Goal: Transaction & Acquisition: Purchase product/service

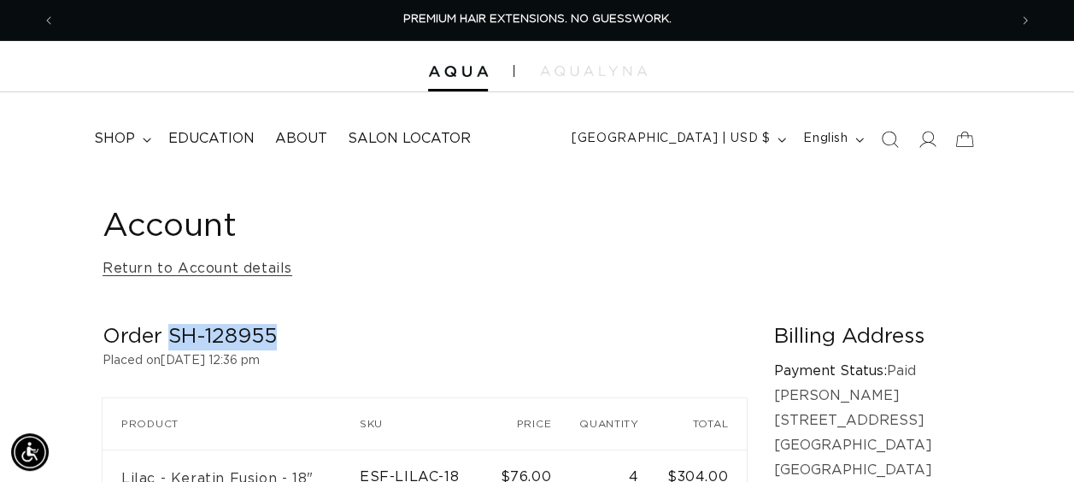
scroll to position [0, 1904]
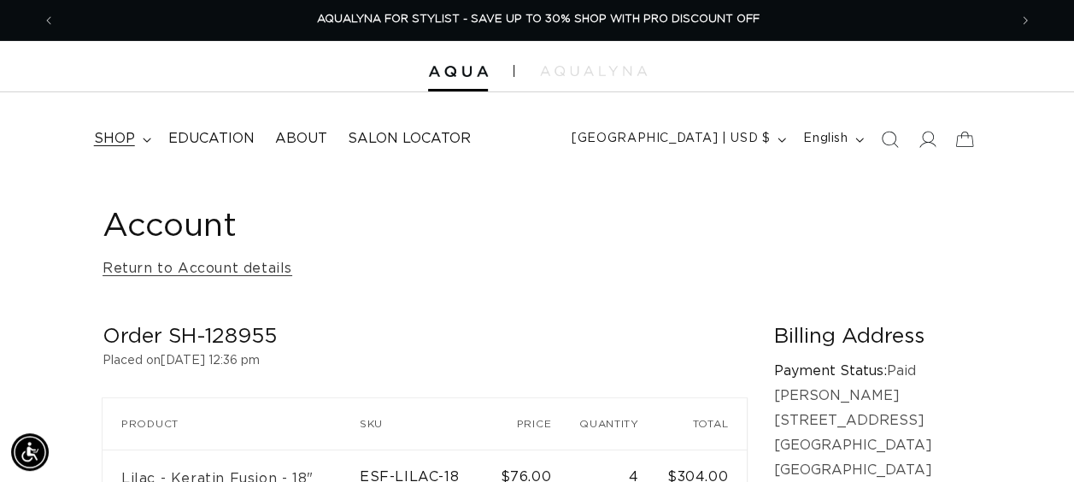
click at [115, 140] on span "shop" at bounding box center [114, 139] width 41 height 18
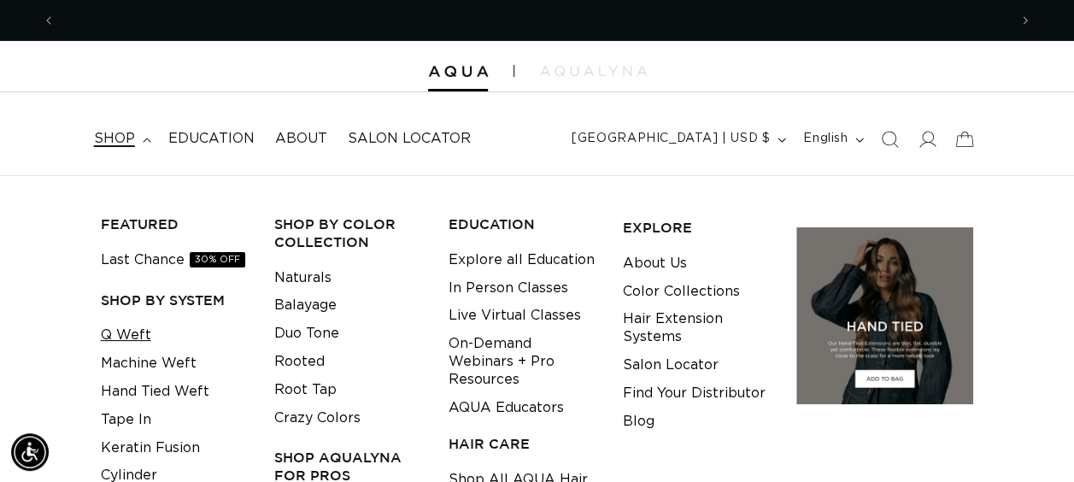
click at [119, 336] on link "Q Weft" at bounding box center [126, 335] width 50 height 28
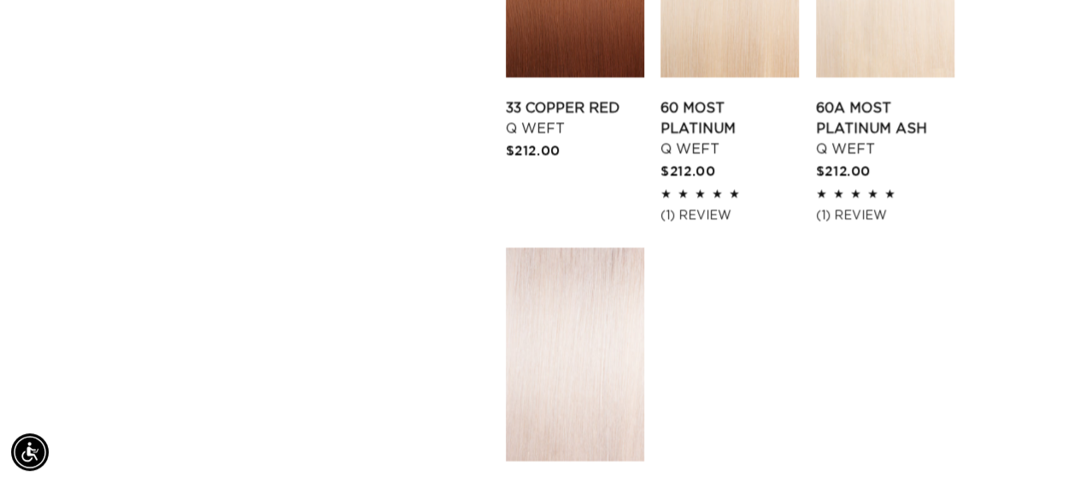
scroll to position [0, 951]
click at [717, 98] on link "60 Most Platinum Q Weft" at bounding box center [729, 128] width 138 height 61
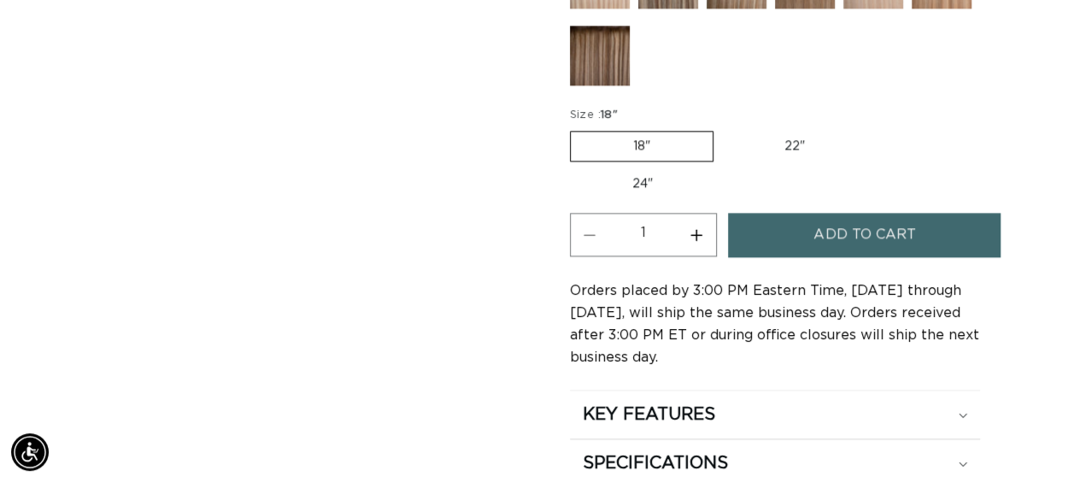
scroll to position [0, 951]
click at [799, 135] on label "22" Variant sold out or unavailable" at bounding box center [794, 146] width 145 height 29
click at [723, 128] on input "22" Variant sold out or unavailable" at bounding box center [722, 127] width 1 height 1
radio input "true"
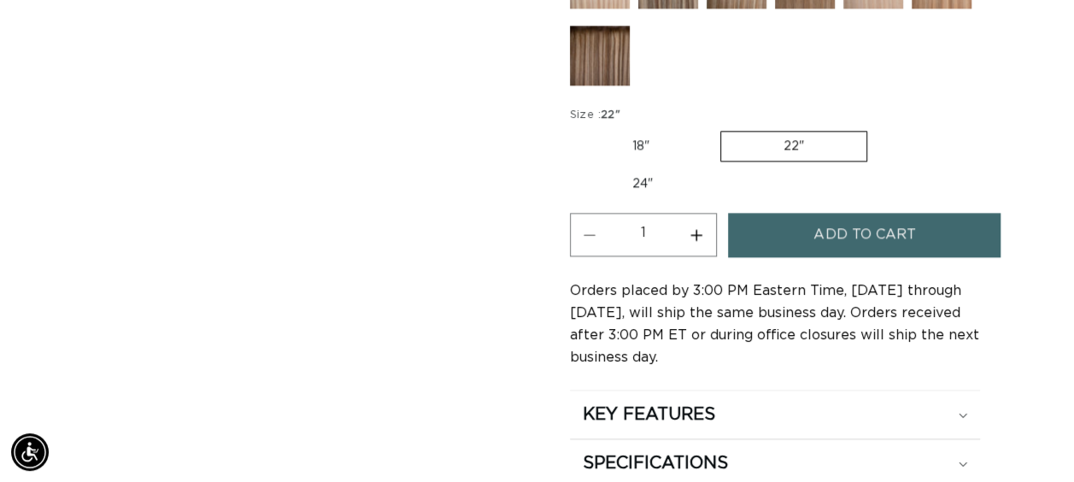
click at [695, 224] on button "Increase quantity for 60 Most Platinum - Q Weft" at bounding box center [696, 235] width 38 height 44
type input "3"
click at [781, 218] on button "Add to cart" at bounding box center [864, 235] width 272 height 44
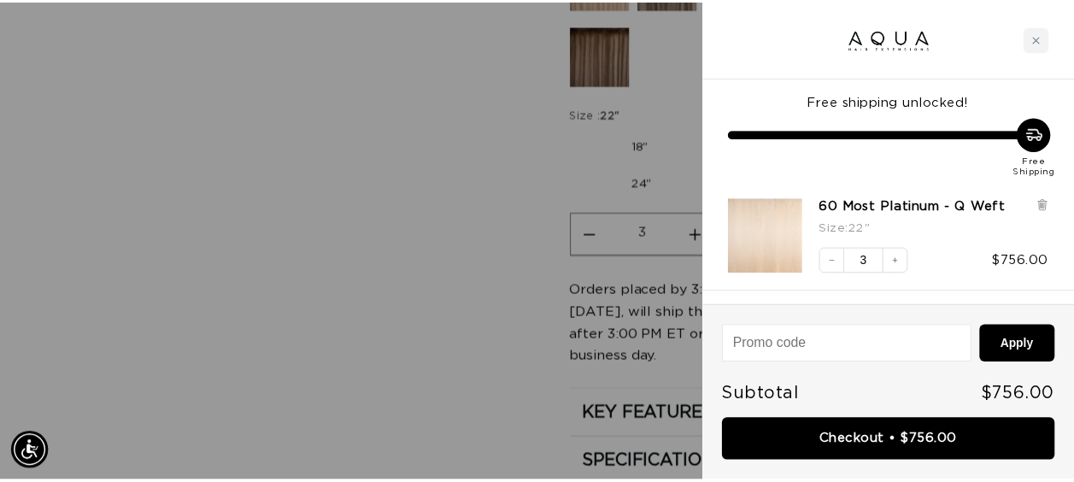
scroll to position [0, 965]
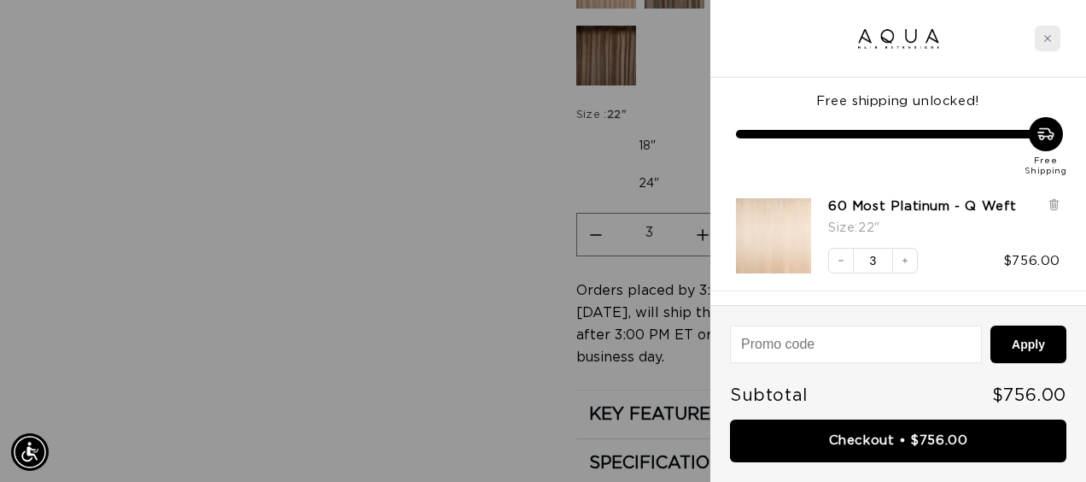
click at [1054, 38] on div "Close cart" at bounding box center [1048, 39] width 26 height 26
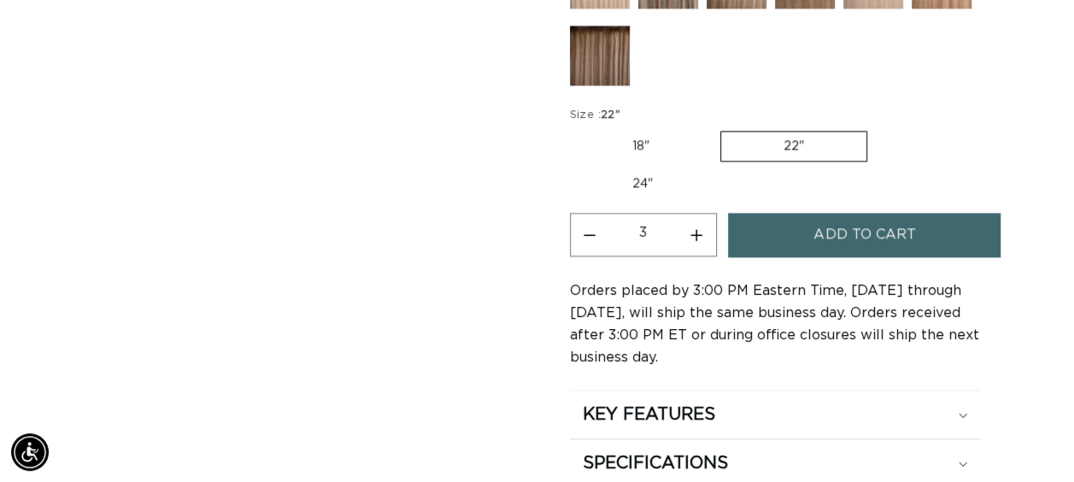
scroll to position [0, 1904]
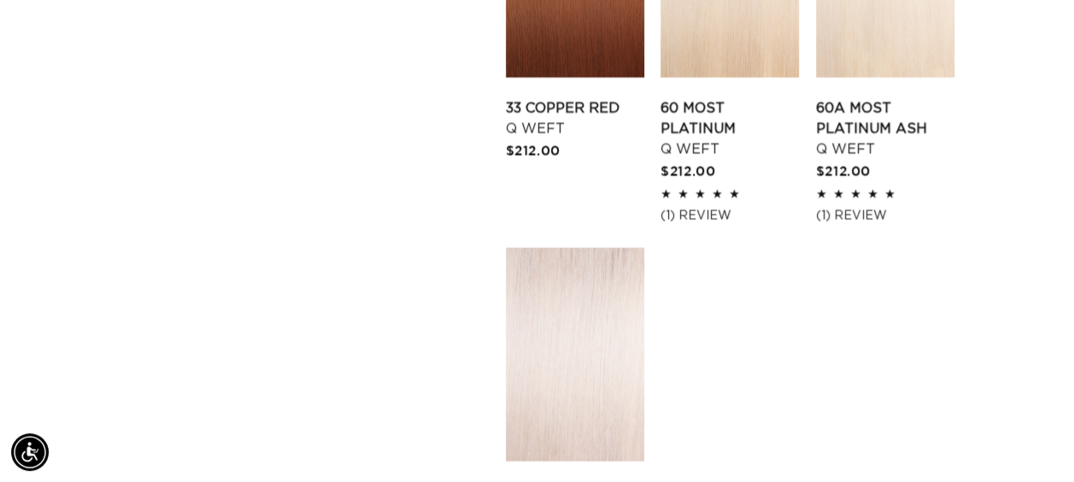
scroll to position [2648, 0]
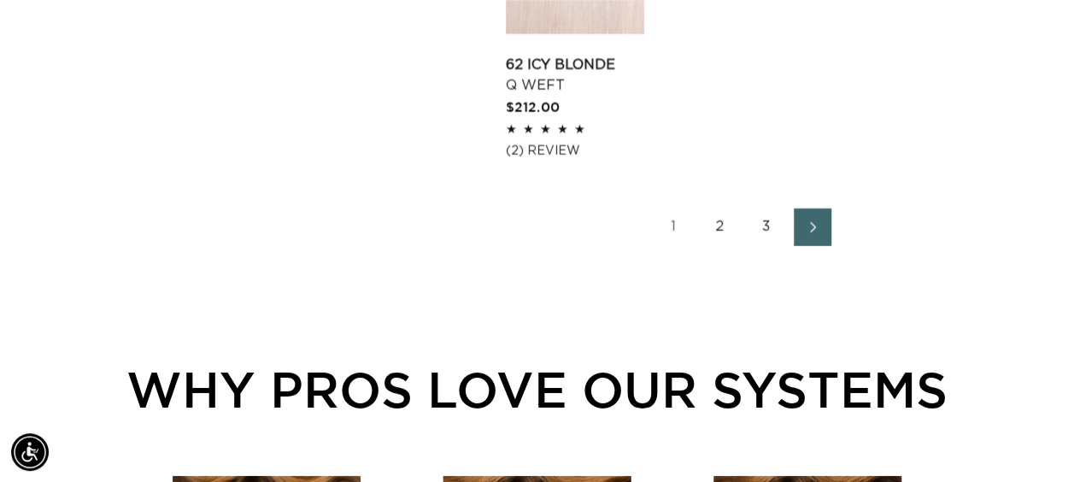
click at [767, 208] on link "3" at bounding box center [766, 227] width 38 height 38
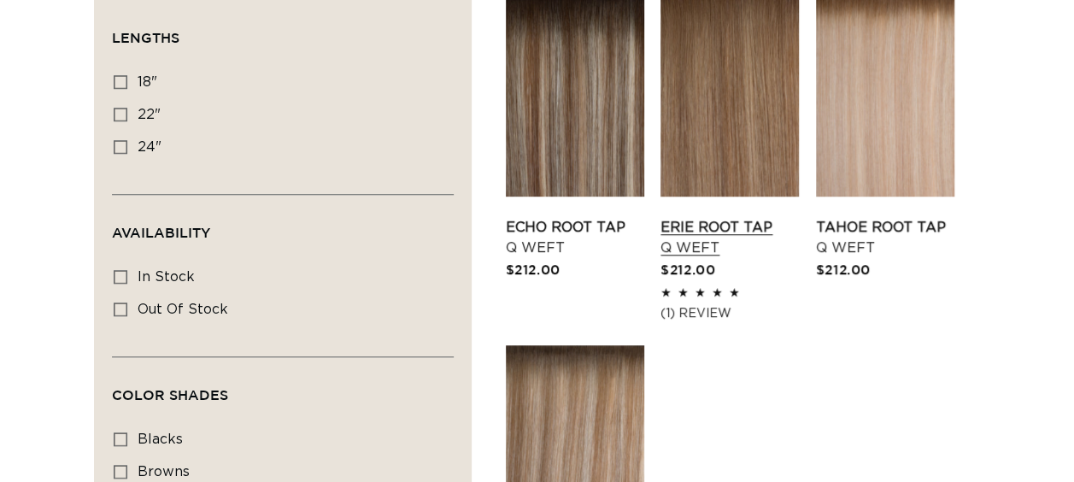
scroll to position [683, 0]
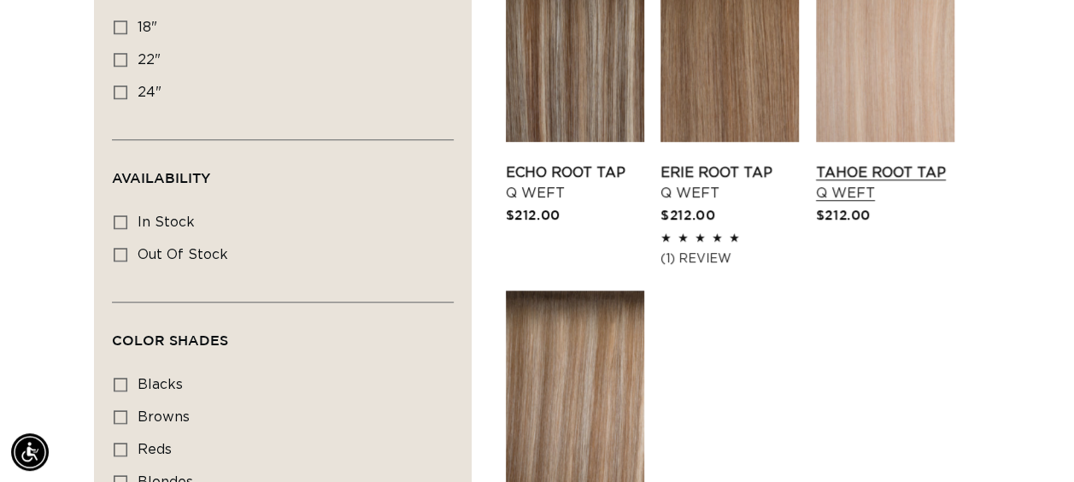
click at [884, 162] on link "Tahoe Root Tap Q Weft" at bounding box center [885, 182] width 138 height 41
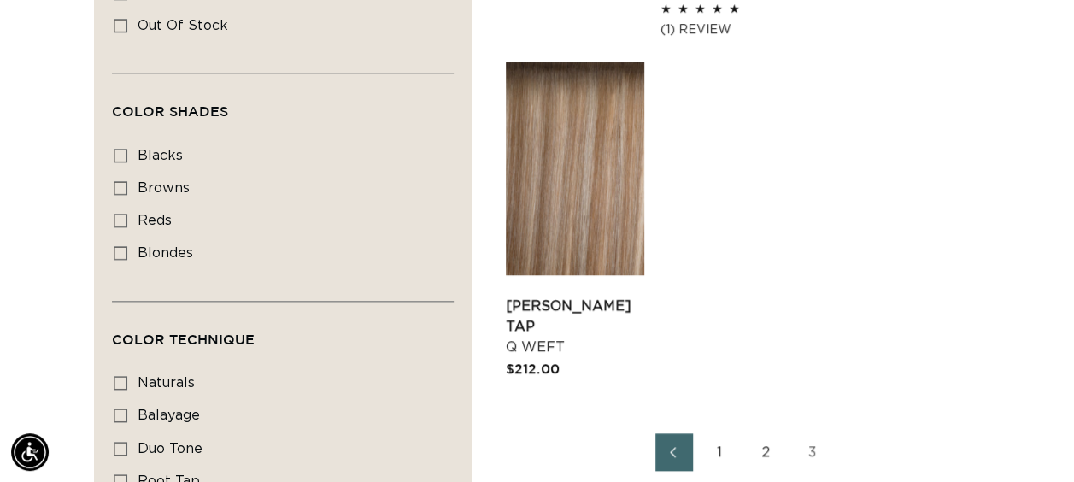
scroll to position [939, 0]
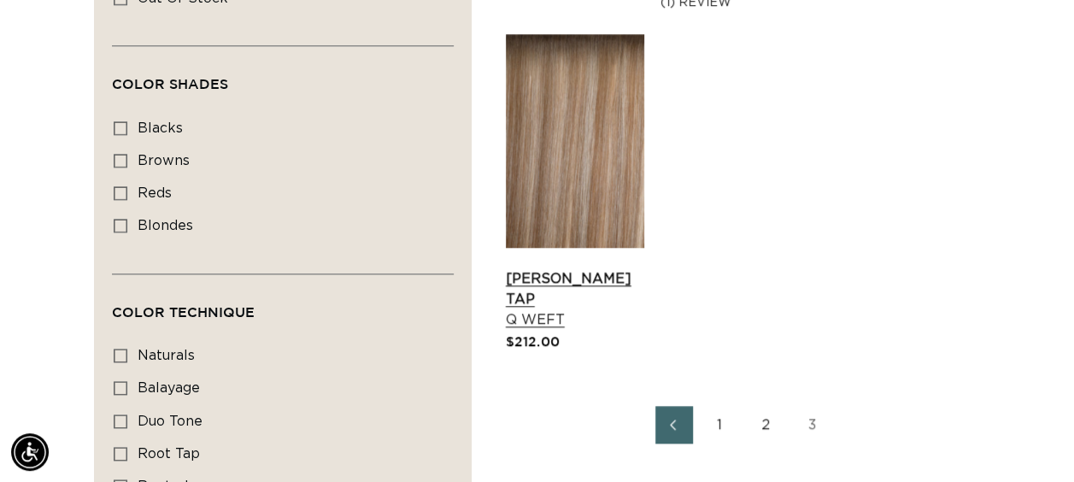
click at [607, 268] on link "Victoria Root Tap Q Weft" at bounding box center [575, 298] width 138 height 61
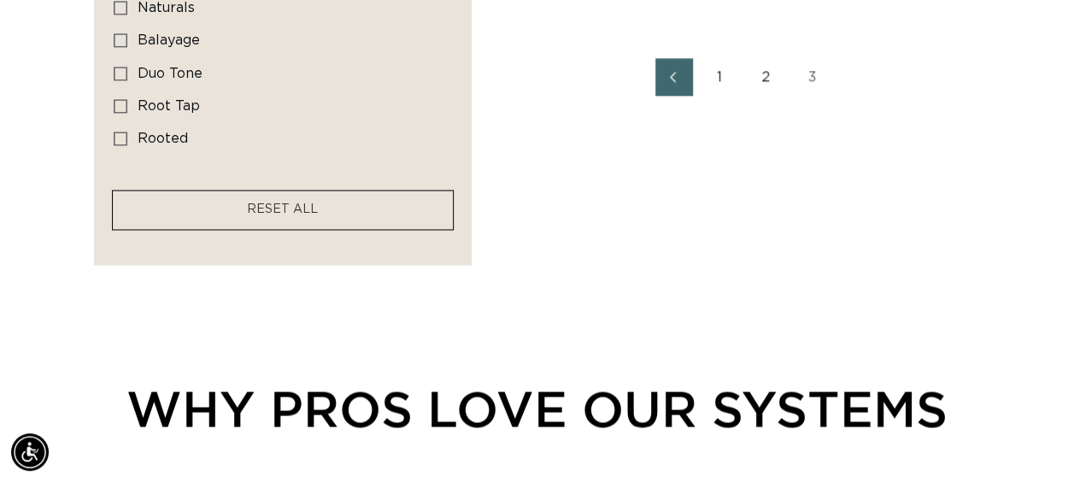
scroll to position [1196, 0]
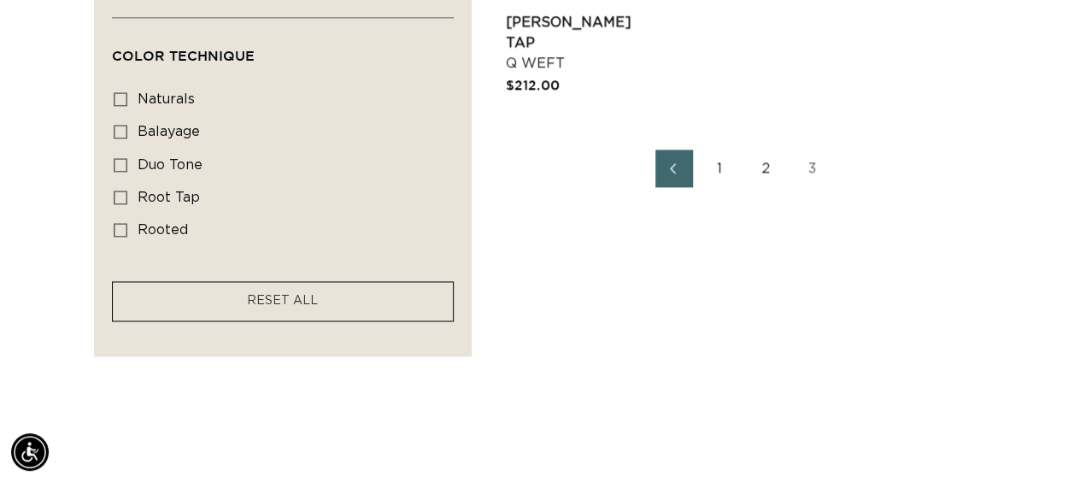
click at [758, 162] on link "2" at bounding box center [766, 168] width 38 height 38
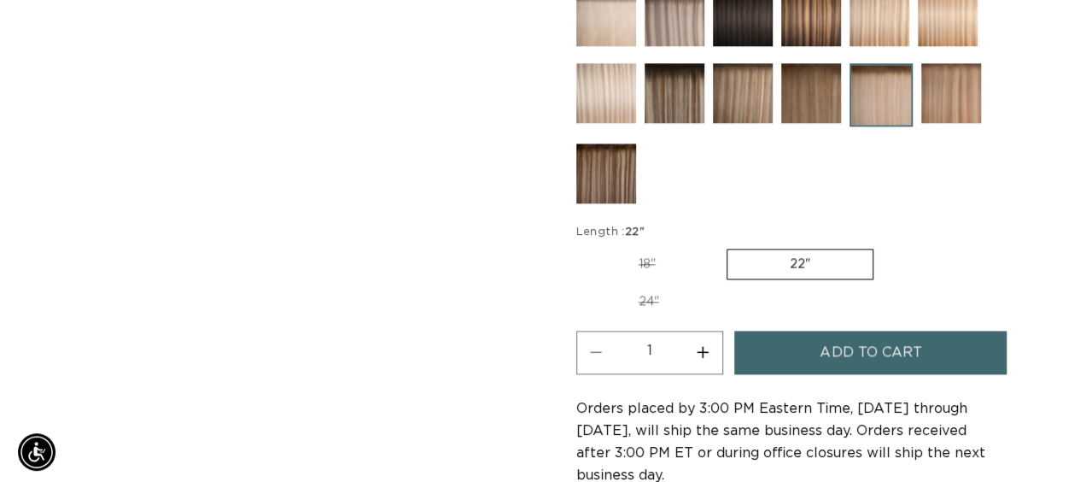
scroll to position [0, 951]
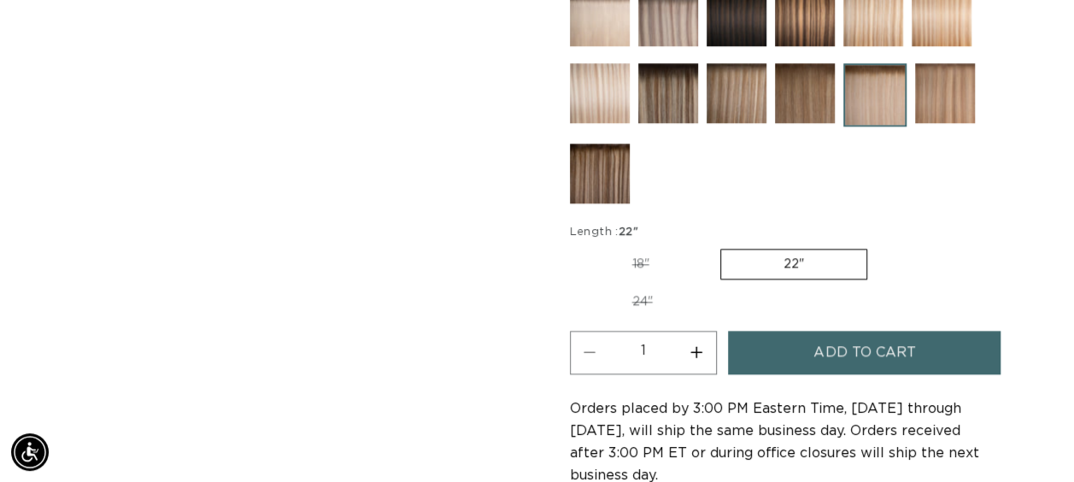
click at [782, 255] on label "22" Variant sold out or unavailable" at bounding box center [793, 264] width 147 height 31
click at [721, 246] on input "22" Variant sold out or unavailable" at bounding box center [720, 245] width 1 height 1
click at [856, 348] on span "Add to cart" at bounding box center [864, 353] width 102 height 44
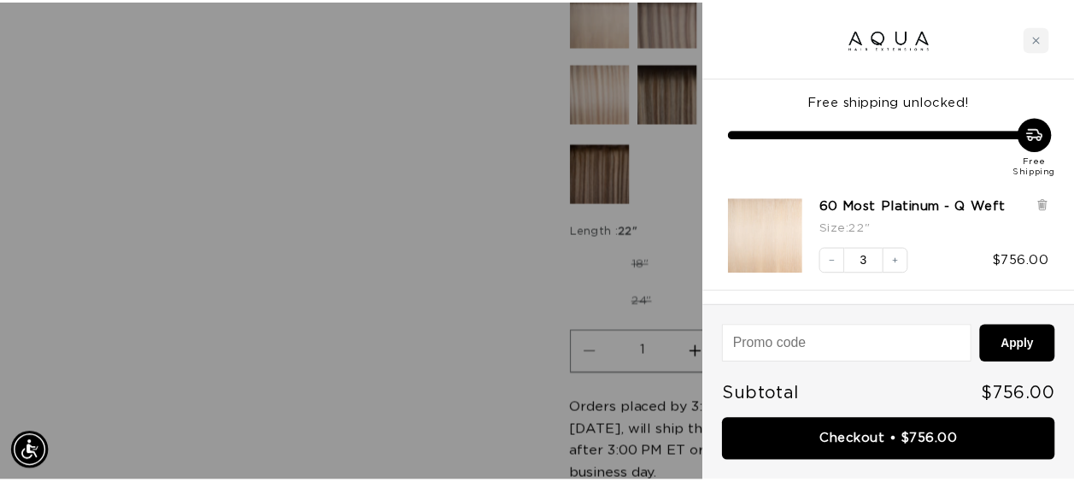
scroll to position [0, 1930]
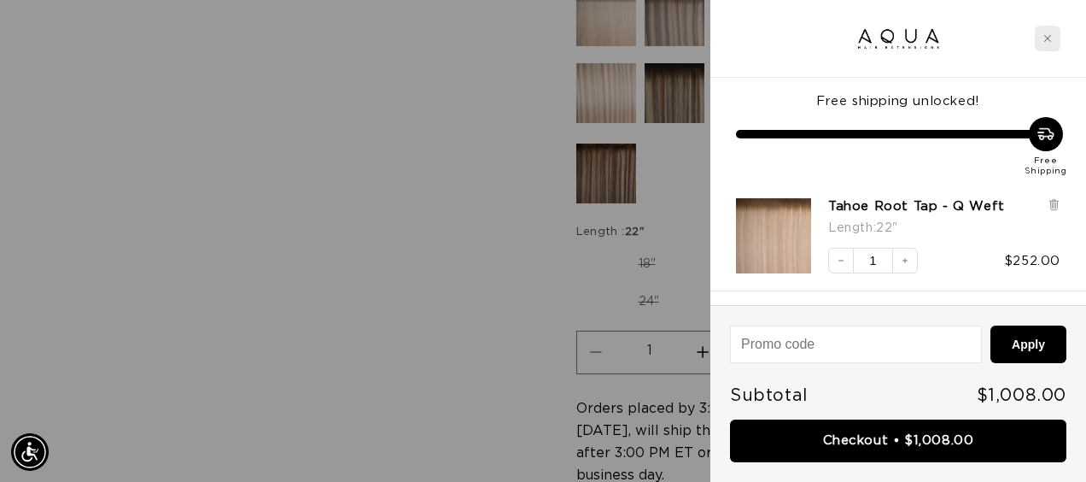
click at [1047, 41] on icon "Close cart" at bounding box center [1048, 38] width 9 height 9
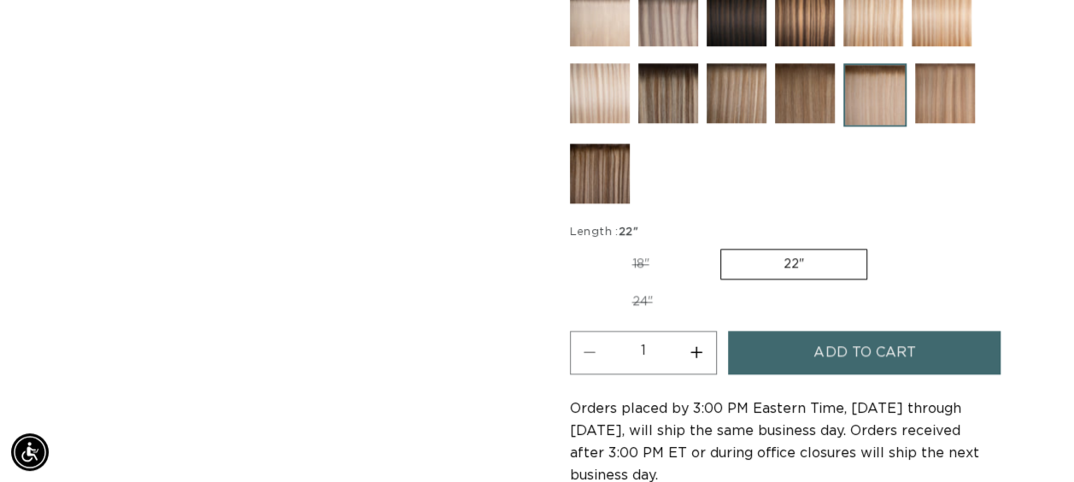
scroll to position [0, 0]
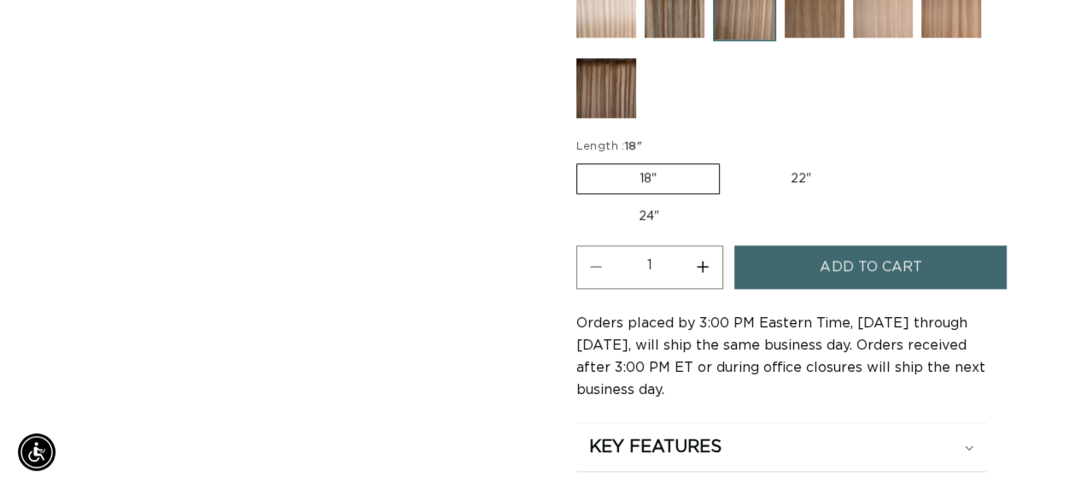
scroll to position [0, 951]
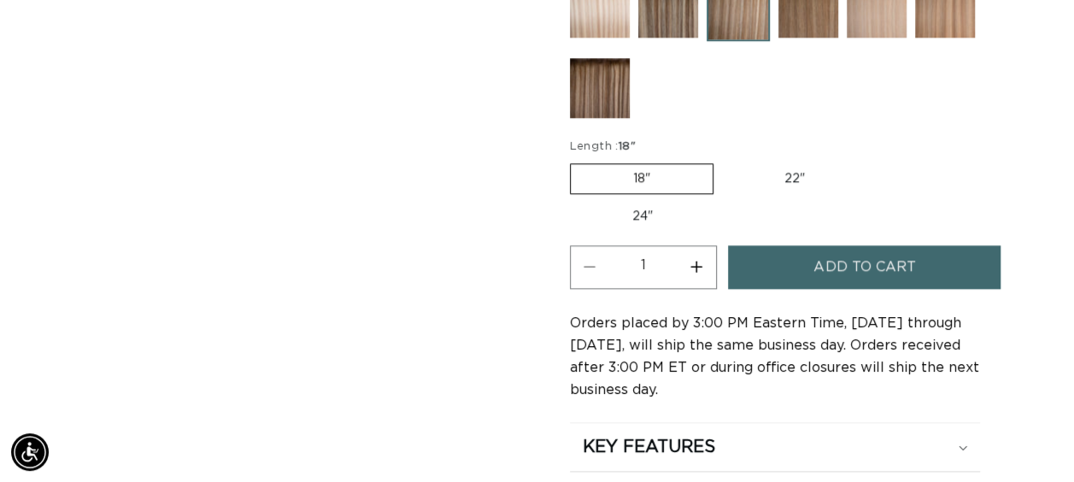
click at [810, 169] on label "22" Variant sold out or unavailable" at bounding box center [794, 178] width 145 height 29
click at [723, 161] on input "22" Variant sold out or unavailable" at bounding box center [722, 160] width 1 height 1
radio input "true"
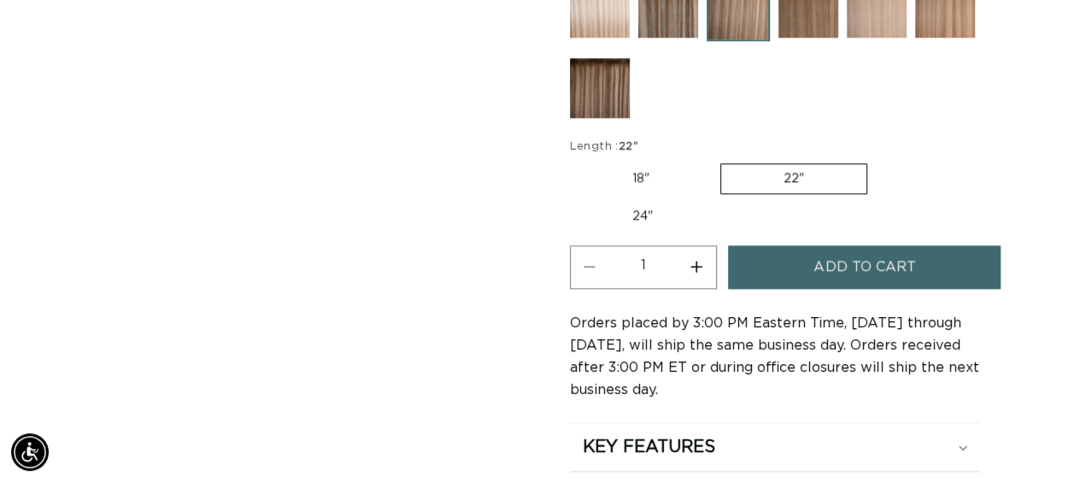
click at [769, 168] on label "22" Variant sold out or unavailable" at bounding box center [793, 178] width 147 height 31
click at [721, 161] on input "22" Variant sold out or unavailable" at bounding box center [720, 160] width 1 height 1
click at [813, 266] on button "Add to cart" at bounding box center [864, 267] width 272 height 44
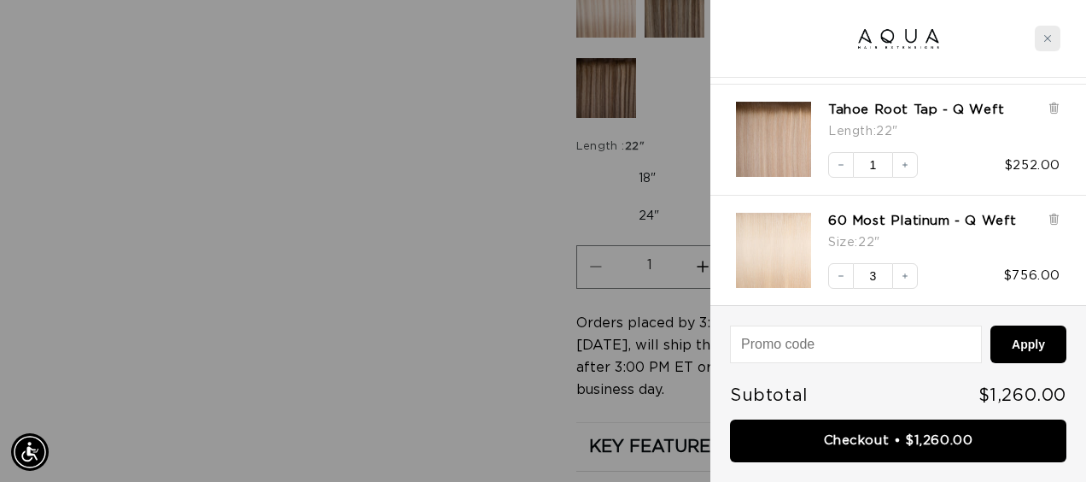
click at [1044, 39] on icon "Close cart" at bounding box center [1048, 38] width 9 height 9
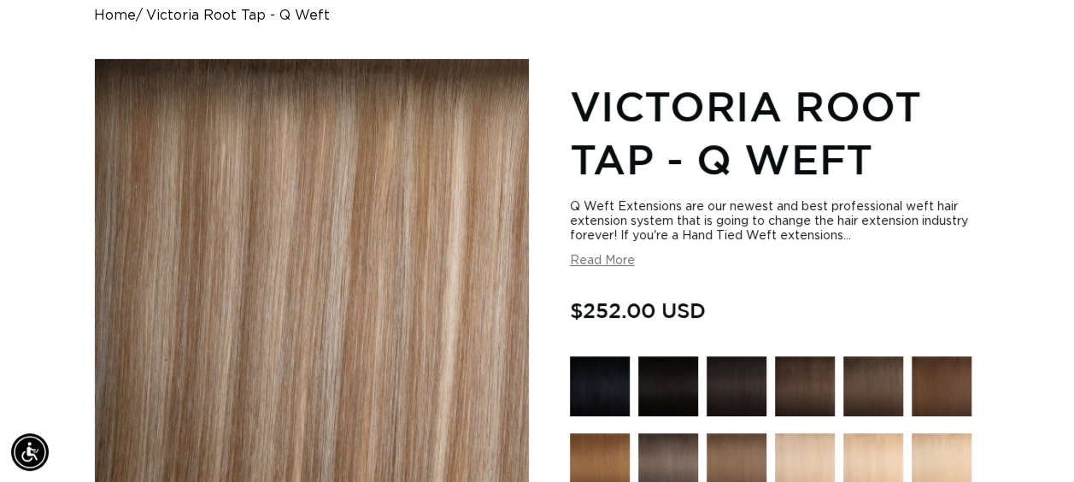
scroll to position [171, 0]
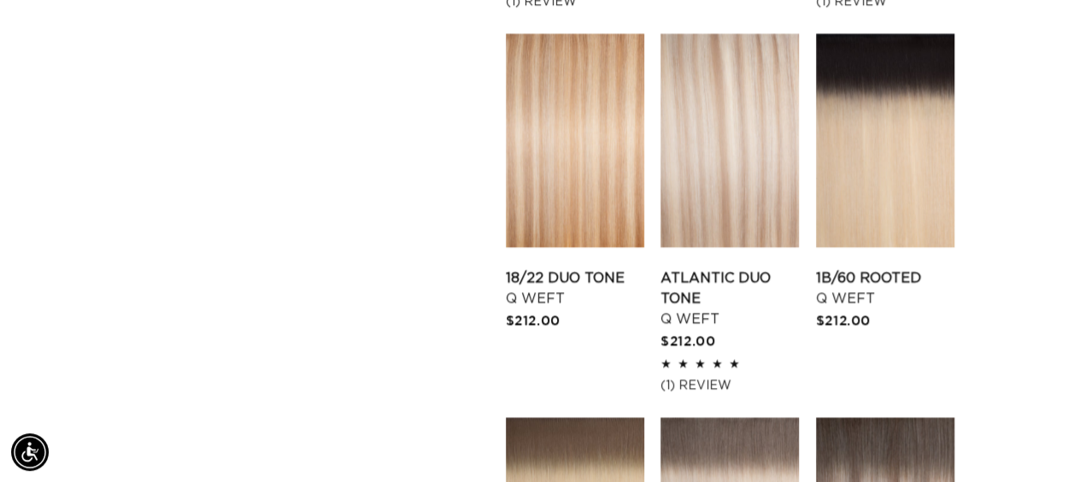
scroll to position [1537, 0]
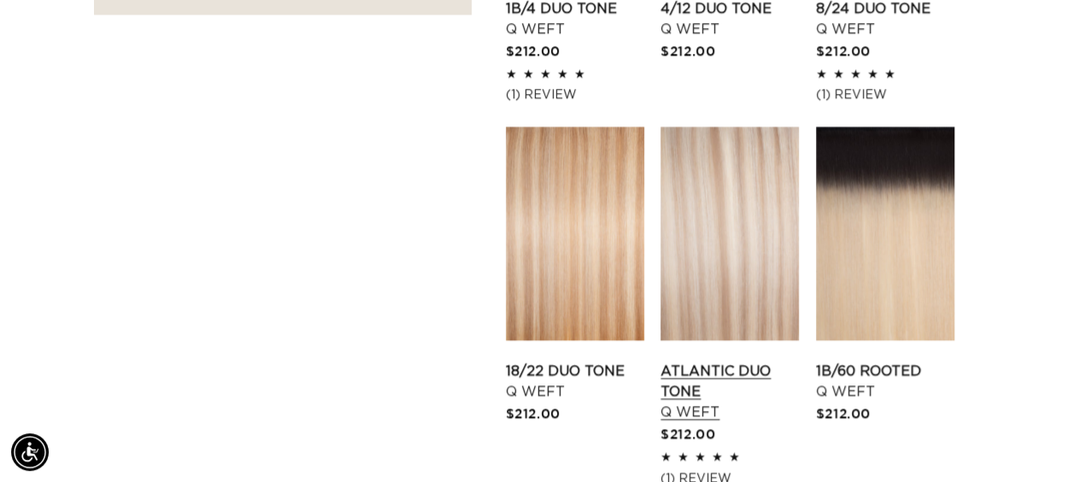
click at [745, 360] on link "Atlantic Duo Tone Q Weft" at bounding box center [729, 390] width 138 height 61
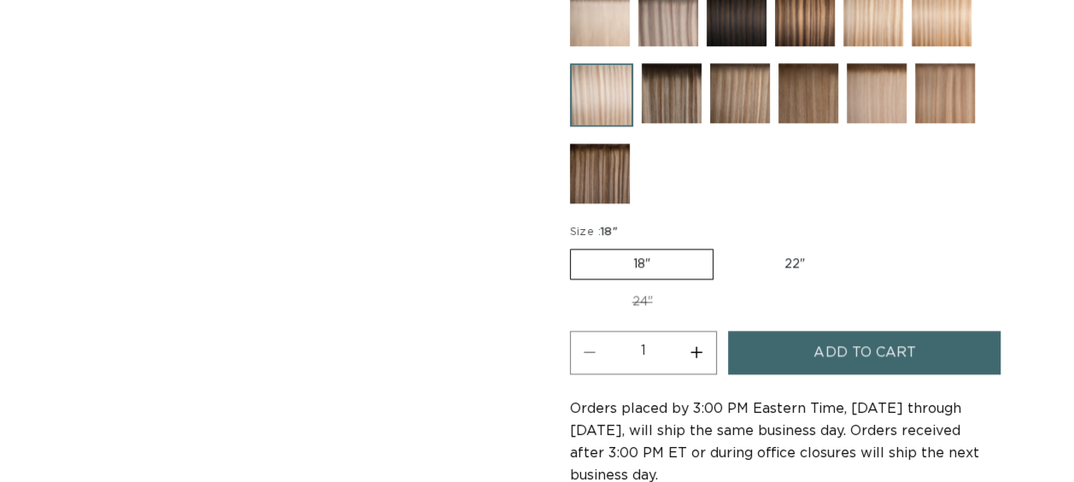
click at [784, 260] on label "22" Variant sold out or unavailable" at bounding box center [794, 263] width 145 height 29
click at [723, 246] on input "22" Variant sold out or unavailable" at bounding box center [722, 245] width 1 height 1
radio input "true"
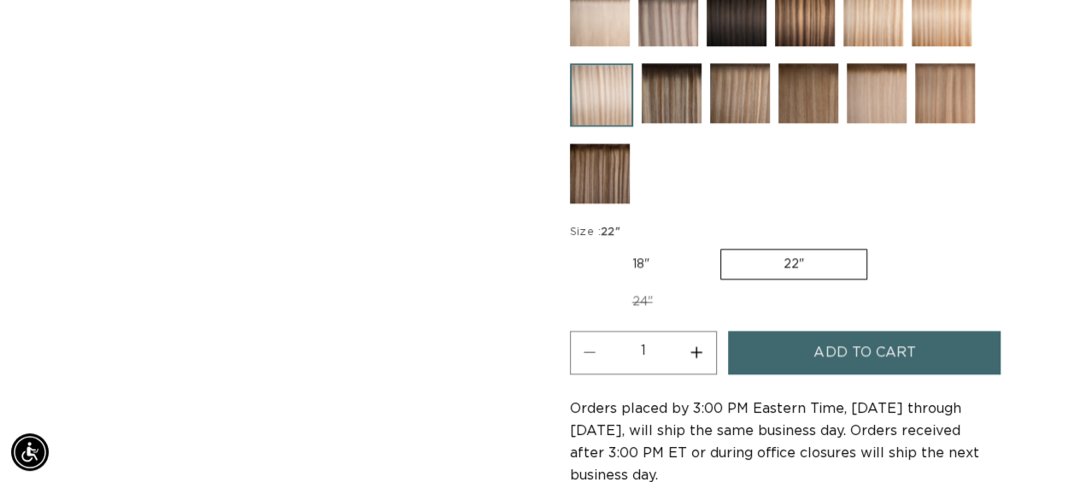
click at [702, 341] on button "Increase quantity for Atlantic Duo Tone - Q Weft" at bounding box center [696, 353] width 38 height 44
type input "2"
click at [857, 347] on span "Add to cart" at bounding box center [864, 353] width 102 height 44
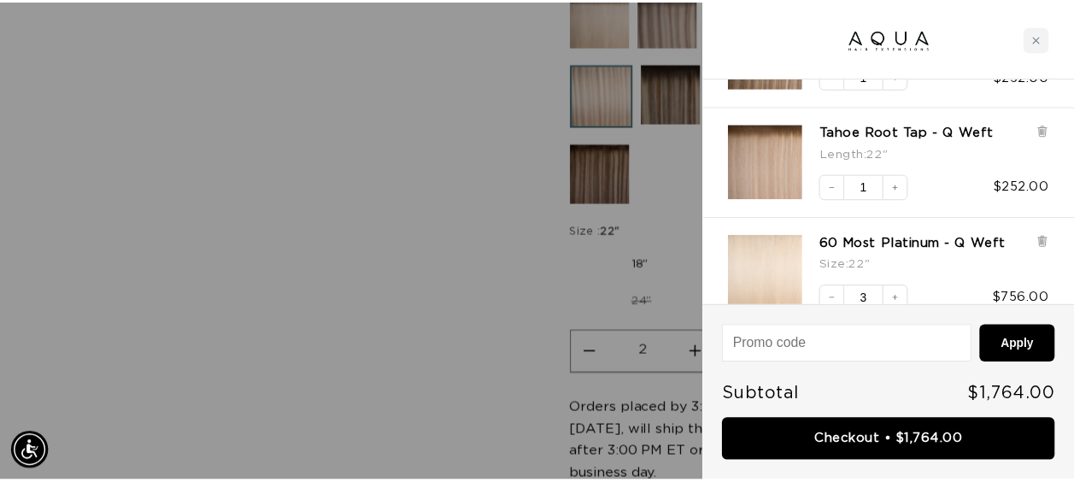
scroll to position [318, 0]
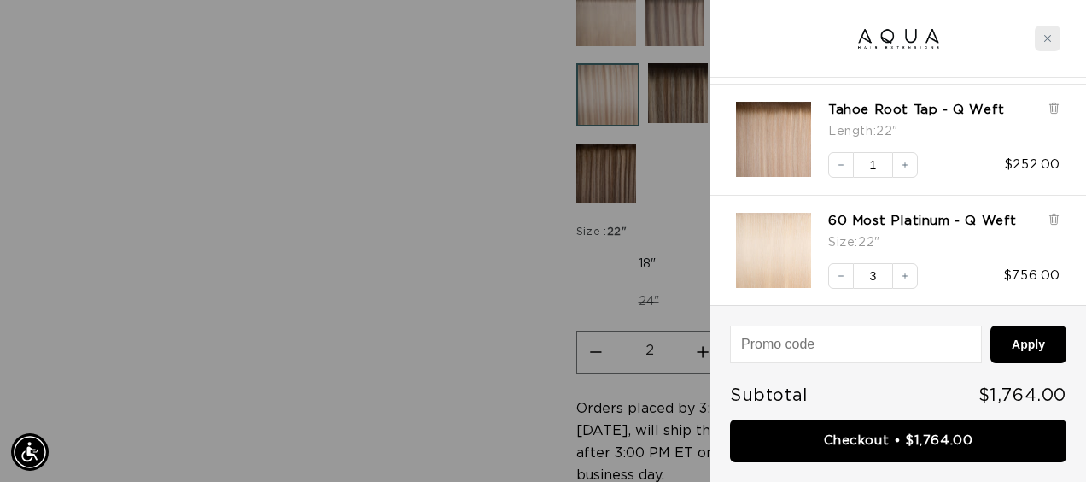
click at [1055, 40] on div "Close cart" at bounding box center [1048, 39] width 26 height 26
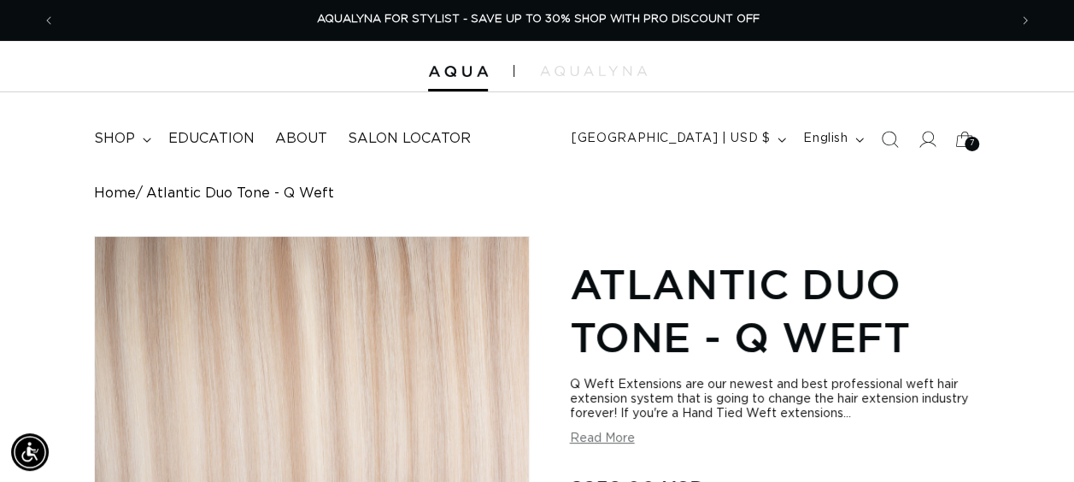
scroll to position [0, 0]
click at [143, 135] on summary "shop" at bounding box center [121, 139] width 74 height 38
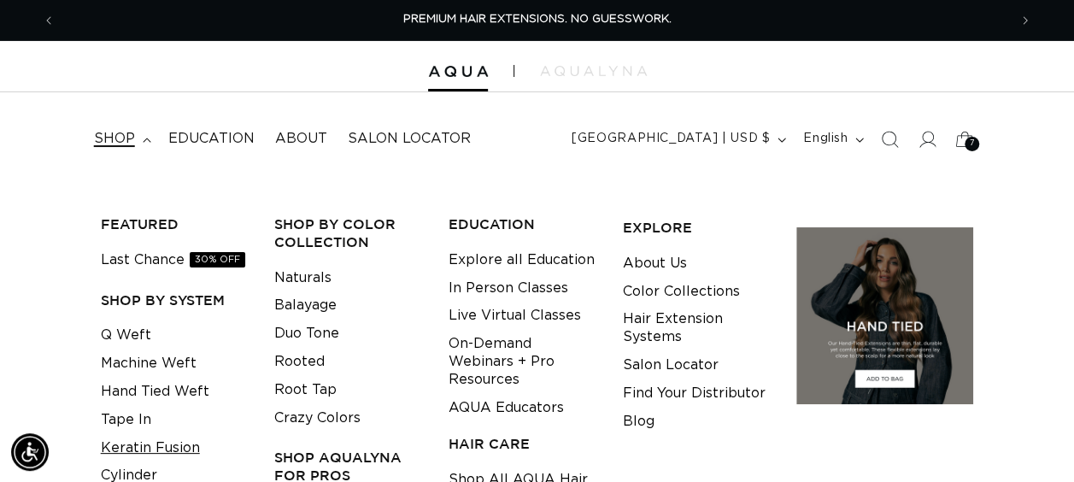
click at [138, 440] on link "Keratin Fusion" at bounding box center [150, 448] width 99 height 28
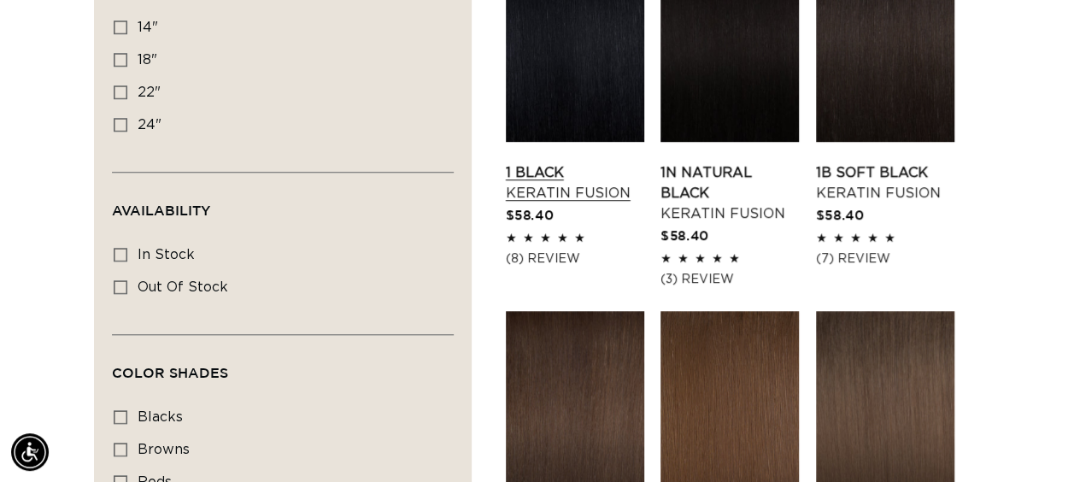
scroll to position [0, 1904]
click at [894, 162] on link "1B Soft Black Keratin Fusion" at bounding box center [885, 182] width 138 height 41
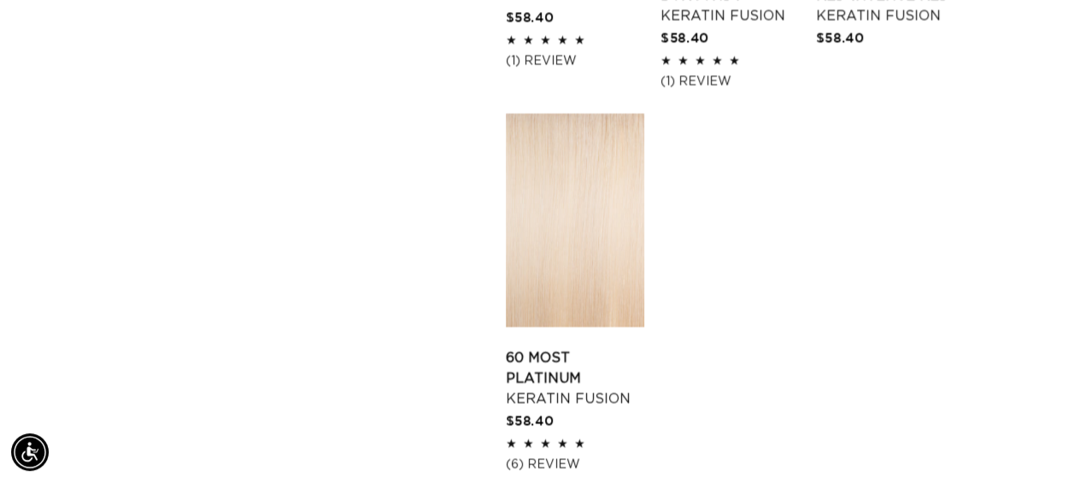
scroll to position [2733, 0]
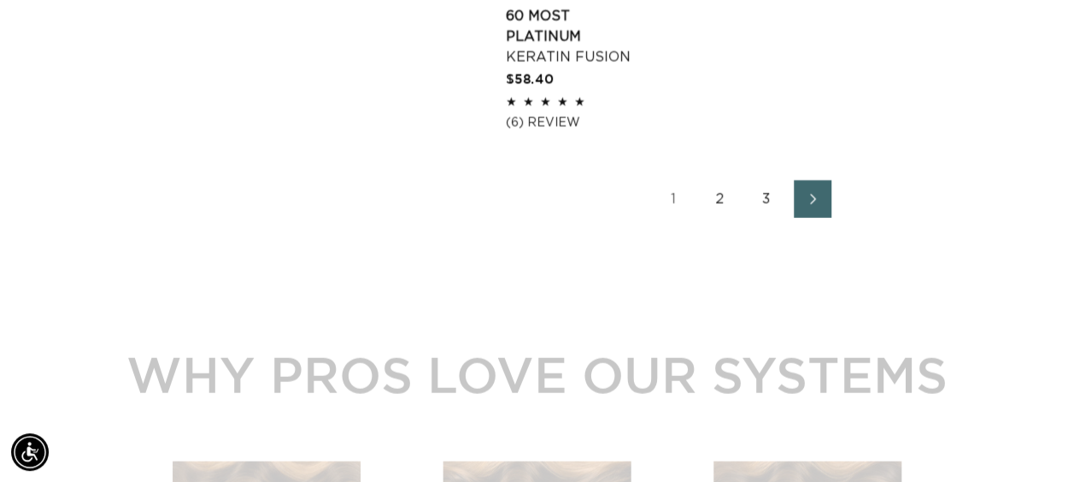
click at [755, 182] on link "3" at bounding box center [766, 199] width 38 height 38
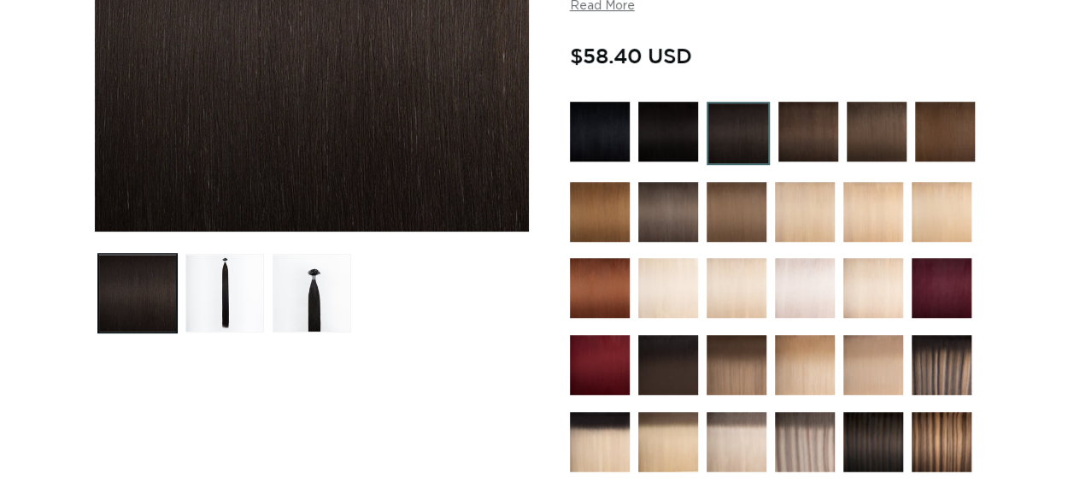
scroll to position [939, 0]
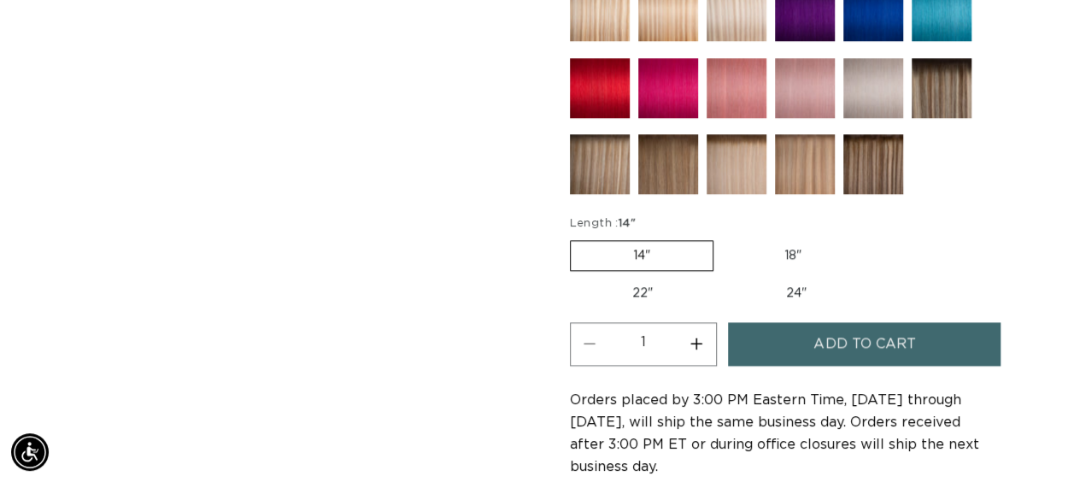
click at [640, 284] on label "22" Variant sold out or unavailable" at bounding box center [642, 292] width 145 height 29
click at [872, 237] on input "22" Variant sold out or unavailable" at bounding box center [872, 237] width 1 height 1
radio input "true"
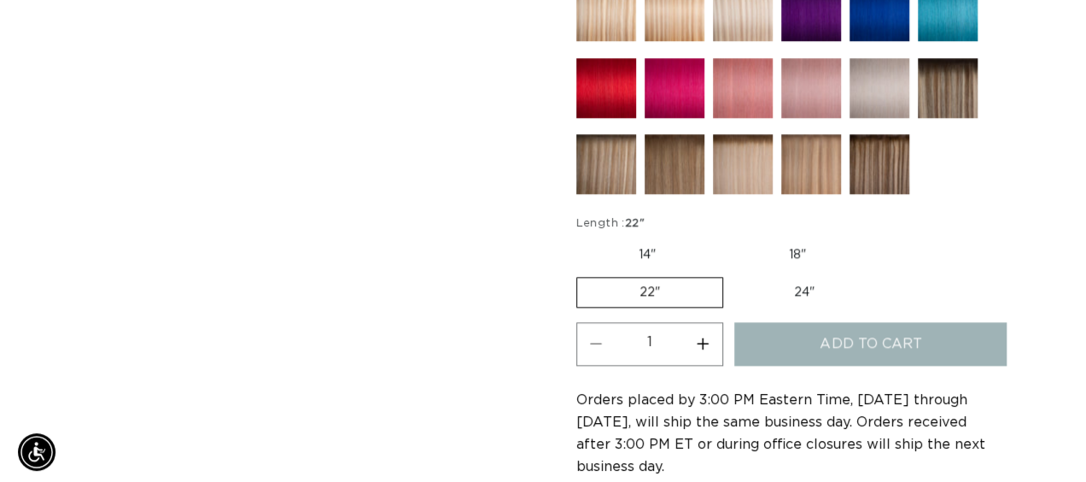
scroll to position [0, 951]
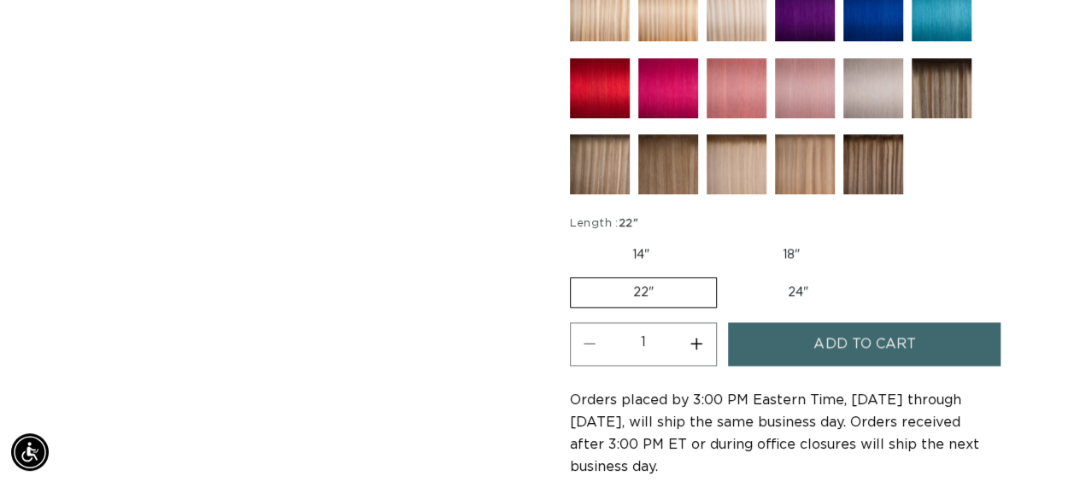
click at [820, 332] on span "Add to cart" at bounding box center [864, 344] width 102 height 44
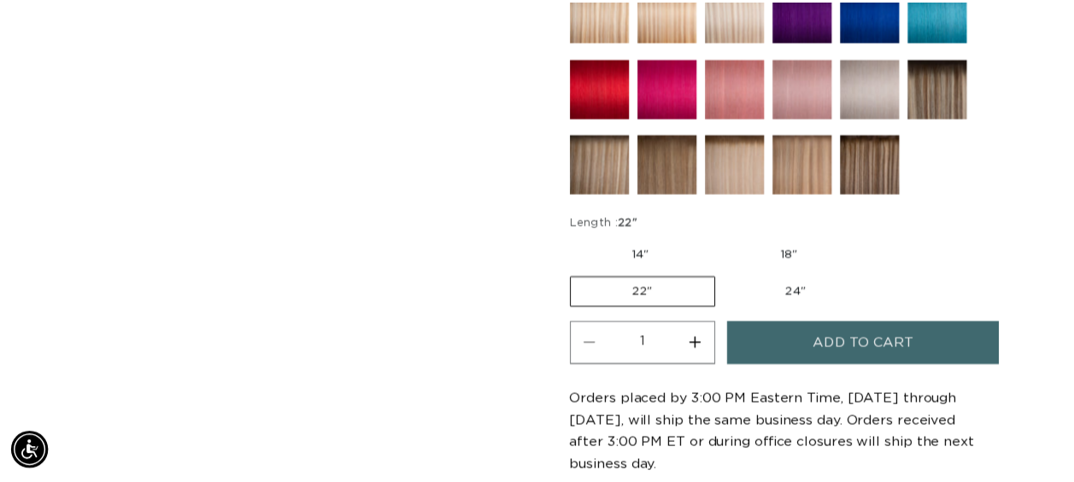
scroll to position [0, 1930]
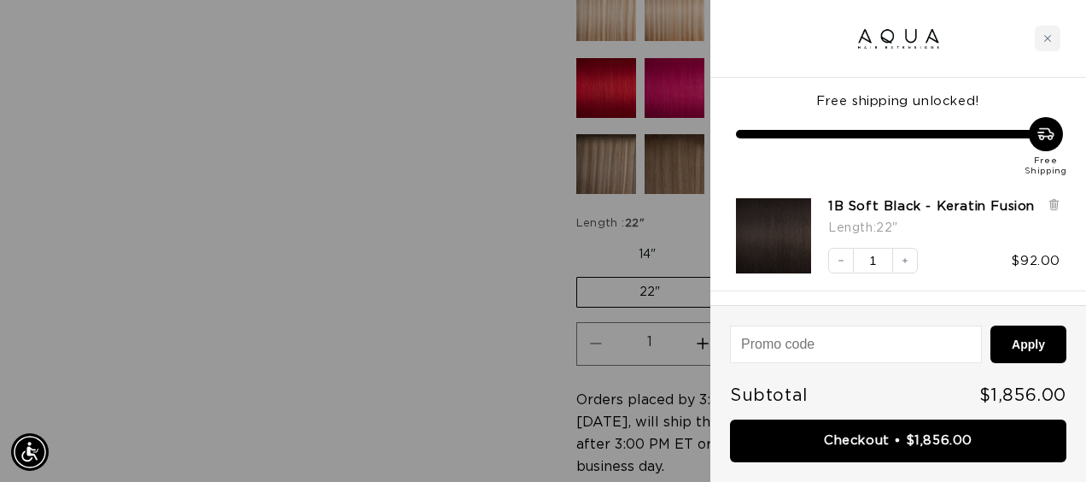
click at [376, 277] on div at bounding box center [543, 241] width 1086 height 482
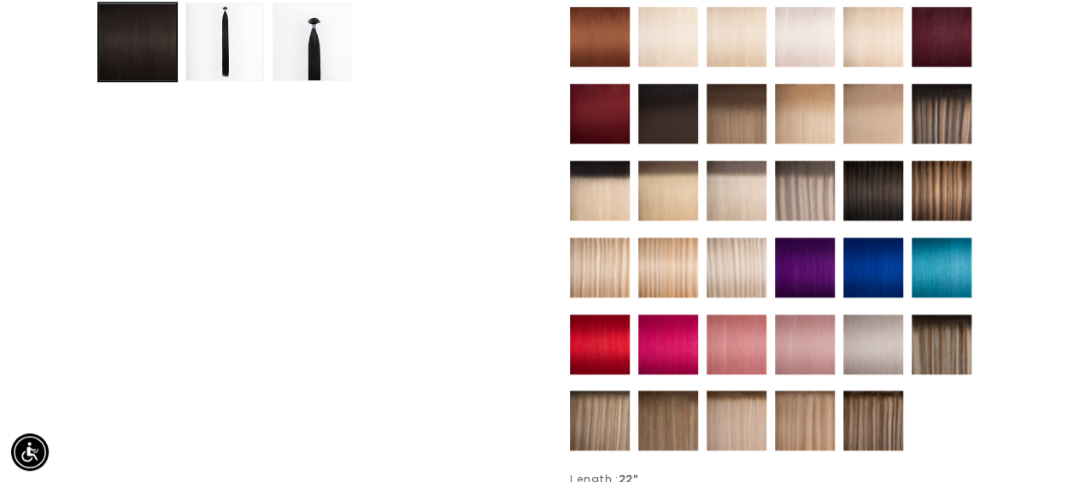
scroll to position [0, 951]
click at [605, 418] on img at bounding box center [600, 420] width 60 height 60
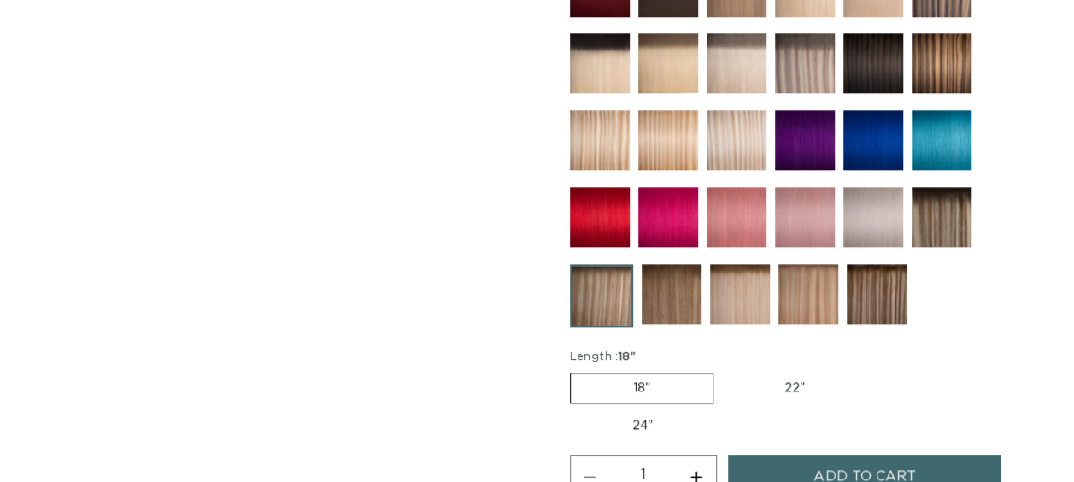
scroll to position [1110, 0]
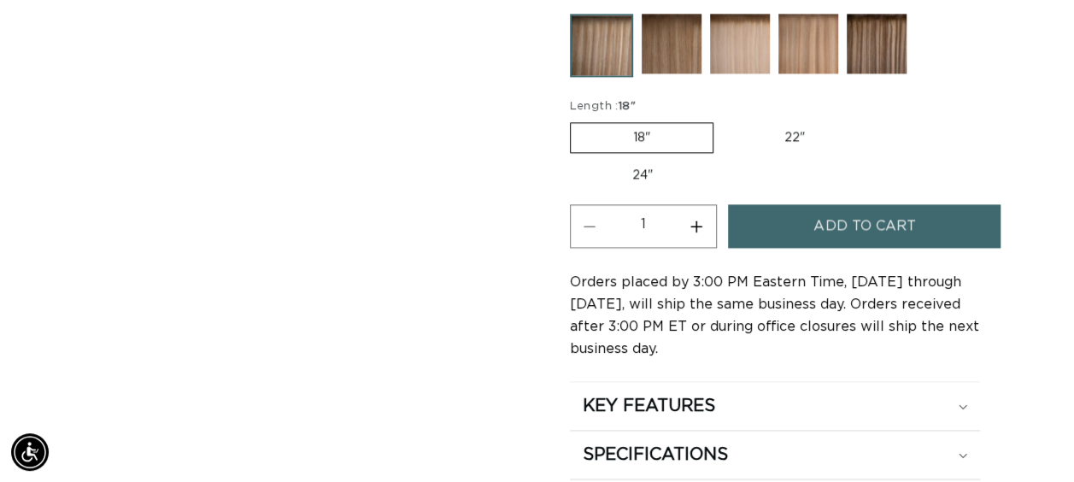
click at [804, 132] on label "22" Variant sold out or unavailable" at bounding box center [794, 137] width 145 height 29
click at [723, 120] on input "22" Variant sold out or unavailable" at bounding box center [722, 119] width 1 height 1
radio input "true"
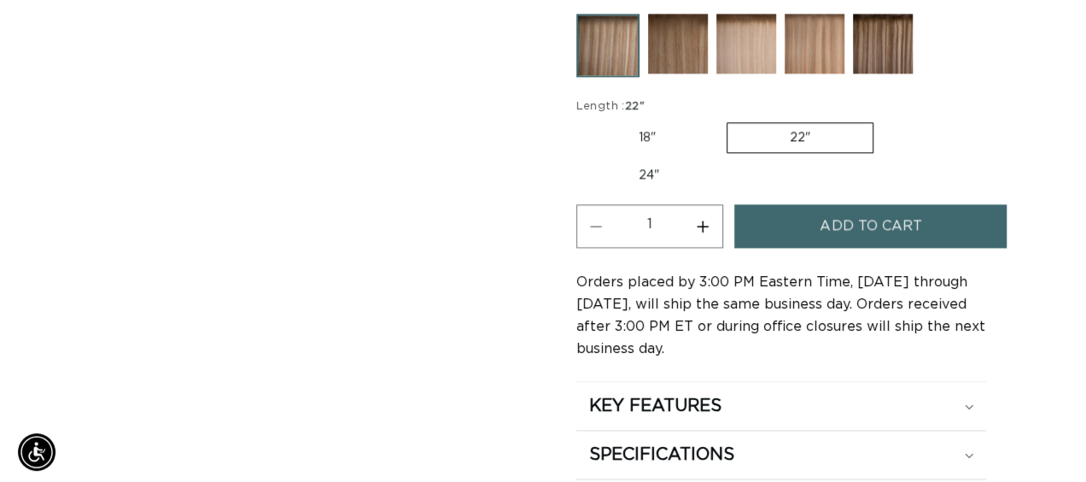
scroll to position [0, 951]
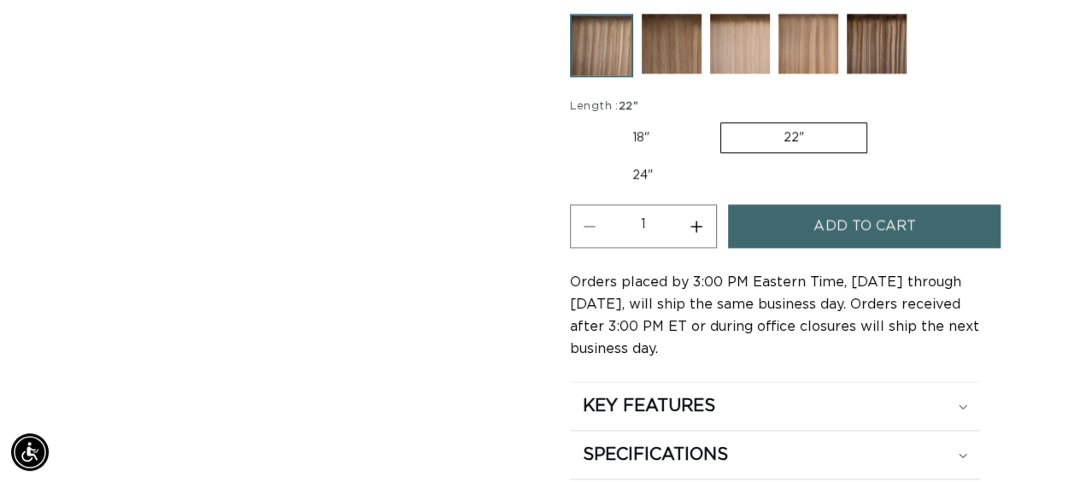
click at [859, 226] on span "Add to cart" at bounding box center [864, 226] width 102 height 44
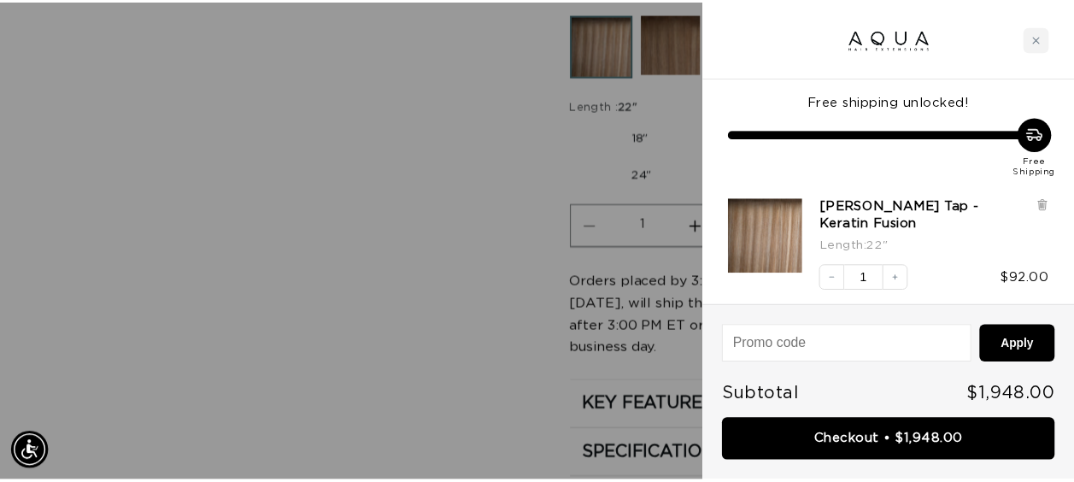
scroll to position [0, 0]
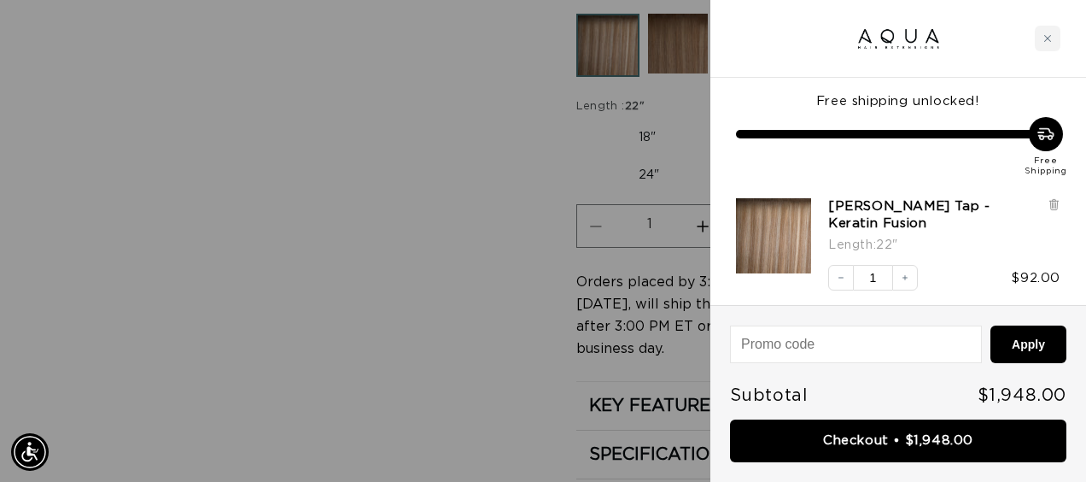
click at [202, 154] on div at bounding box center [543, 241] width 1086 height 482
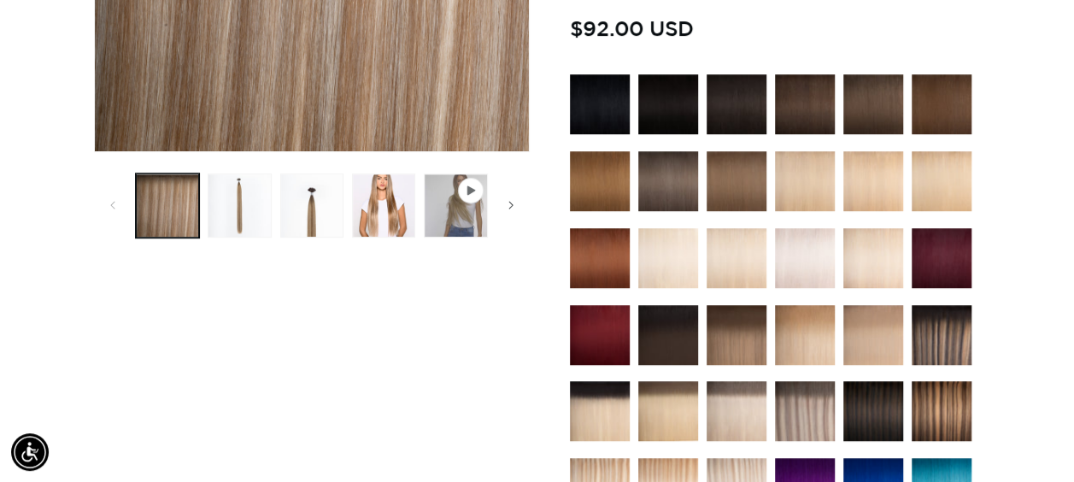
scroll to position [0, 951]
click at [671, 250] on img at bounding box center [668, 258] width 60 height 60
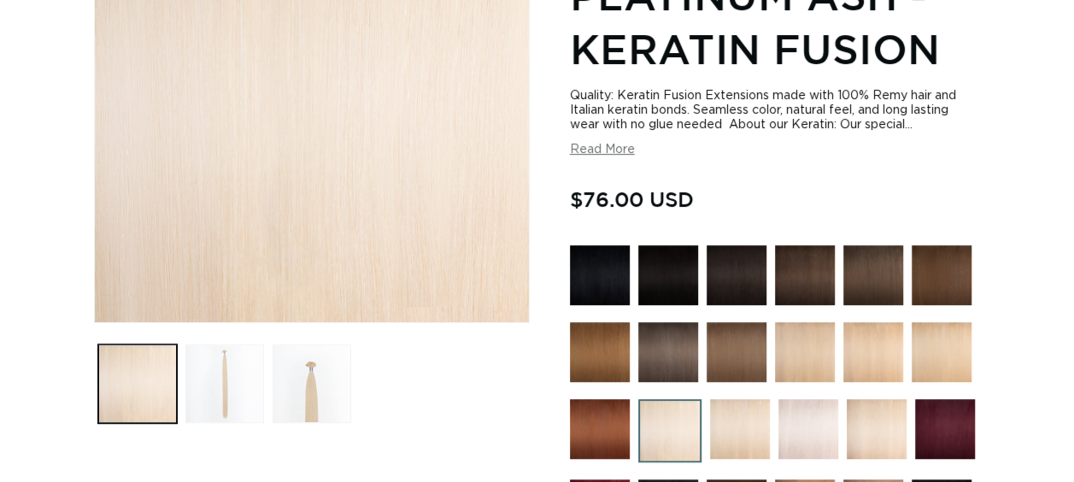
click at [736, 454] on img at bounding box center [740, 429] width 60 height 60
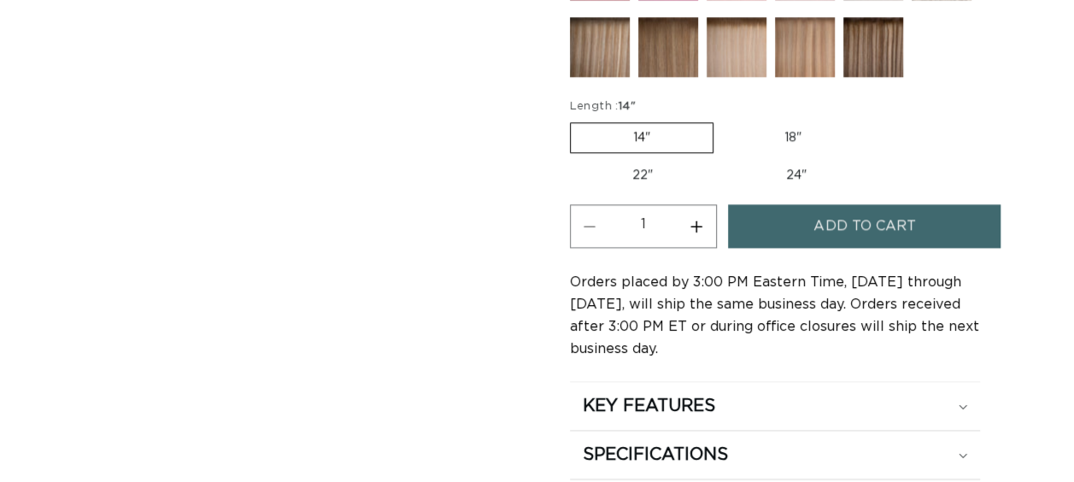
click at [649, 167] on label "22" Variant sold out or unavailable" at bounding box center [642, 175] width 145 height 29
click at [872, 120] on input "22" Variant sold out or unavailable" at bounding box center [872, 119] width 1 height 1
radio input "true"
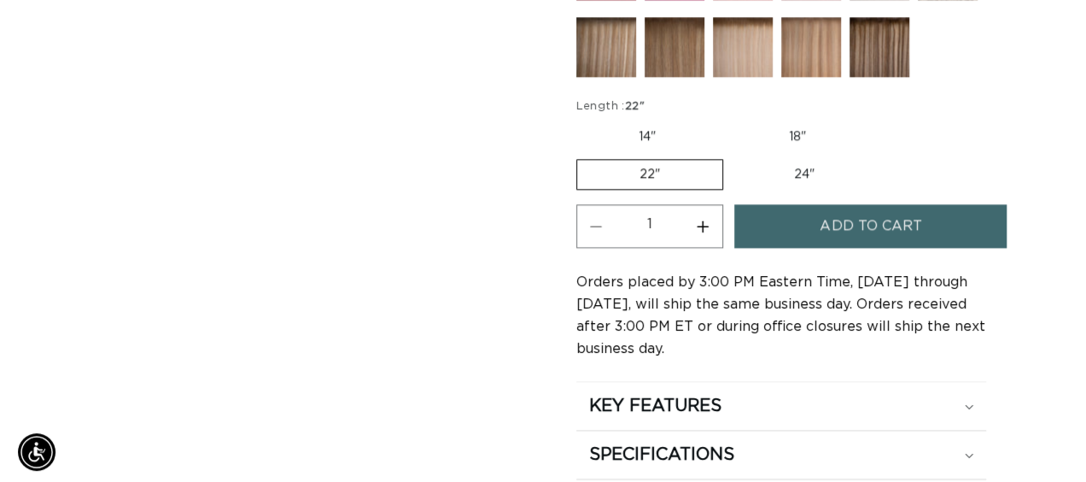
scroll to position [0, 951]
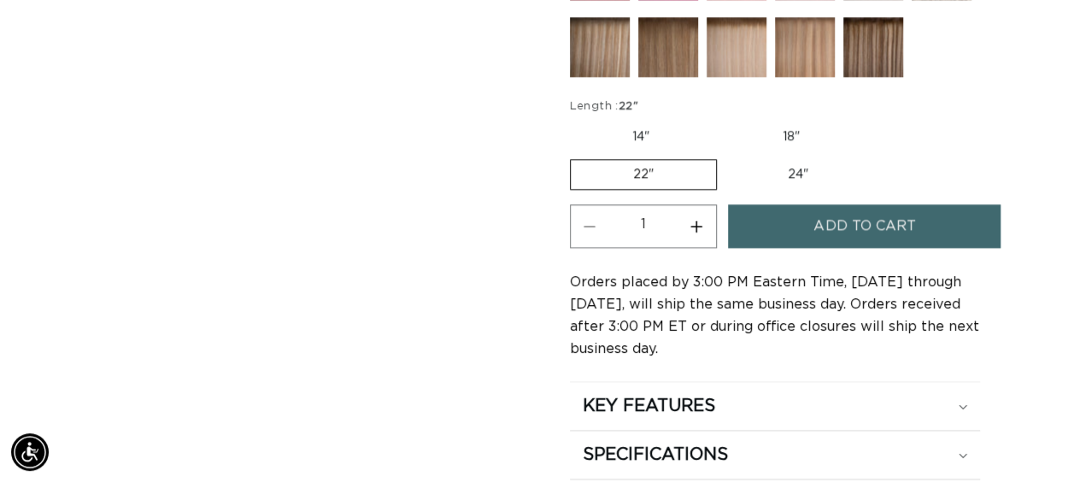
click at [813, 227] on span "Add to cart" at bounding box center [864, 226] width 102 height 44
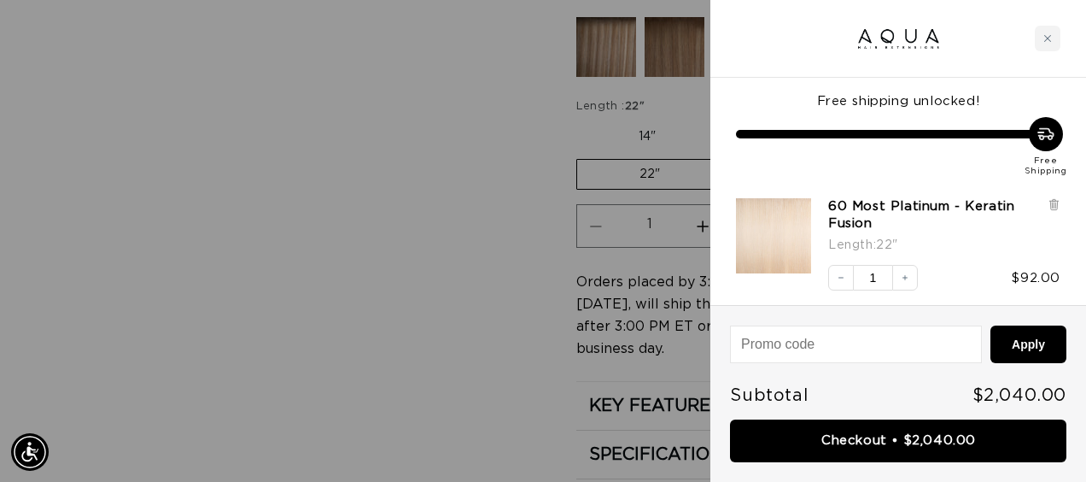
scroll to position [0, 0]
click at [320, 277] on div at bounding box center [543, 241] width 1086 height 482
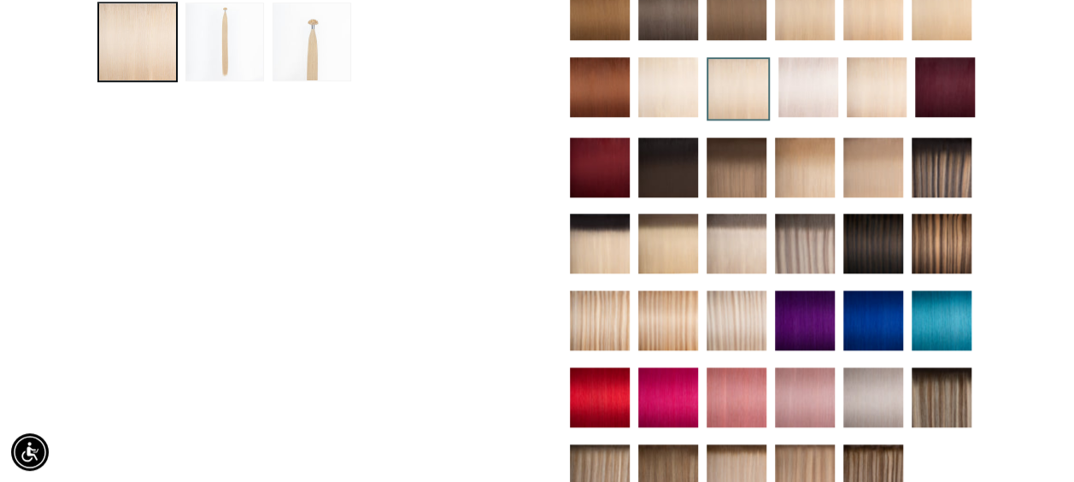
scroll to position [0, 1904]
click at [676, 94] on img at bounding box center [668, 87] width 60 height 60
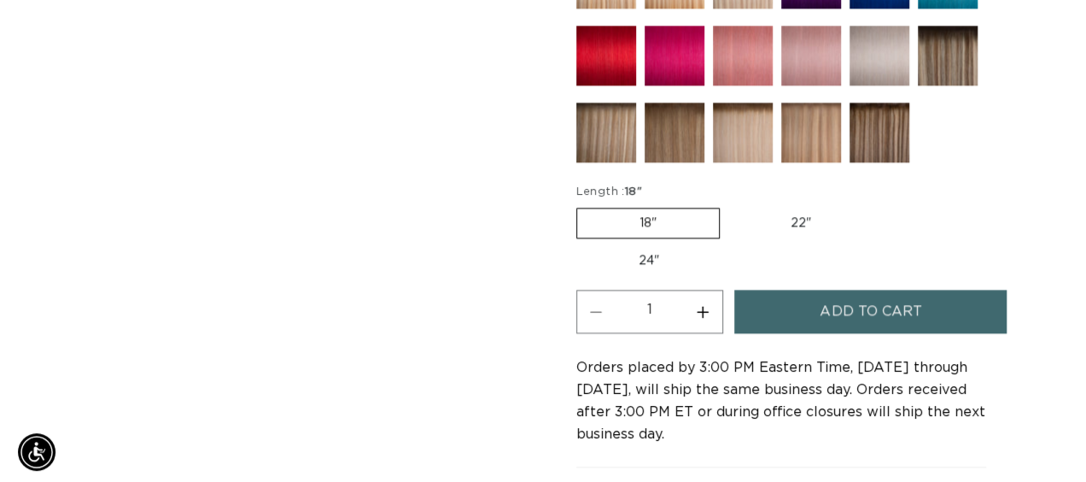
scroll to position [0, 1904]
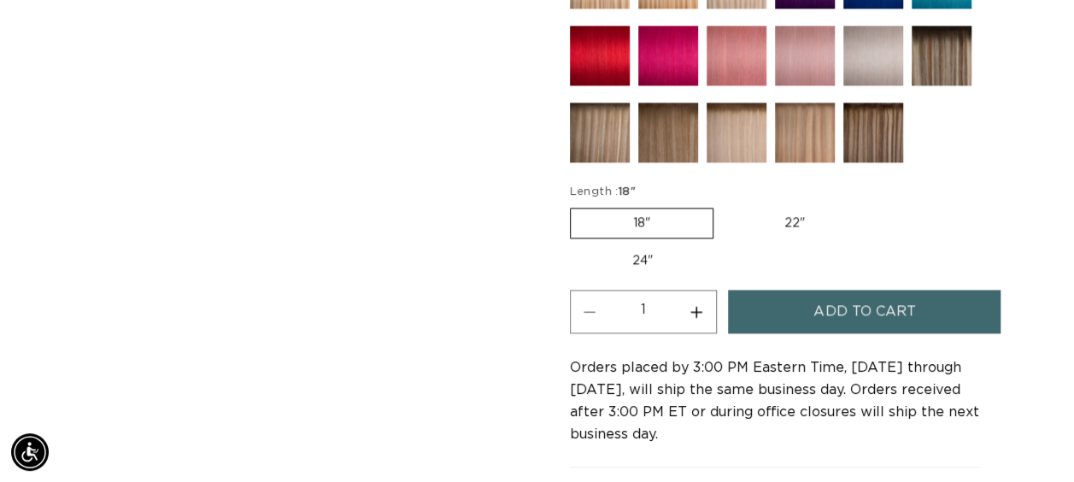
click at [703, 306] on button "Increase quantity for 60A Most Platinum Ash - Keratin Fusion" at bounding box center [696, 312] width 38 height 44
type input "2"
click at [808, 306] on button "Add to cart" at bounding box center [864, 312] width 272 height 44
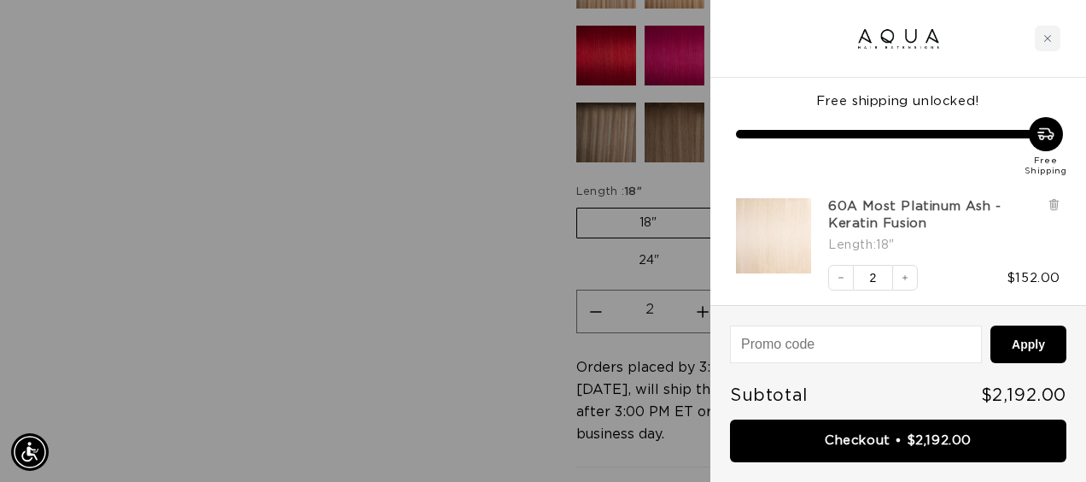
scroll to position [0, 965]
click at [320, 155] on div at bounding box center [543, 241] width 1086 height 482
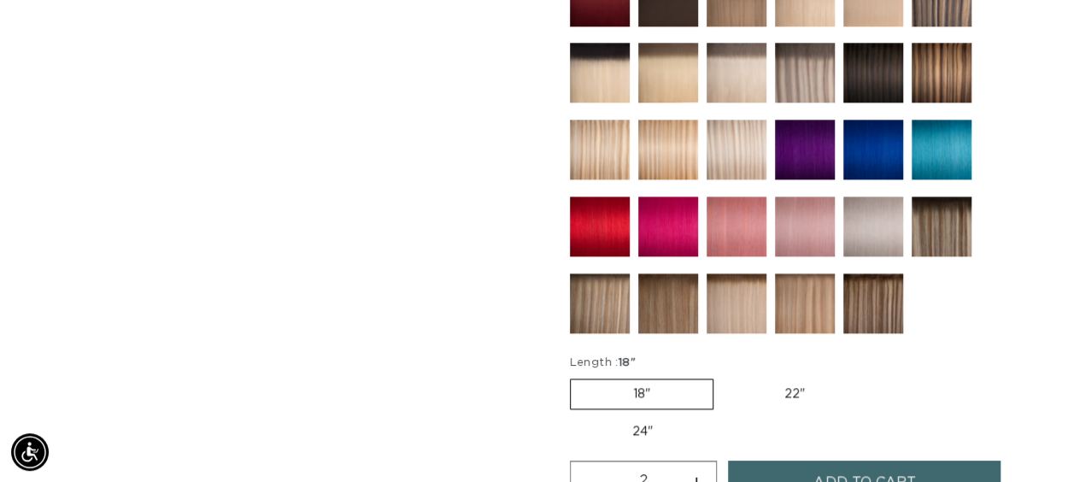
scroll to position [0, 951]
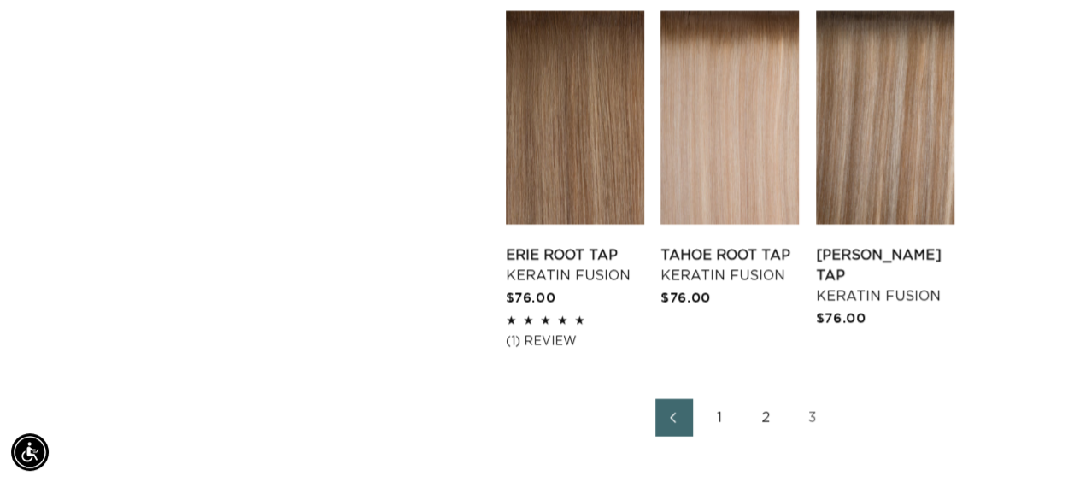
scroll to position [0, 951]
click at [766, 418] on link "2" at bounding box center [766, 418] width 38 height 38
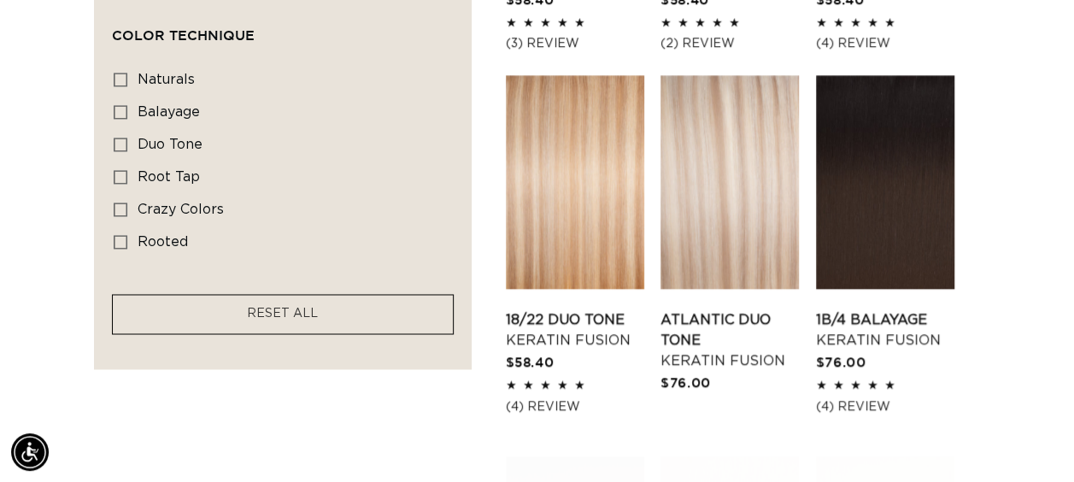
scroll to position [0, 1904]
click at [750, 309] on link "Atlantic Duo Tone Keratin Fusion" at bounding box center [729, 339] width 138 height 61
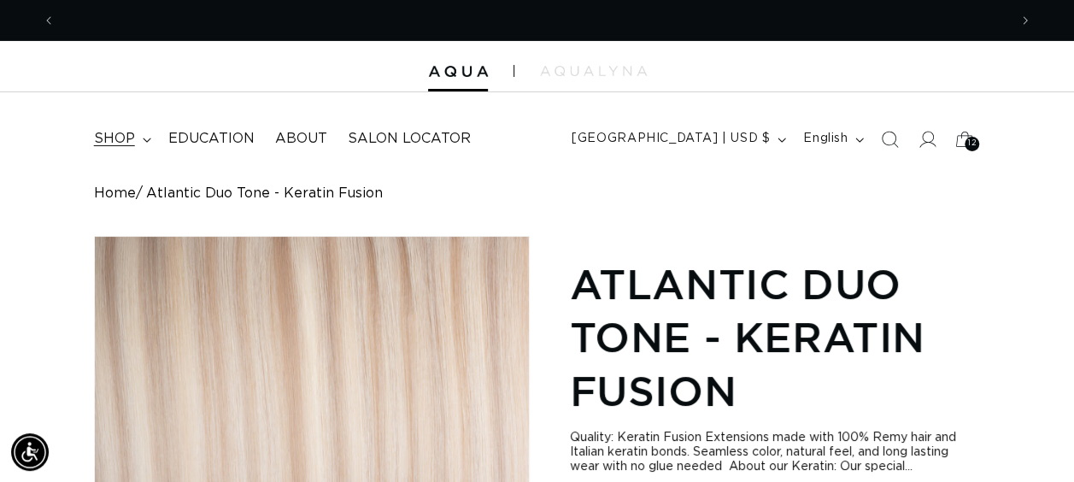
click at [132, 128] on summary "shop" at bounding box center [121, 139] width 74 height 38
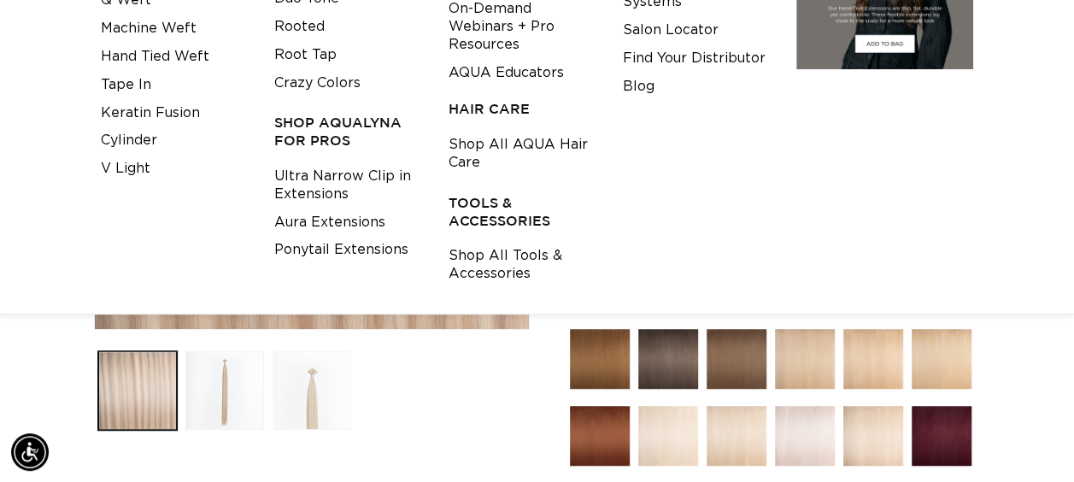
scroll to position [342, 0]
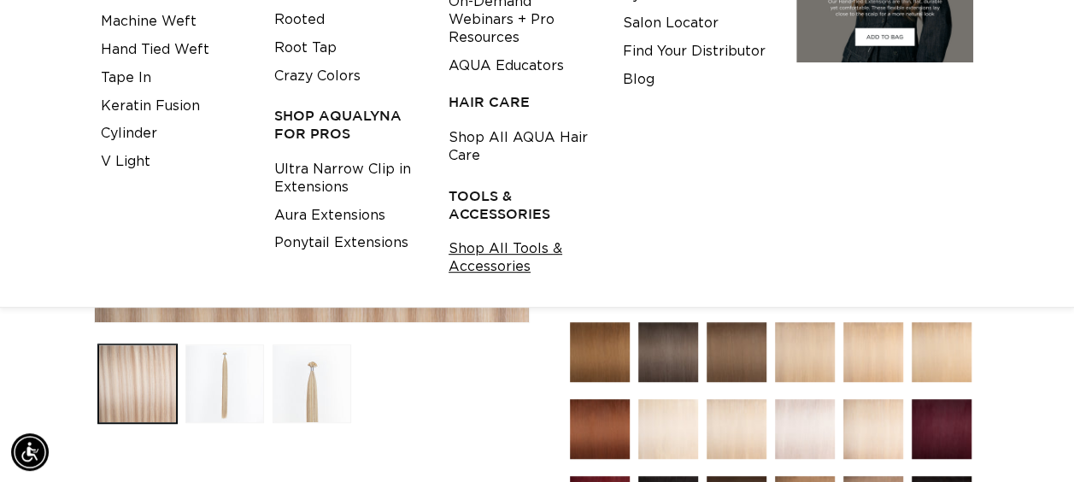
click at [489, 260] on link "Shop All Tools & Accessories" at bounding box center [522, 258] width 148 height 46
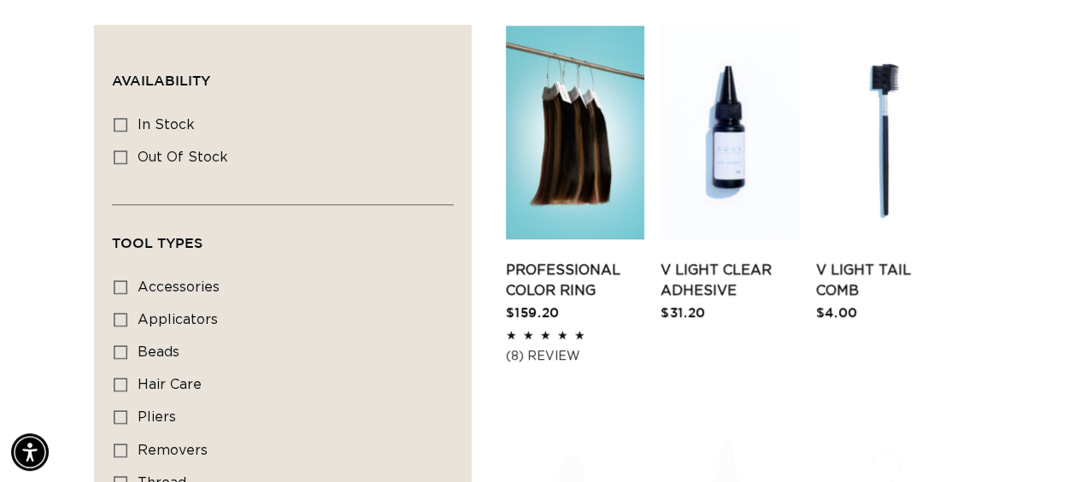
scroll to position [683, 0]
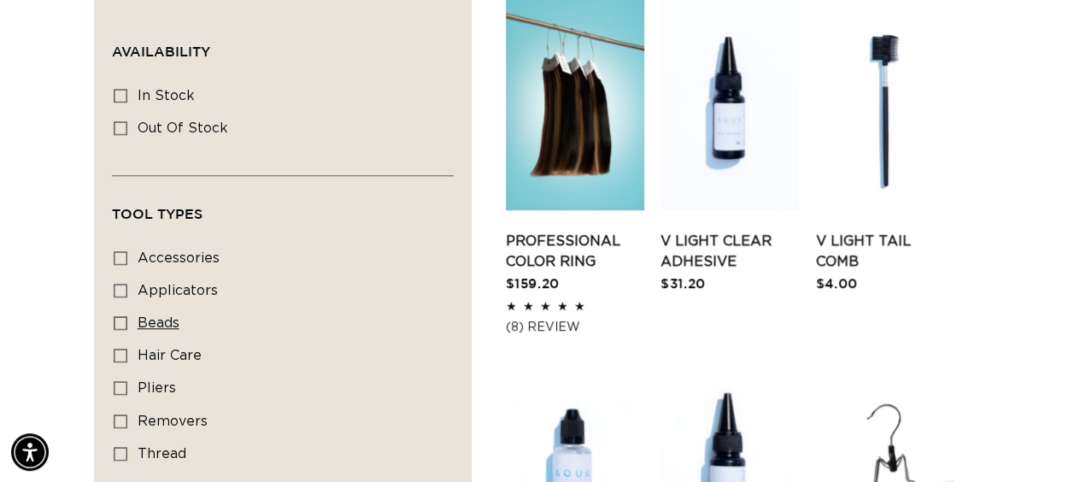
click at [131, 325] on label "beads beads (2 products)" at bounding box center [278, 323] width 328 height 32
click at [127, 325] on input "beads beads (2 products)" at bounding box center [121, 323] width 14 height 14
checkbox input "true"
click at [130, 391] on label "pliers pliers (4 products)" at bounding box center [278, 388] width 328 height 32
click at [127, 391] on input "pliers pliers (4 products)" at bounding box center [121, 388] width 14 height 14
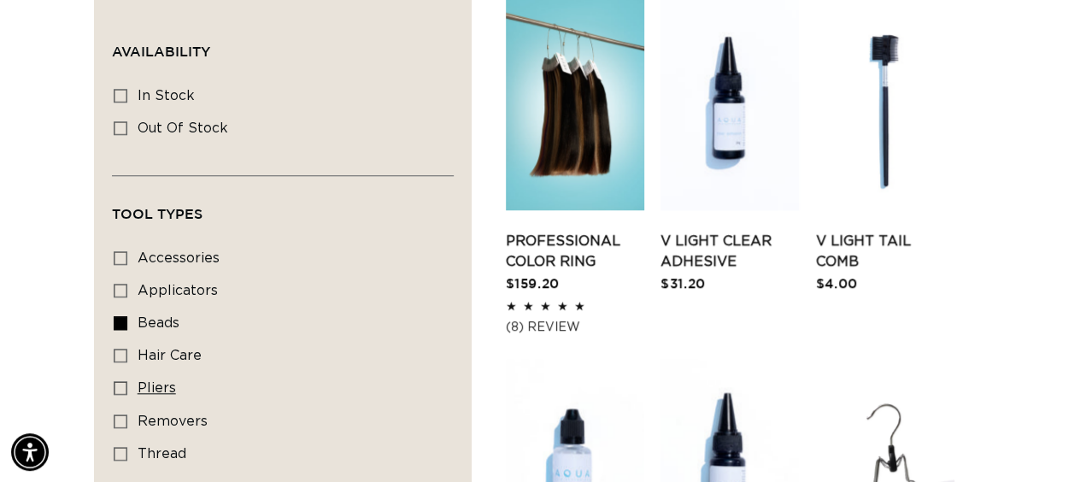
checkbox input "true"
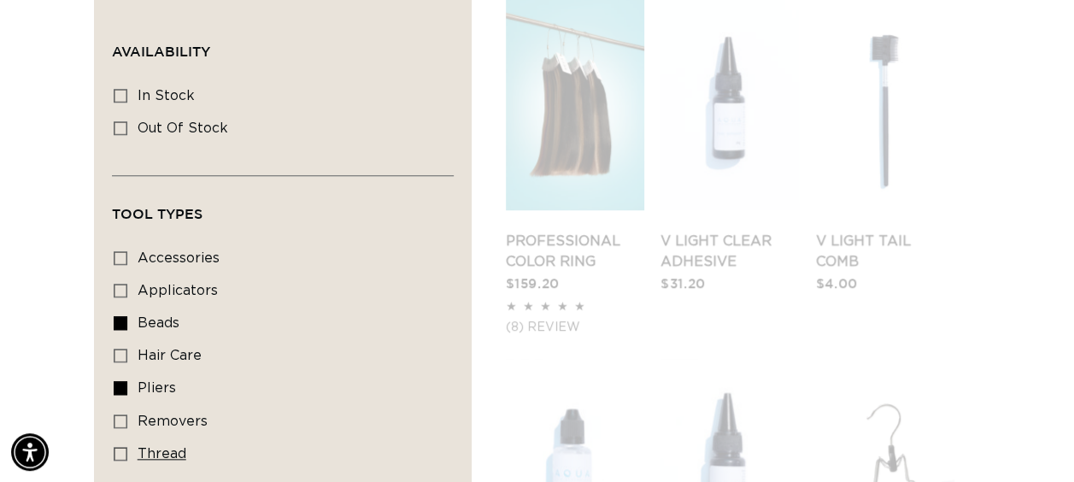
click at [129, 456] on label "thread thread (2 products)" at bounding box center [278, 454] width 328 height 32
click at [127, 456] on input "thread thread (2 products)" at bounding box center [121, 454] width 14 height 14
checkbox input "true"
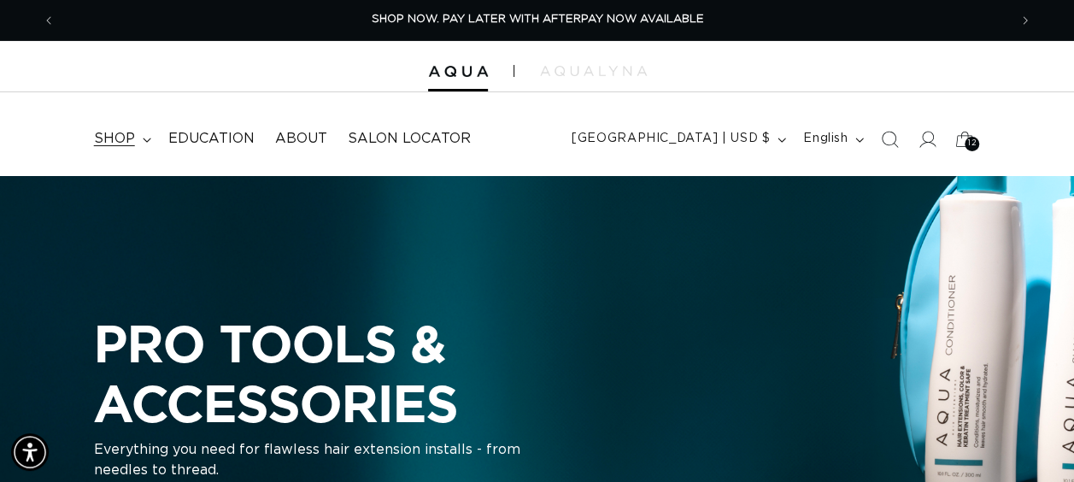
click at [121, 137] on span "shop" at bounding box center [114, 139] width 41 height 18
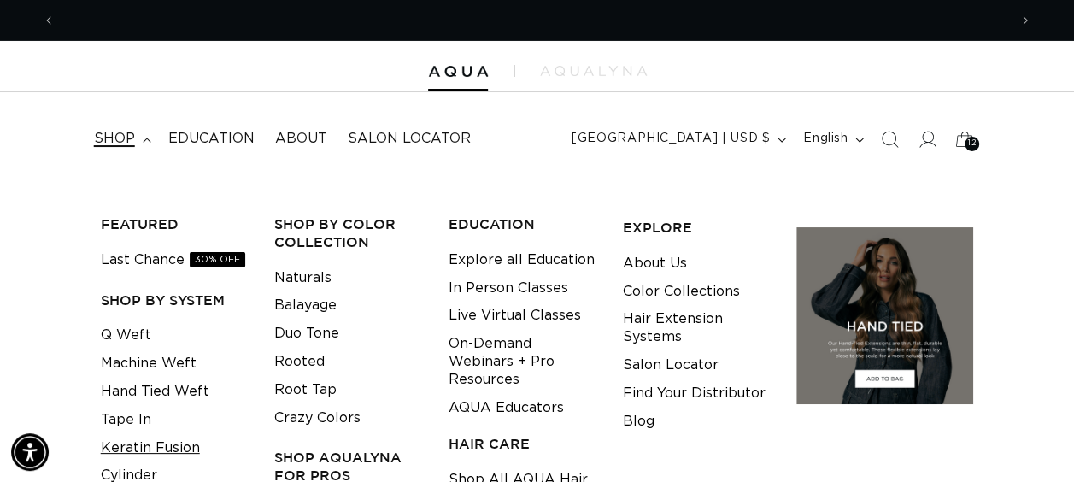
scroll to position [0, 1904]
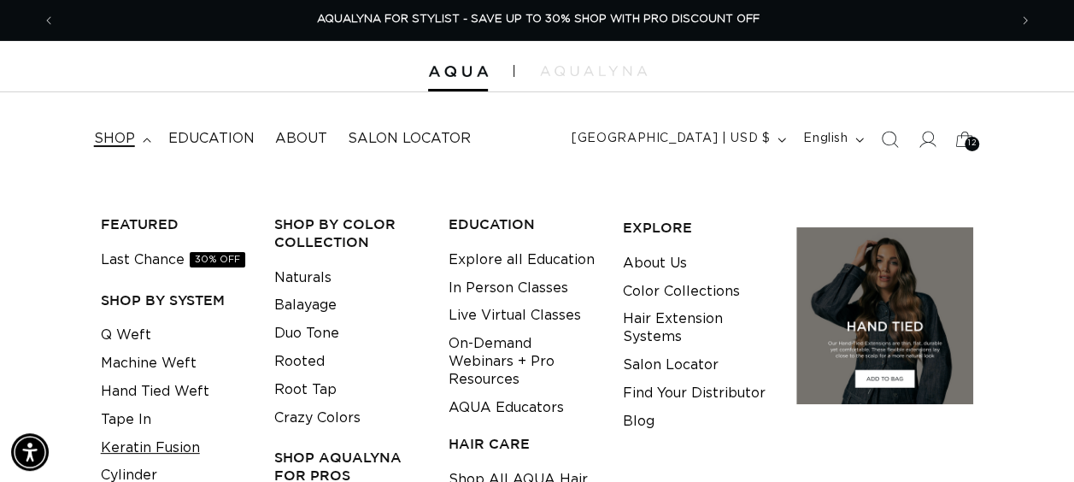
click at [159, 449] on link "Keratin Fusion" at bounding box center [150, 448] width 99 height 28
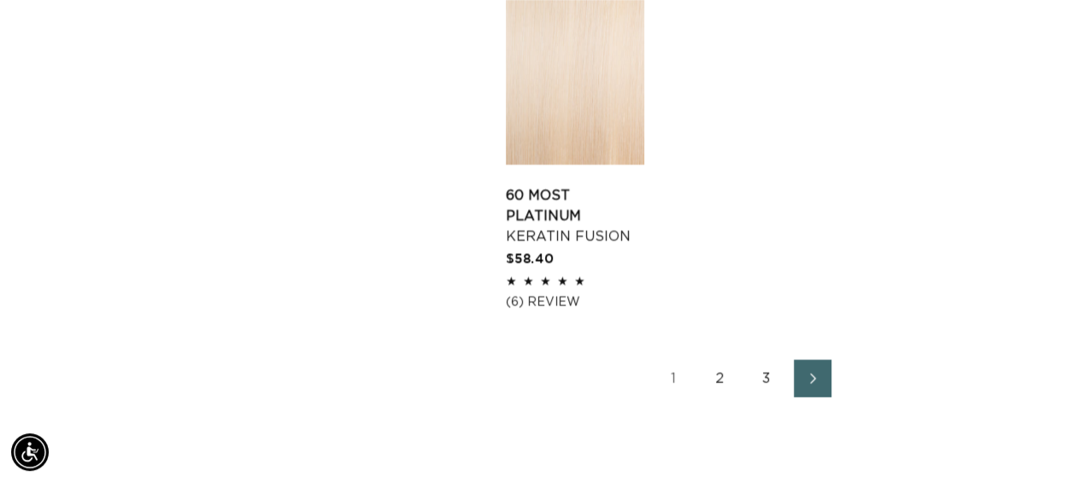
scroll to position [2648, 0]
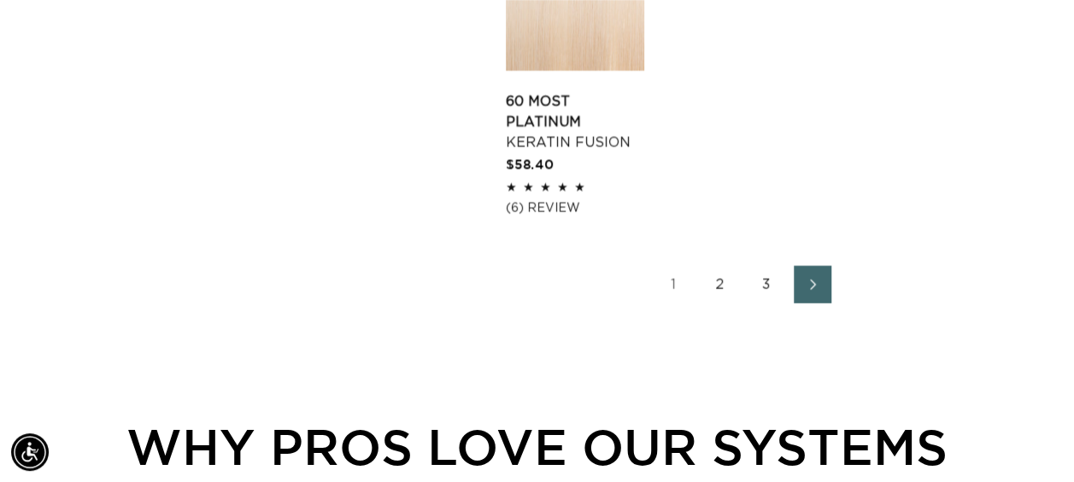
click at [722, 266] on link "2" at bounding box center [720, 285] width 38 height 38
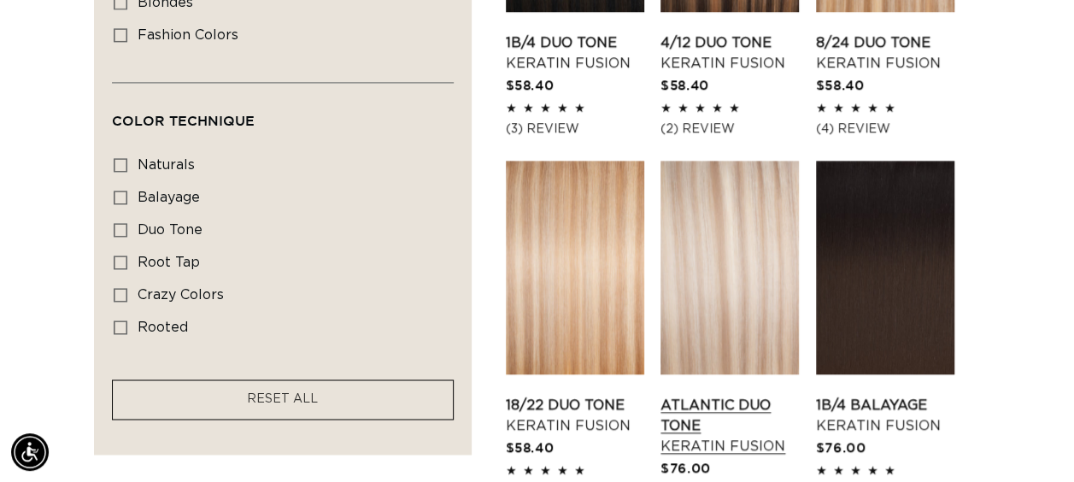
scroll to position [1281, 0]
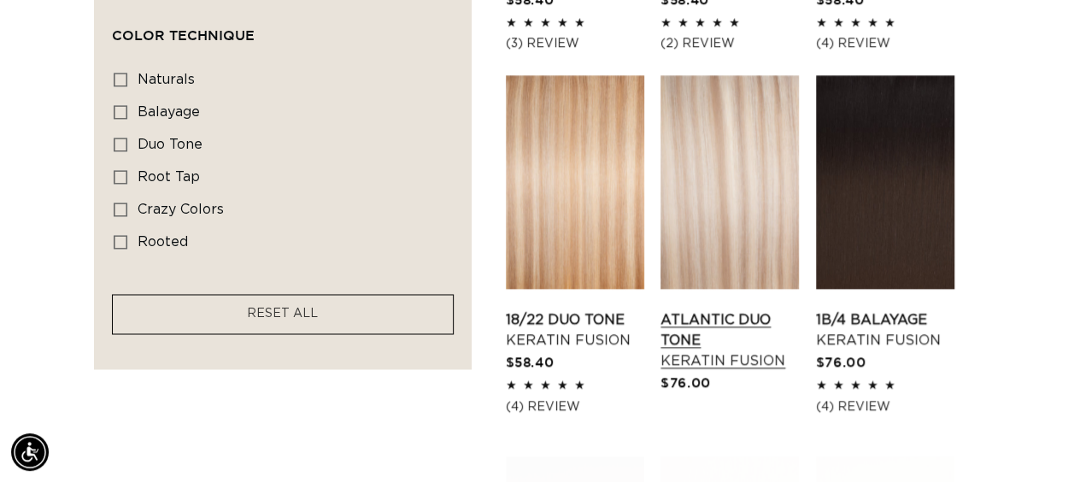
click at [728, 309] on link "Atlantic Duo Tone Keratin Fusion" at bounding box center [729, 339] width 138 height 61
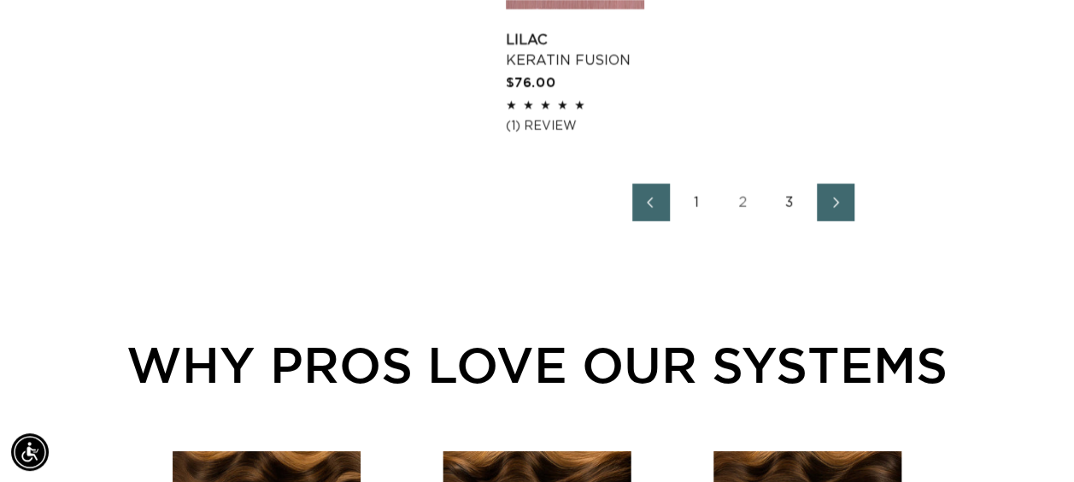
scroll to position [0, 0]
click at [702, 207] on link "1" at bounding box center [697, 203] width 38 height 38
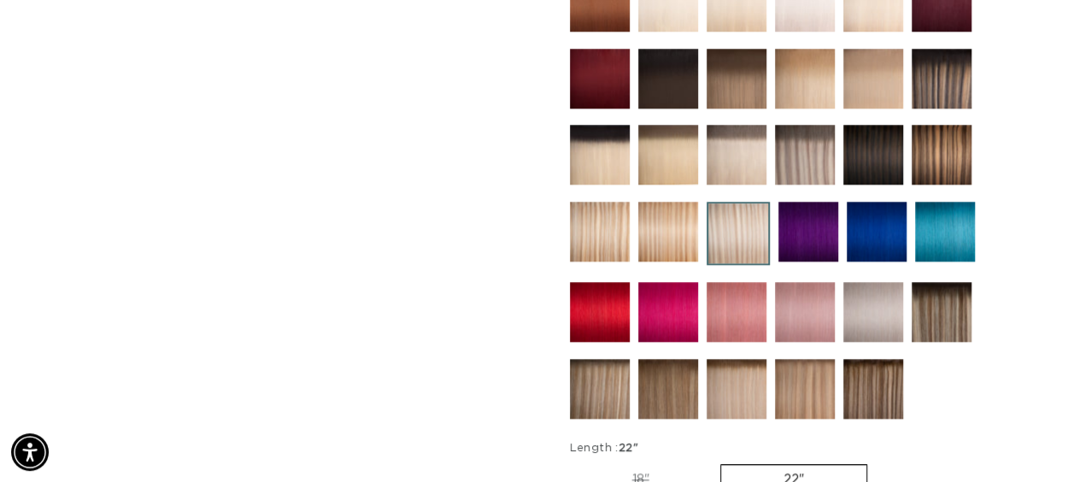
scroll to position [0, 1904]
click at [604, 222] on img at bounding box center [600, 232] width 60 height 60
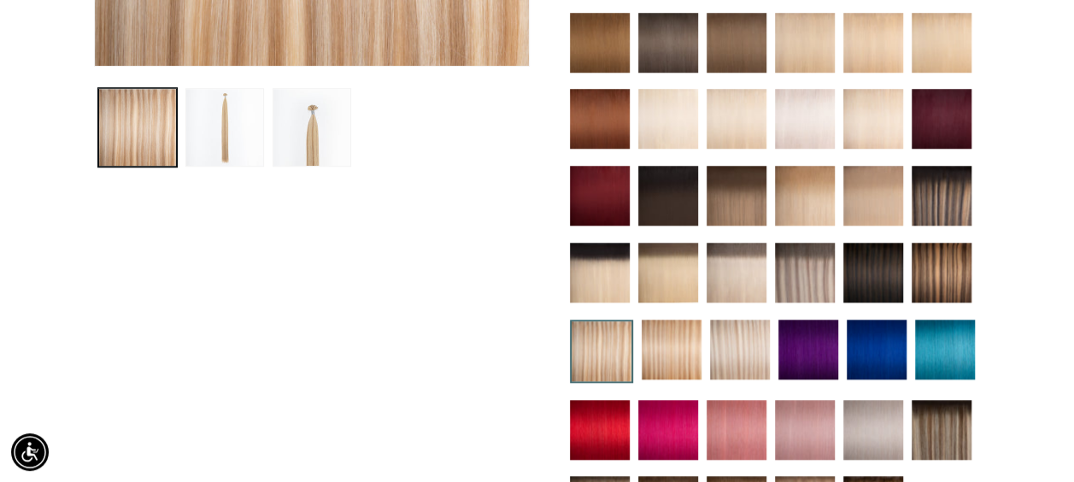
scroll to position [0, 1904]
click at [813, 269] on img at bounding box center [805, 273] width 60 height 60
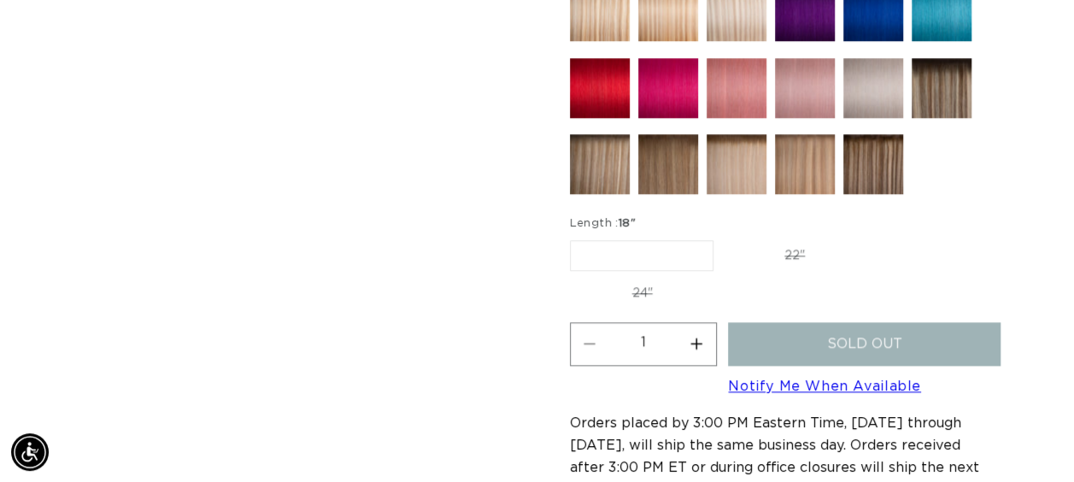
scroll to position [0, 951]
click at [734, 179] on img at bounding box center [736, 164] width 60 height 60
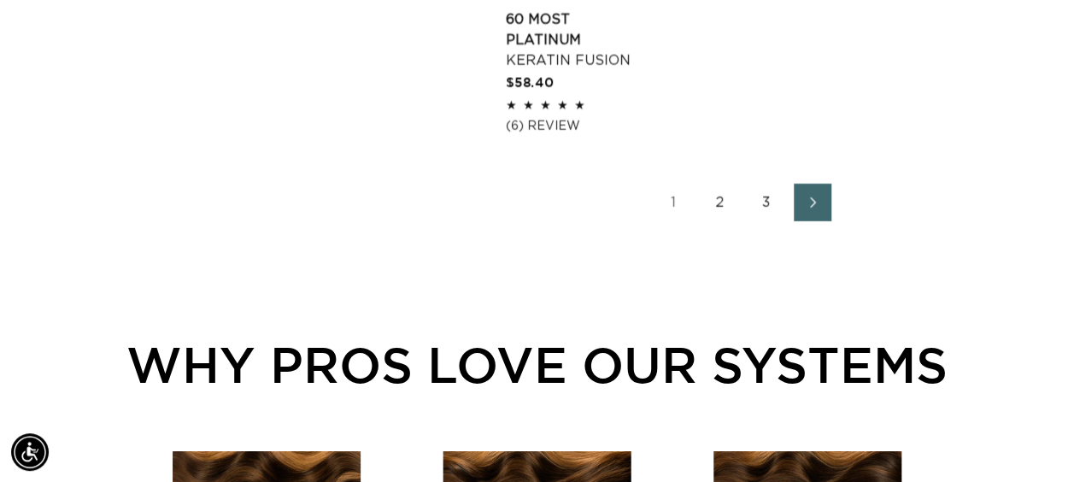
scroll to position [2733, 0]
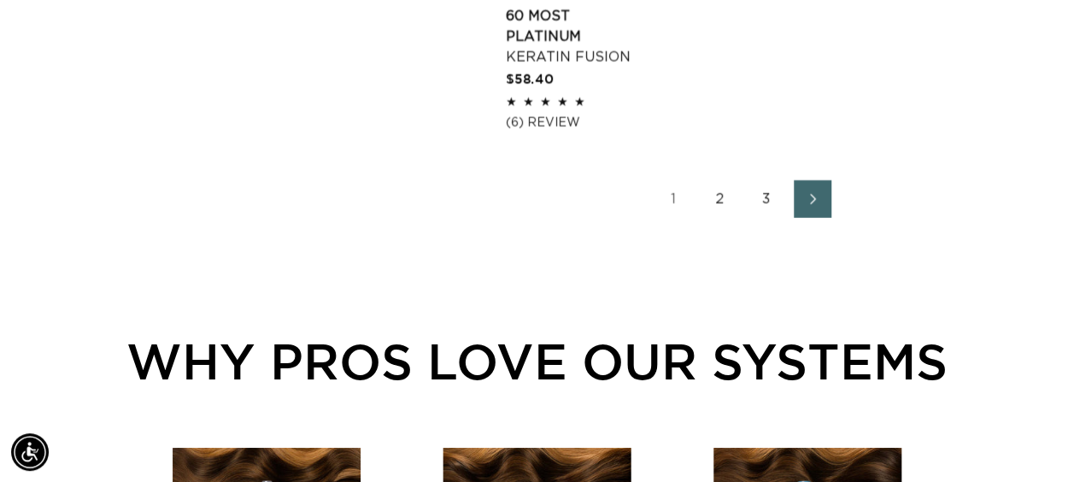
click at [764, 186] on link "3" at bounding box center [766, 199] width 38 height 38
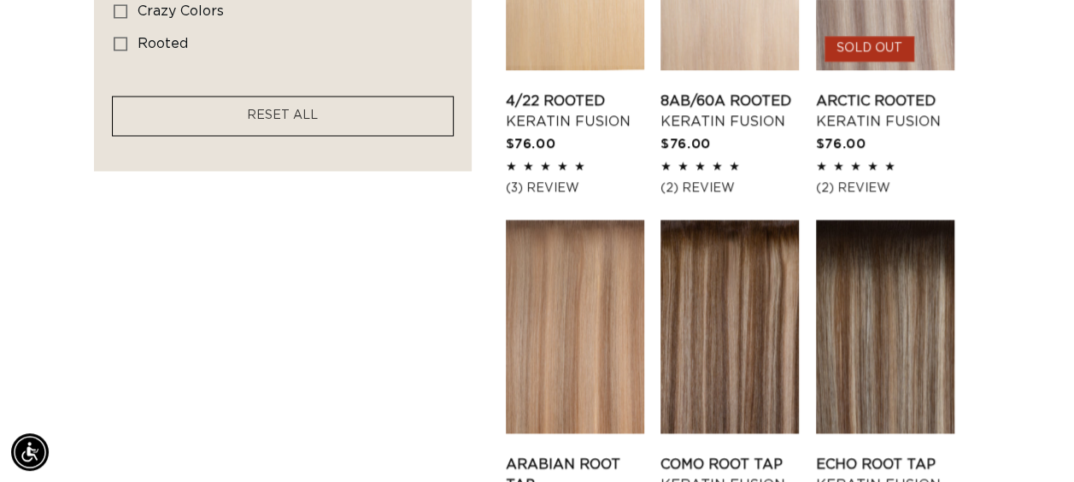
scroll to position [1537, 0]
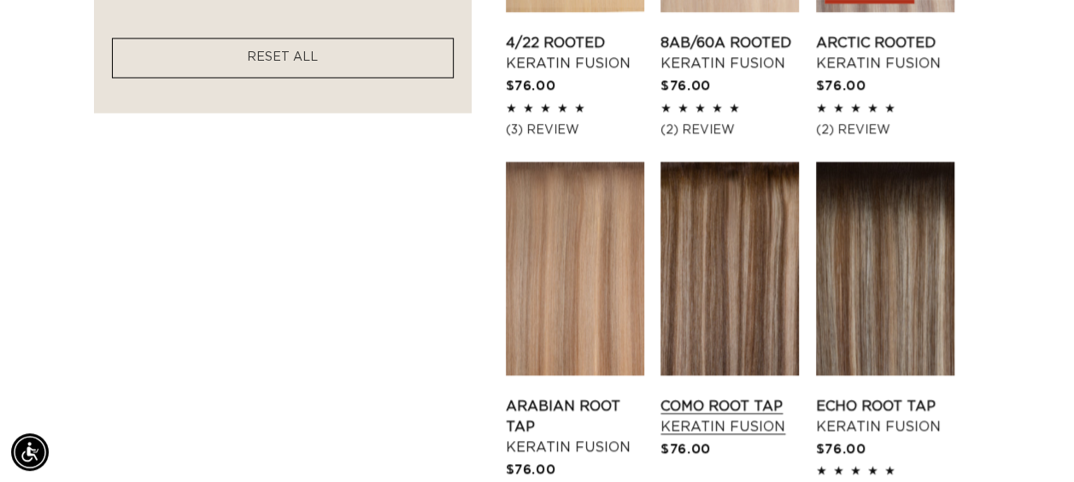
click at [707, 395] on link "Como Root Tap Keratin Fusion" at bounding box center [729, 415] width 138 height 41
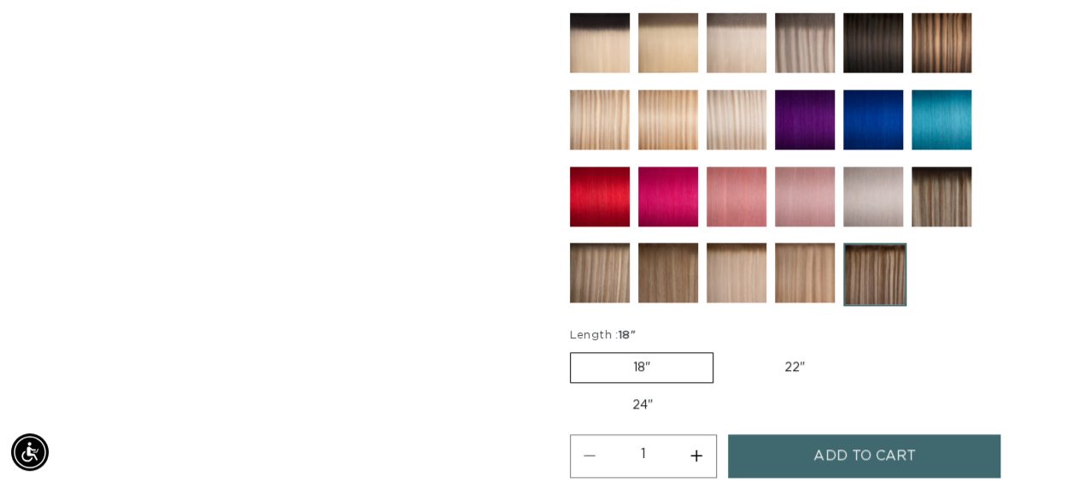
scroll to position [769, 0]
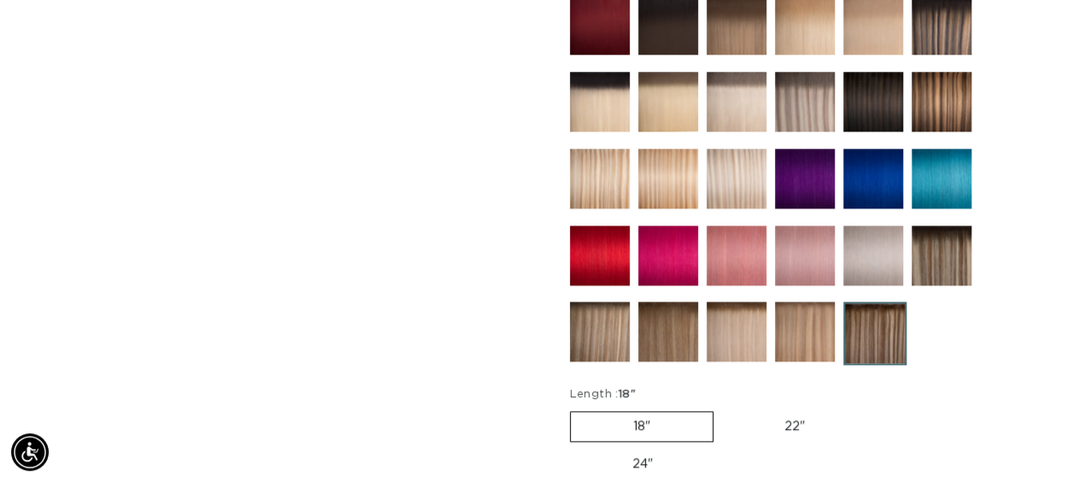
click at [794, 339] on img at bounding box center [805, 331] width 60 height 60
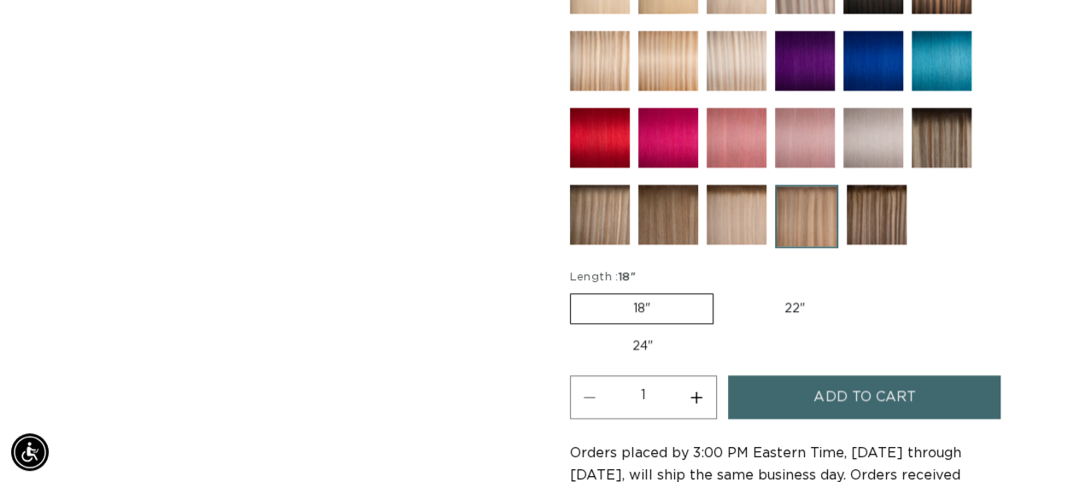
scroll to position [0, 951]
click at [725, 214] on img at bounding box center [736, 214] width 60 height 60
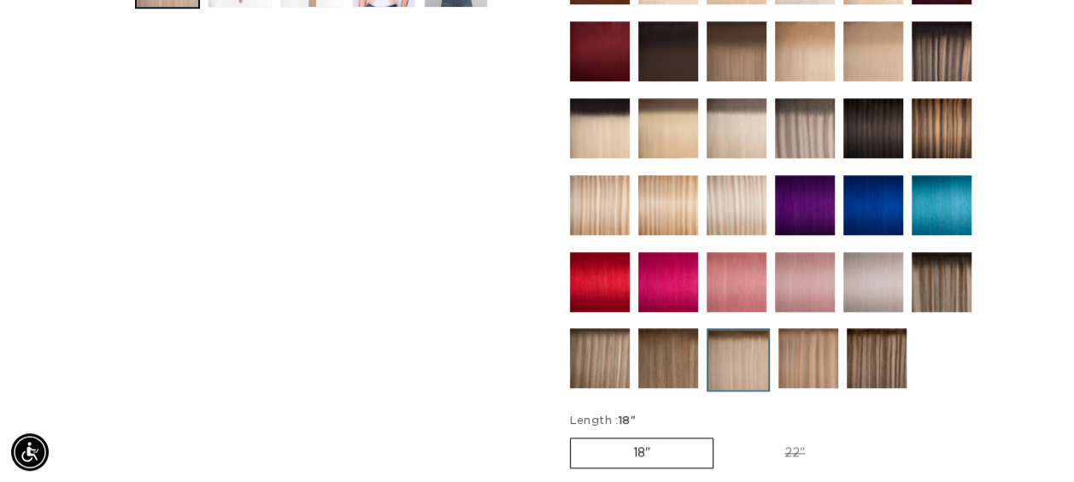
scroll to position [864, 0]
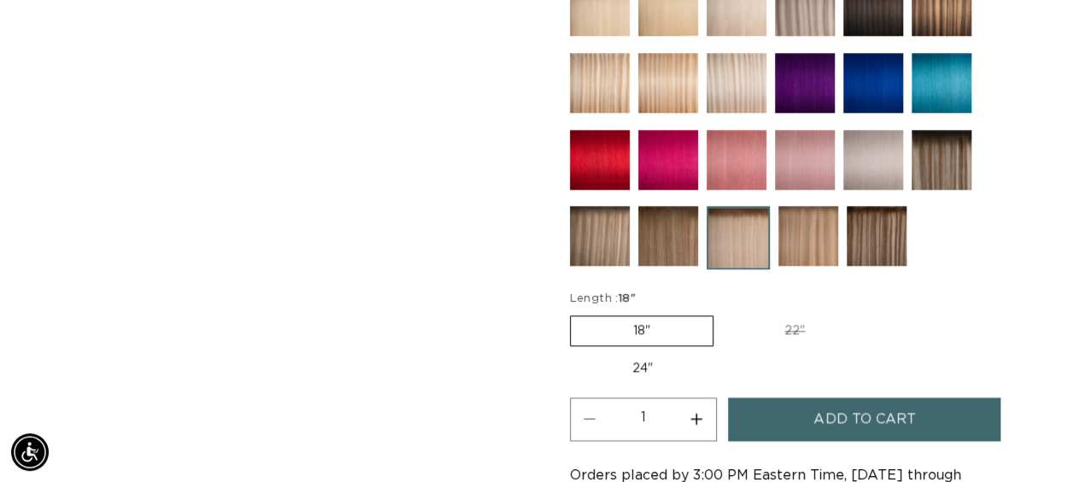
click at [690, 409] on button "Increase quantity for Tahoe Root Tap - Keratin Fusion" at bounding box center [696, 419] width 38 height 44
type input "2"
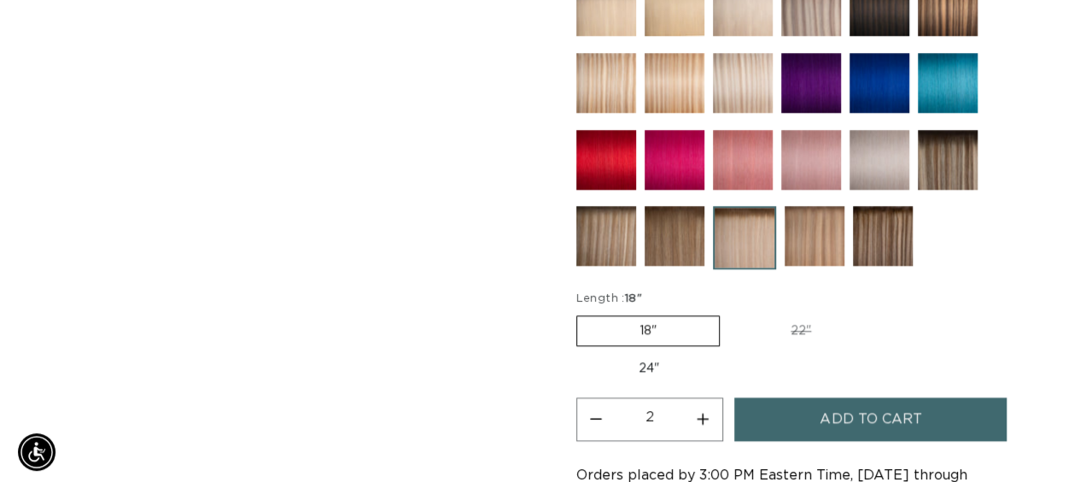
scroll to position [0, 0]
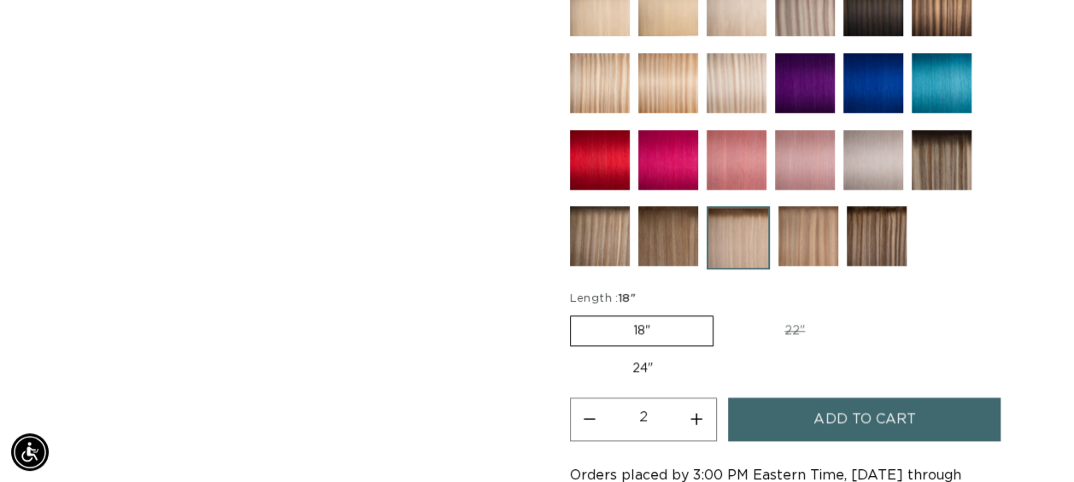
click at [795, 417] on button "Add to cart" at bounding box center [864, 419] width 272 height 44
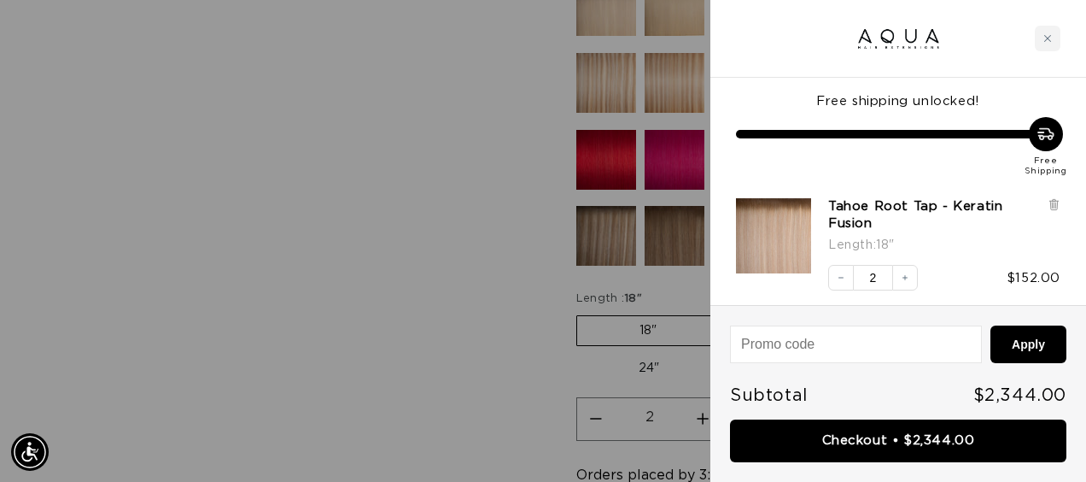
click at [294, 168] on div at bounding box center [543, 241] width 1086 height 482
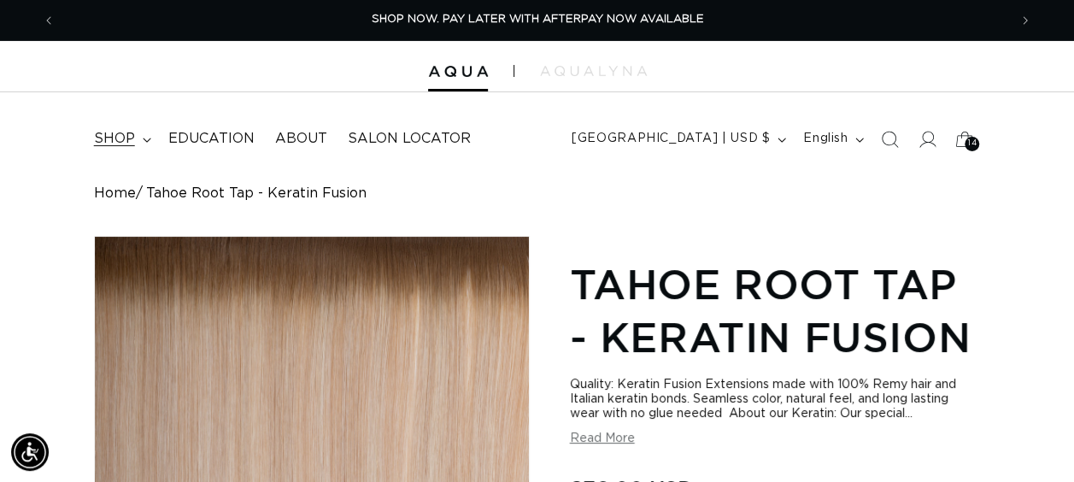
click at [114, 143] on span "shop" at bounding box center [114, 139] width 41 height 18
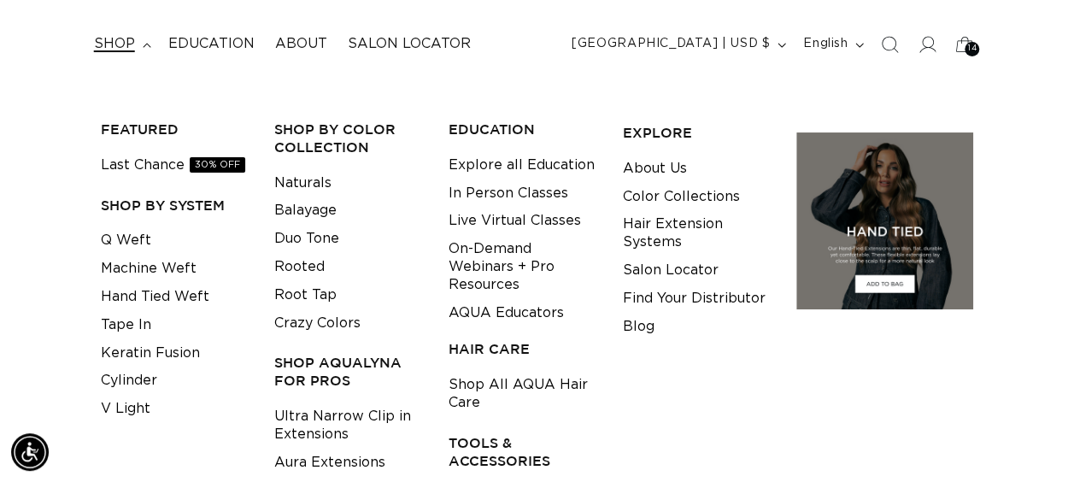
scroll to position [256, 0]
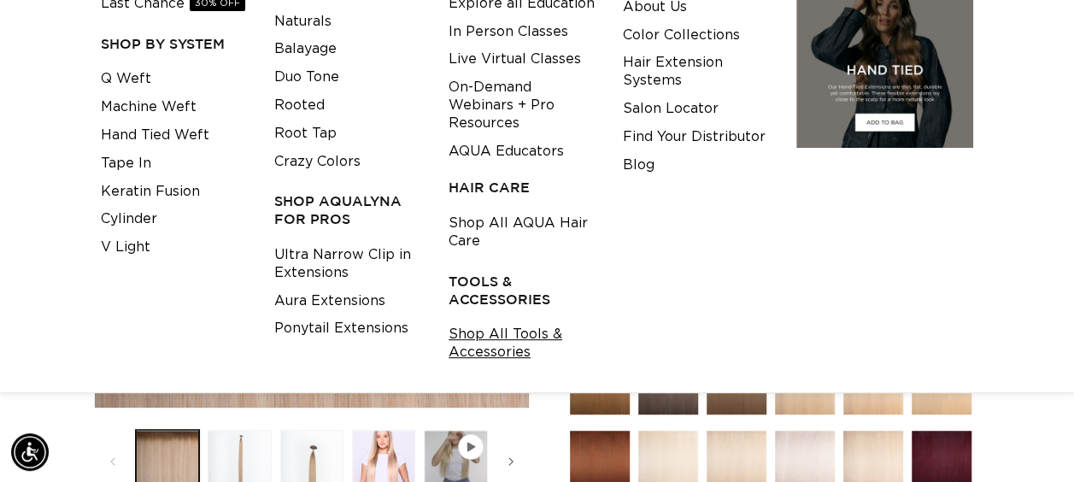
click at [463, 344] on link "Shop All Tools & Accessories" at bounding box center [522, 343] width 148 height 46
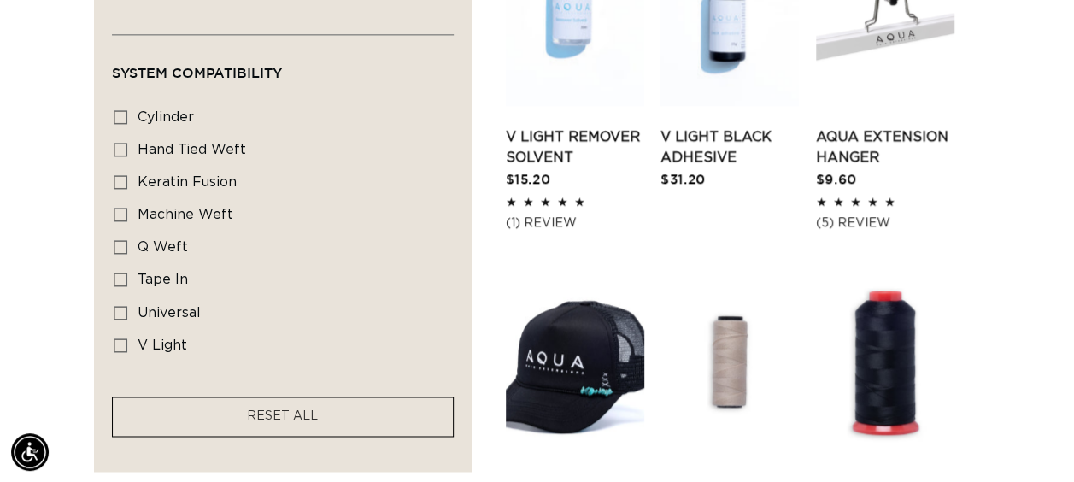
scroll to position [939, 0]
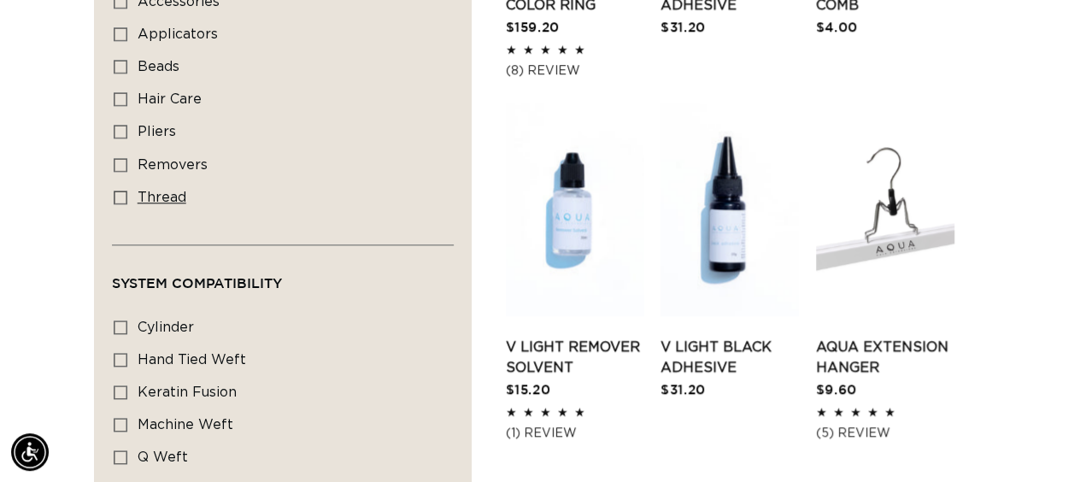
click at [121, 193] on icon at bounding box center [121, 197] width 14 height 14
click at [121, 193] on input "thread thread (2 products)" at bounding box center [121, 197] width 14 height 14
checkbox input "true"
click at [125, 125] on icon at bounding box center [121, 132] width 14 height 14
click at [125, 125] on input "pliers pliers (4 products)" at bounding box center [121, 132] width 14 height 14
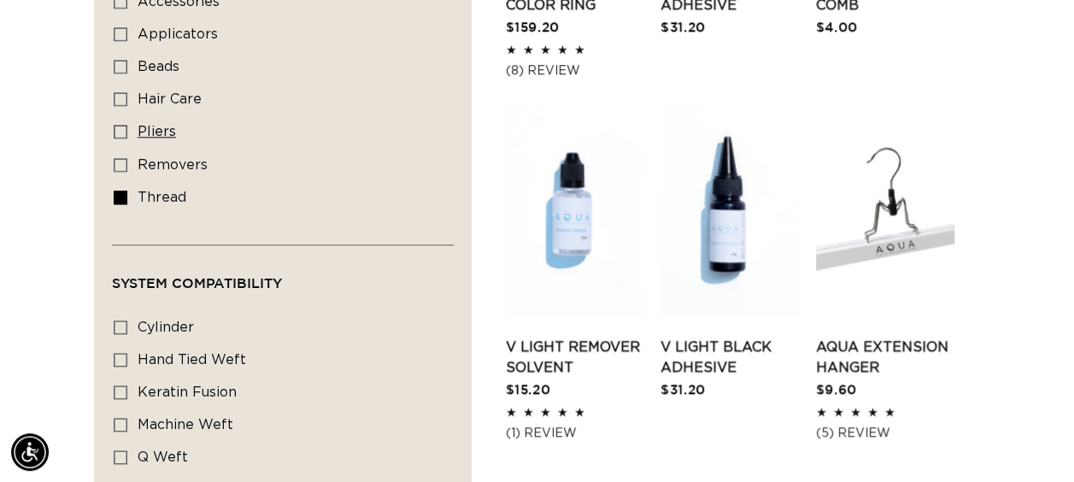
checkbox input "true"
click at [121, 72] on label "beads beads (2 products)" at bounding box center [278, 67] width 328 height 32
click at [121, 72] on input "beads beads (2 products)" at bounding box center [121, 67] width 14 height 14
checkbox input "true"
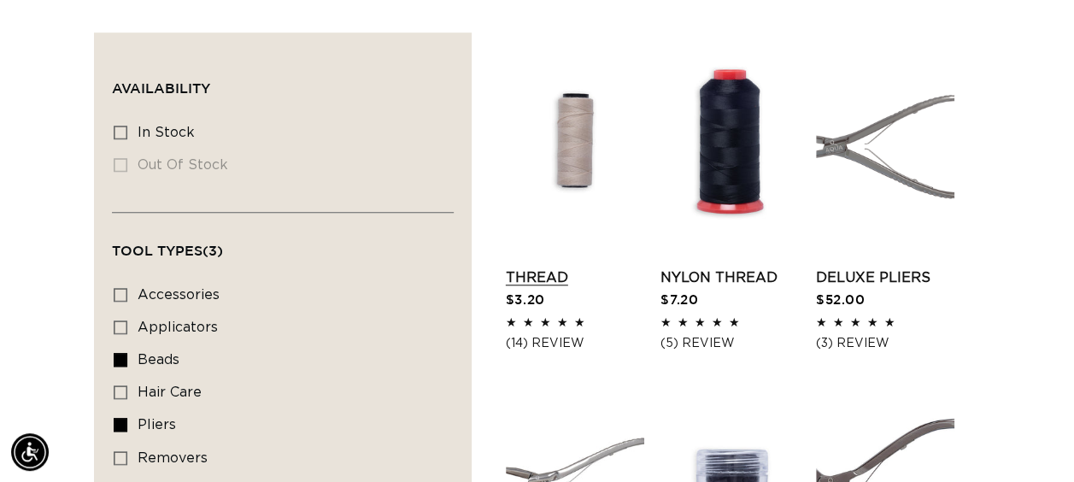
scroll to position [0, 1904]
click at [588, 267] on link "Thread" at bounding box center [575, 277] width 138 height 20
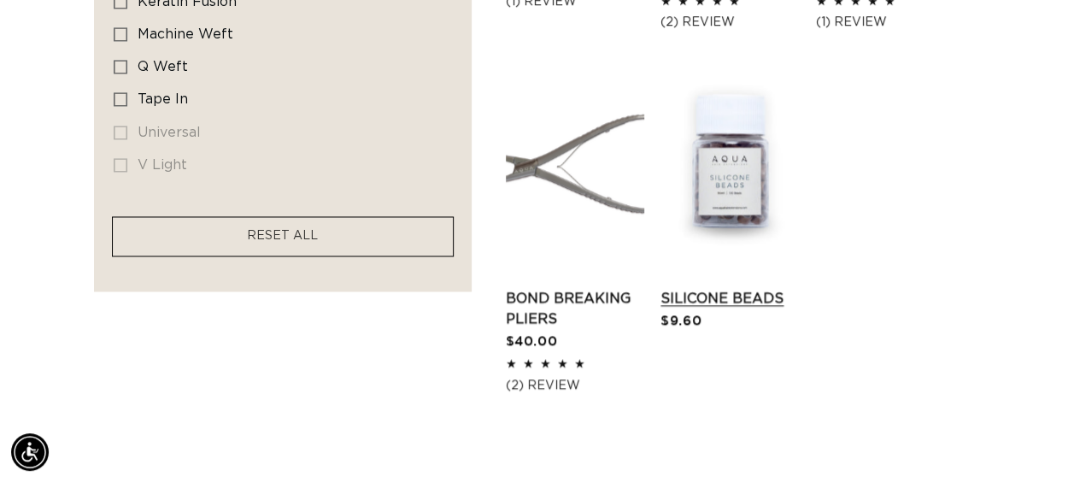
scroll to position [0, 951]
click at [758, 288] on link "Silicone Beads" at bounding box center [729, 298] width 138 height 20
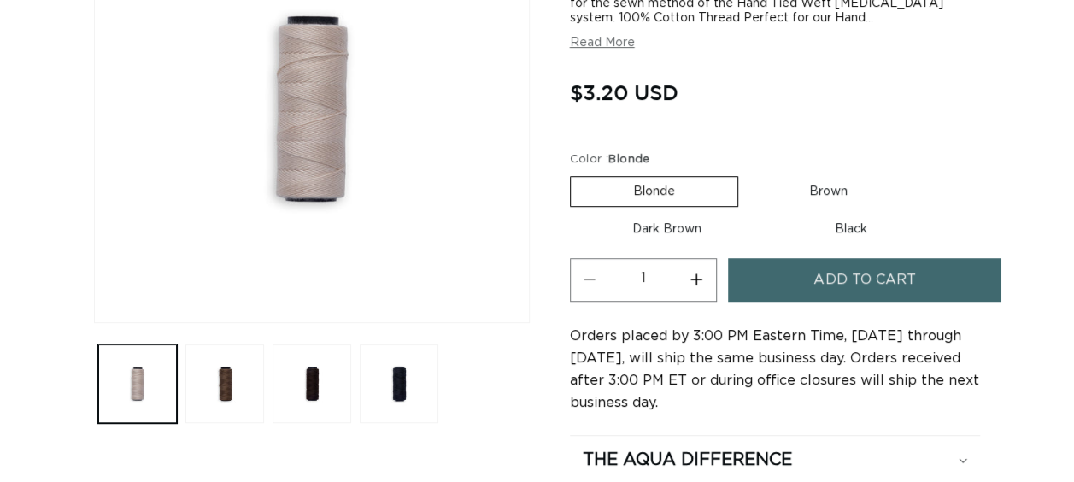
scroll to position [342, 0]
click at [692, 277] on button "Increase quantity for Thread" at bounding box center [696, 280] width 38 height 44
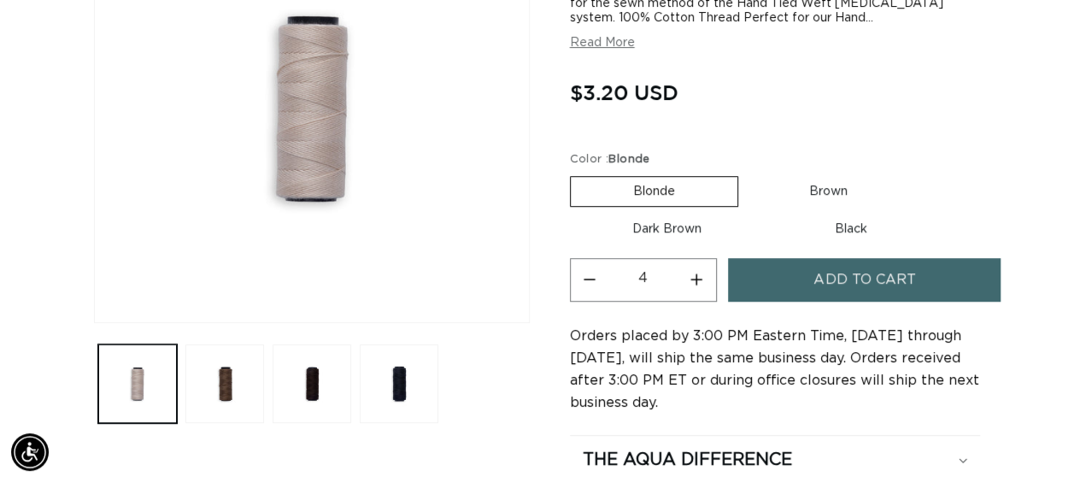
type input "5"
click at [802, 282] on button "Add to cart" at bounding box center [864, 280] width 272 height 44
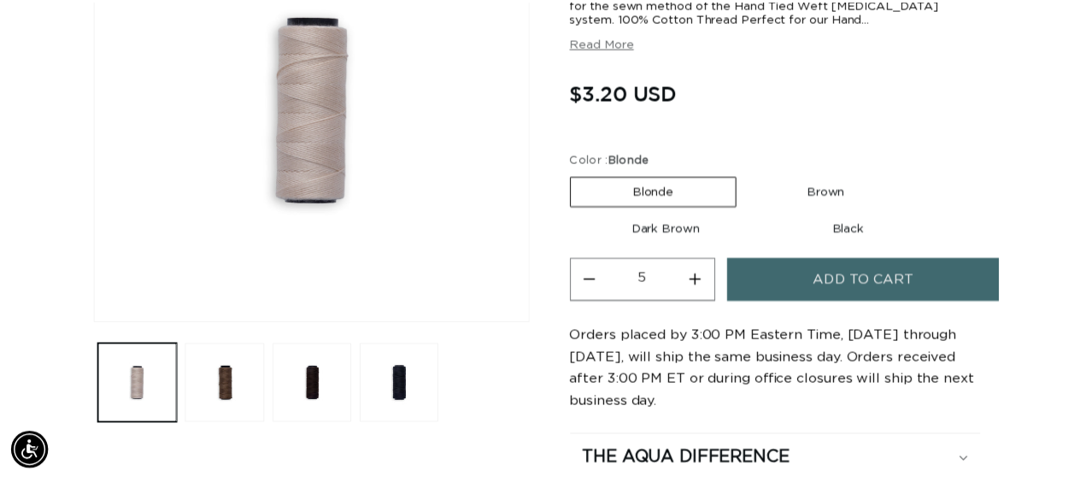
scroll to position [0, 965]
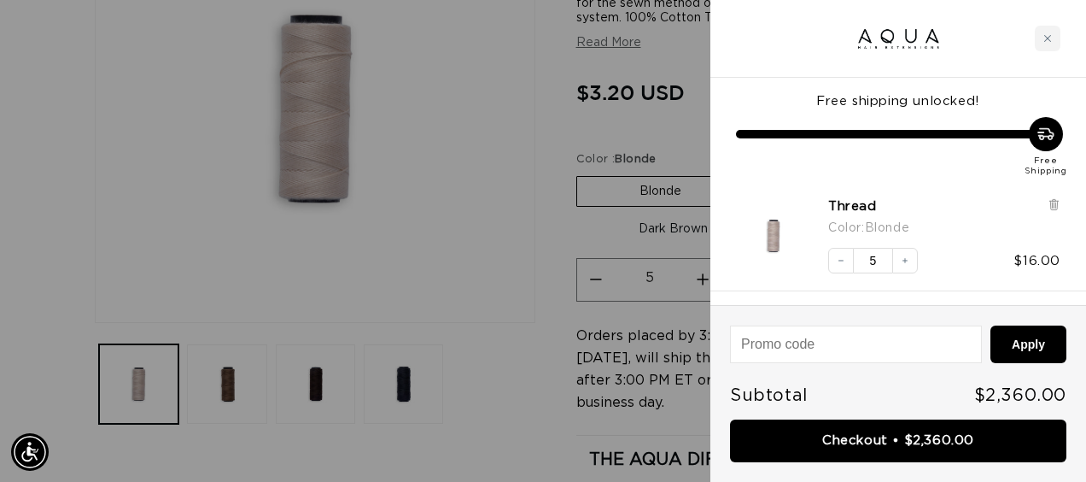
click at [689, 101] on div at bounding box center [543, 241] width 1086 height 482
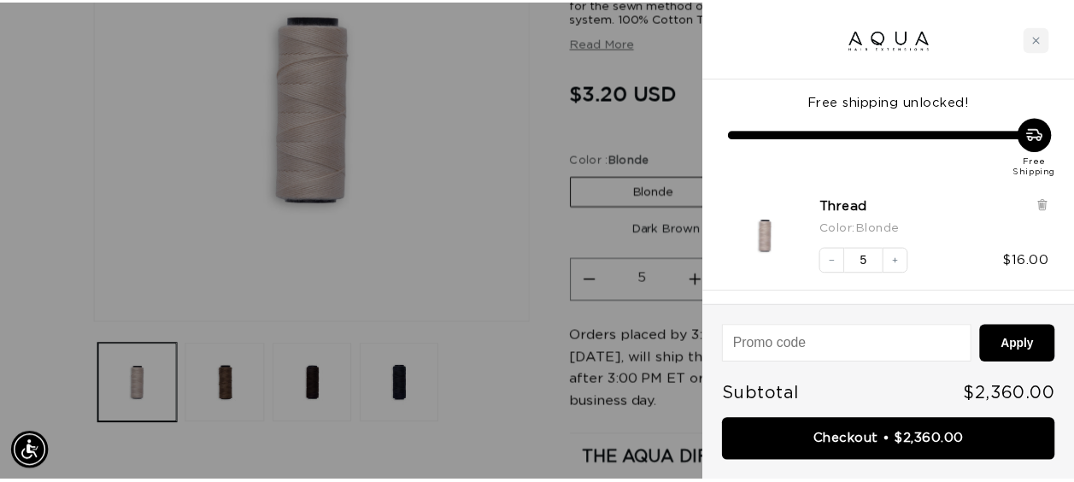
scroll to position [0, 1904]
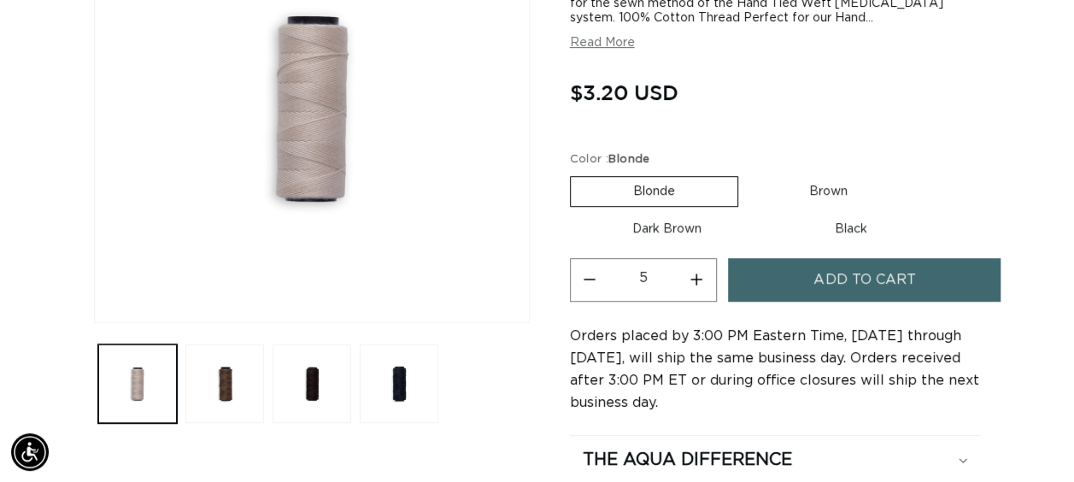
click at [808, 190] on label "Brown Variant sold out or unavailable" at bounding box center [827, 191] width 163 height 29
click at [747, 173] on input "Brown Variant sold out or unavailable" at bounding box center [746, 173] width 1 height 1
radio input "true"
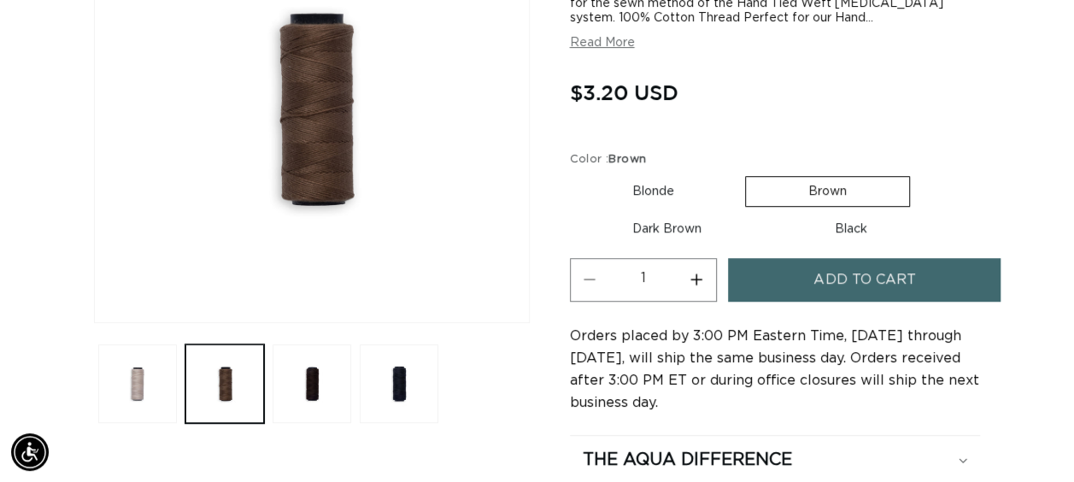
click at [695, 277] on button "Increase quantity for Thread" at bounding box center [696, 280] width 38 height 44
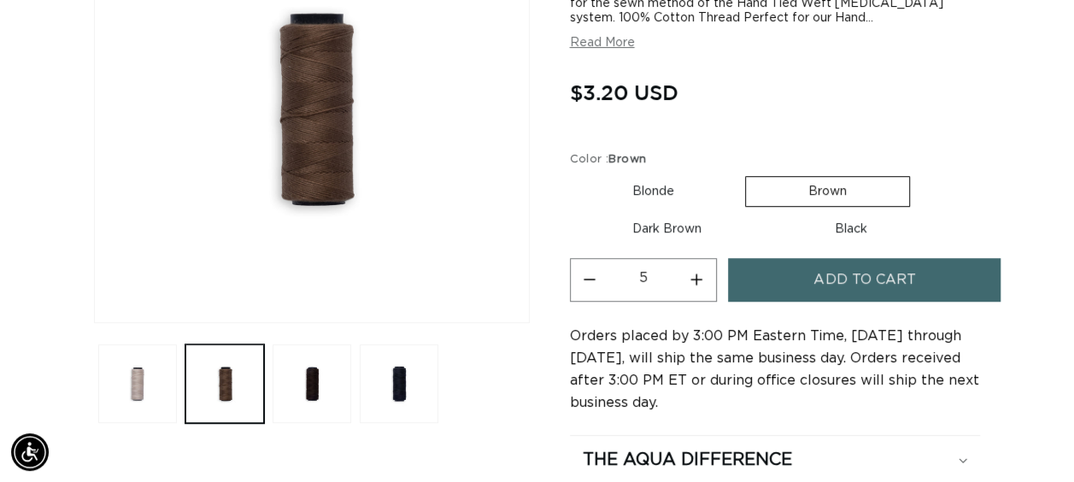
type input "6"
click at [752, 275] on button "Add to cart" at bounding box center [864, 280] width 272 height 44
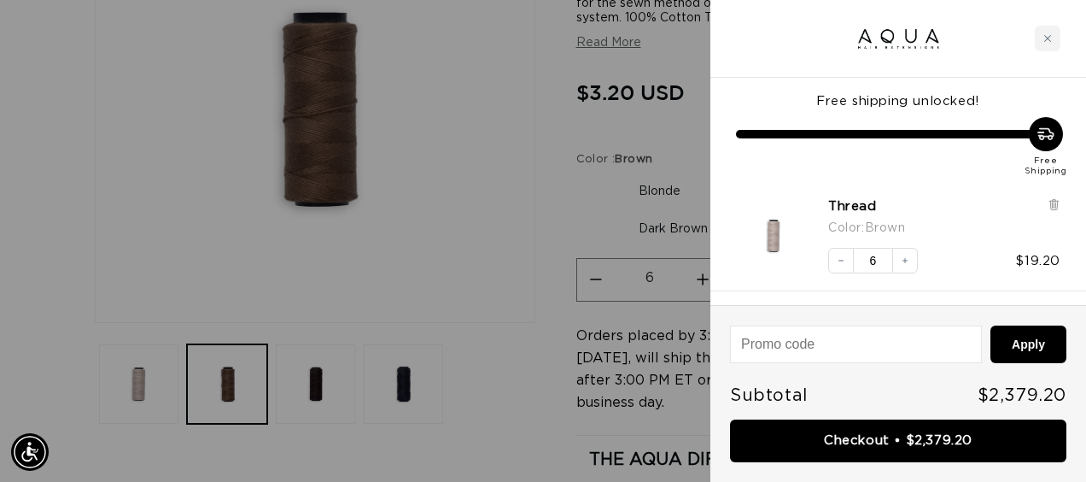
click at [681, 115] on div at bounding box center [543, 241] width 1086 height 482
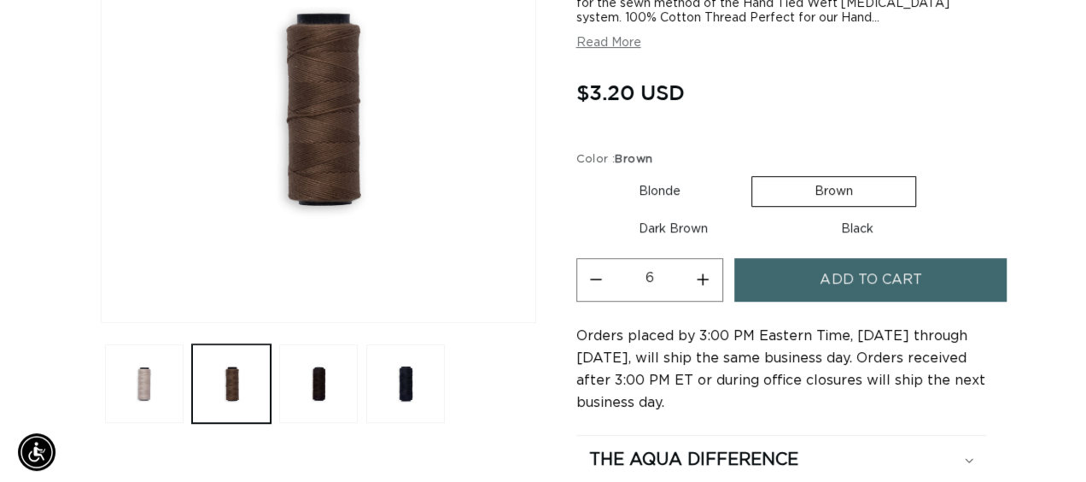
scroll to position [0, 951]
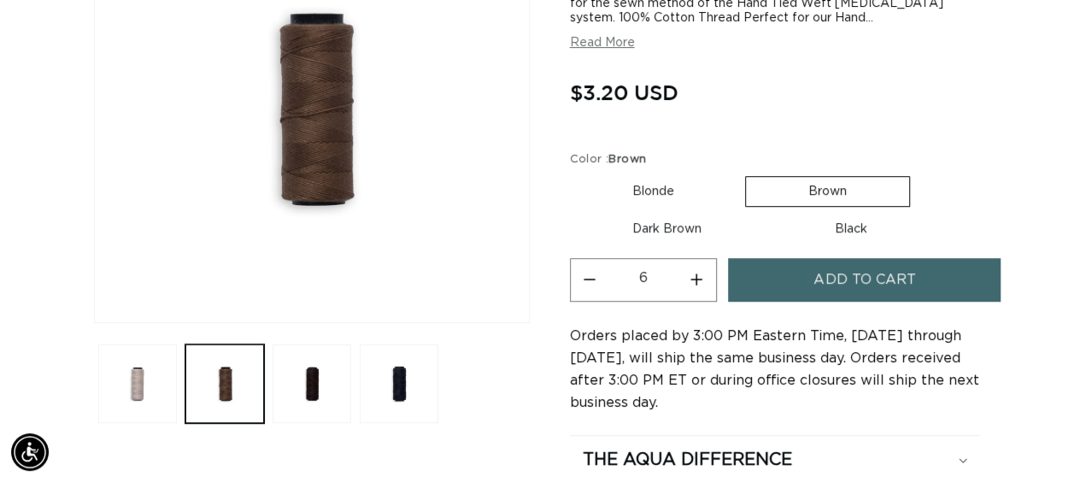
click at [671, 229] on label "Dark Brown Variant sold out or unavailable" at bounding box center [667, 228] width 194 height 29
click at [918, 173] on input "Dark Brown Variant sold out or unavailable" at bounding box center [918, 173] width 1 height 1
radio input "true"
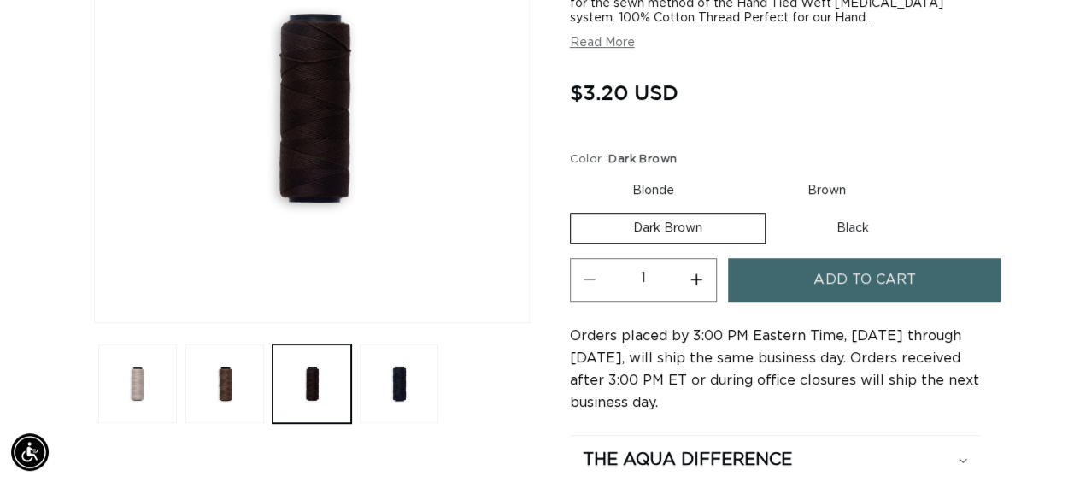
click at [704, 272] on button "Increase quantity for Thread" at bounding box center [696, 280] width 38 height 44
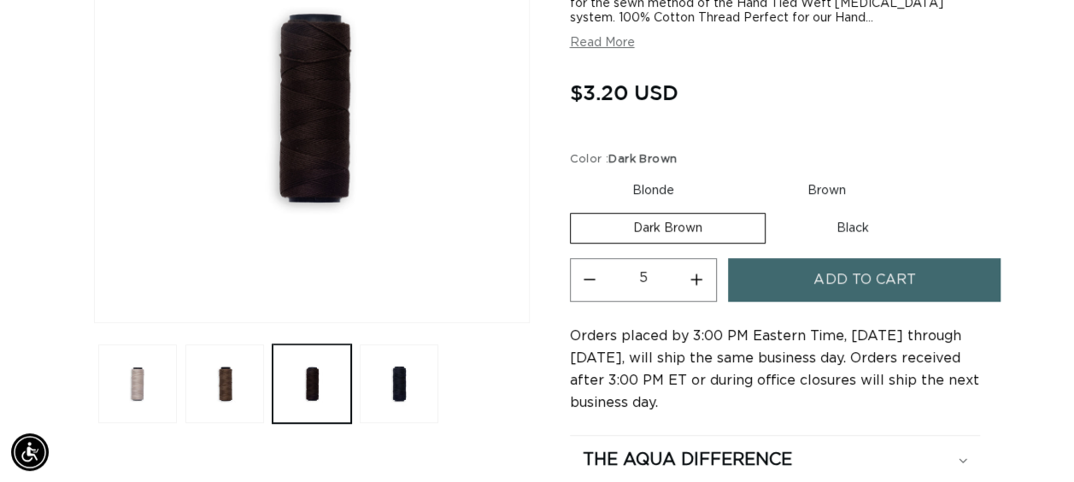
type input "6"
click at [813, 275] on button "Add to cart" at bounding box center [864, 280] width 272 height 44
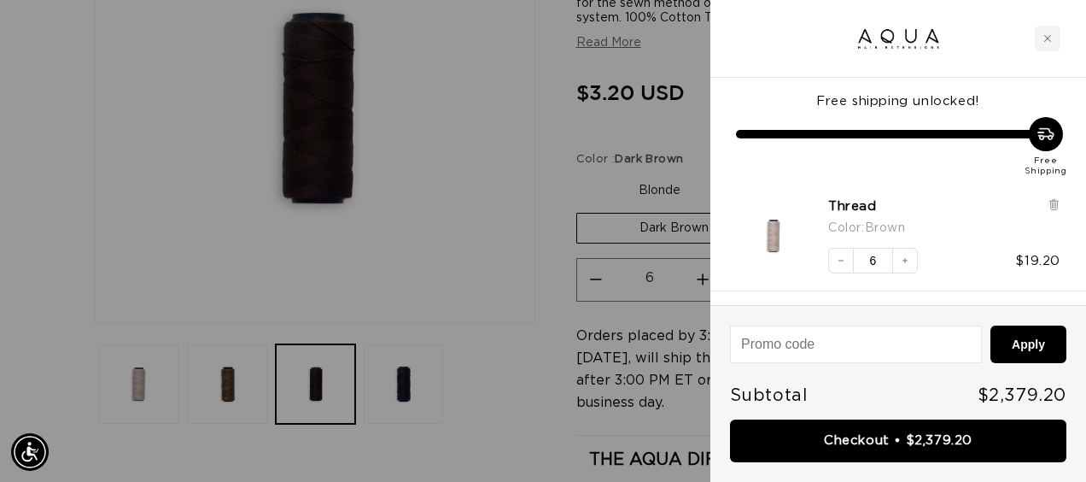
scroll to position [0, 1930]
click at [698, 118] on div at bounding box center [543, 241] width 1086 height 482
click at [661, 156] on div at bounding box center [543, 241] width 1086 height 482
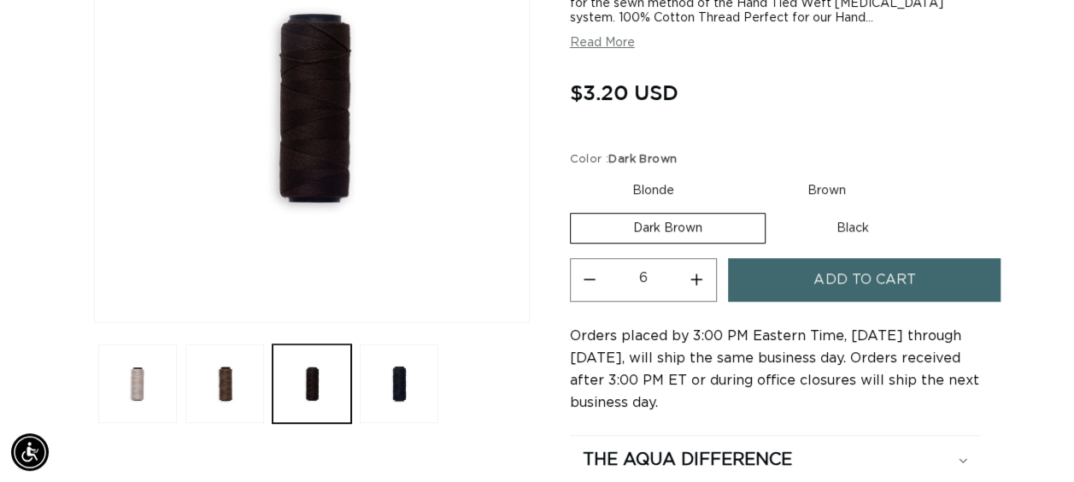
scroll to position [0, 0]
click at [825, 221] on label "Black Variant sold out or unavailable" at bounding box center [852, 228] width 157 height 29
click at [775, 210] on input "Black Variant sold out or unavailable" at bounding box center [774, 209] width 1 height 1
radio input "true"
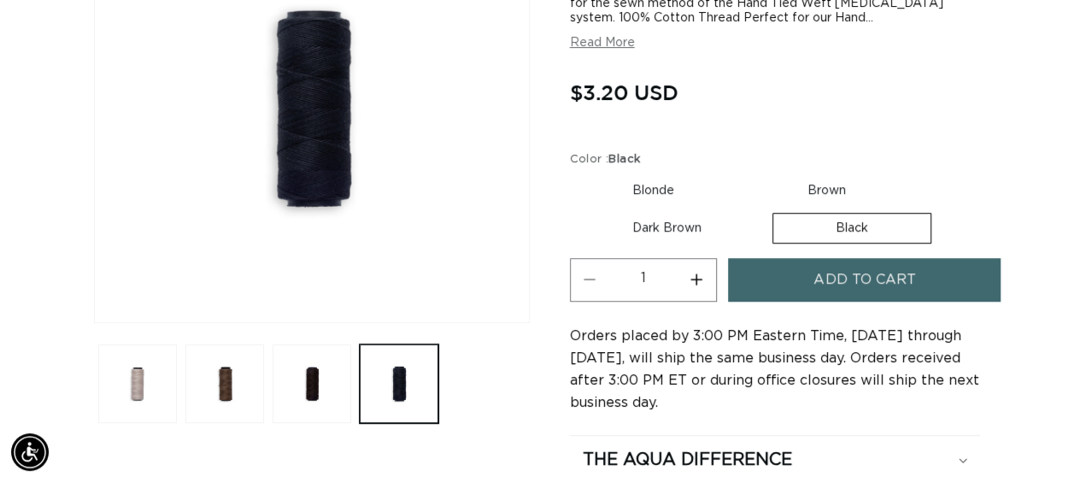
click at [705, 270] on button "Increase quantity for Thread" at bounding box center [696, 280] width 38 height 44
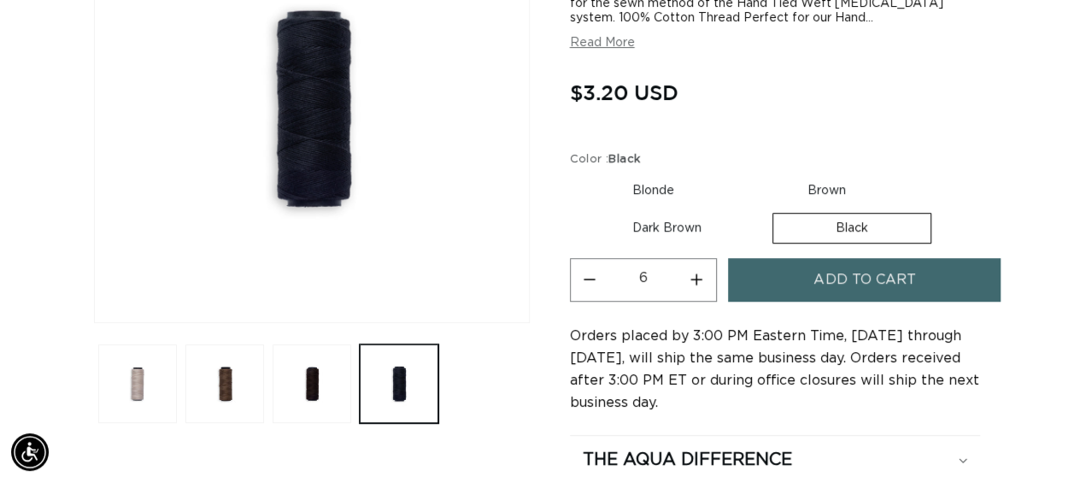
click at [705, 270] on button "Increase quantity for Thread" at bounding box center [696, 280] width 38 height 44
drag, startPoint x: 582, startPoint y: 284, endPoint x: 594, endPoint y: 282, distance: 12.2
click at [582, 284] on button "Decrease quantity for Thread" at bounding box center [589, 280] width 38 height 44
type input "6"
click at [739, 279] on button "Add to cart" at bounding box center [864, 280] width 272 height 44
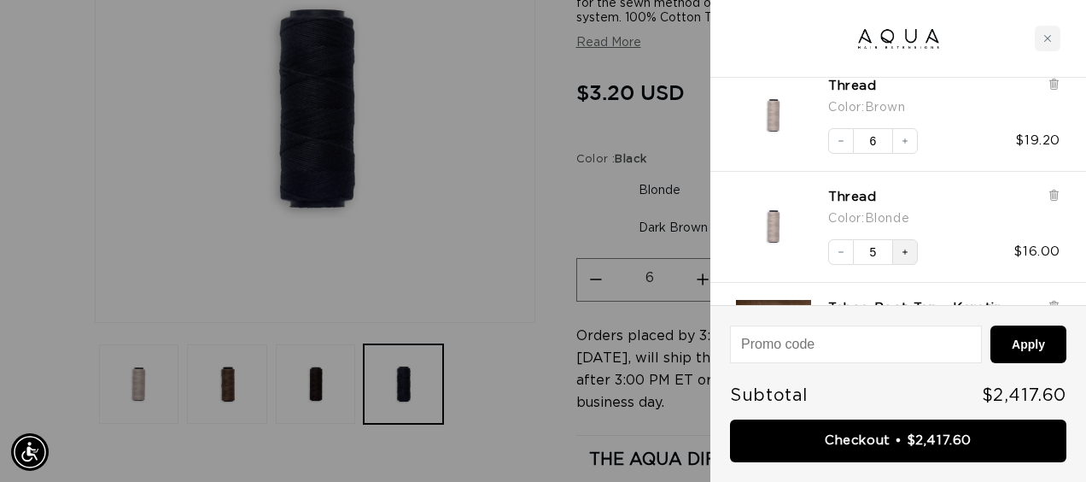
scroll to position [0, 1930]
click at [900, 251] on icon "Increase quantity" at bounding box center [905, 252] width 10 height 10
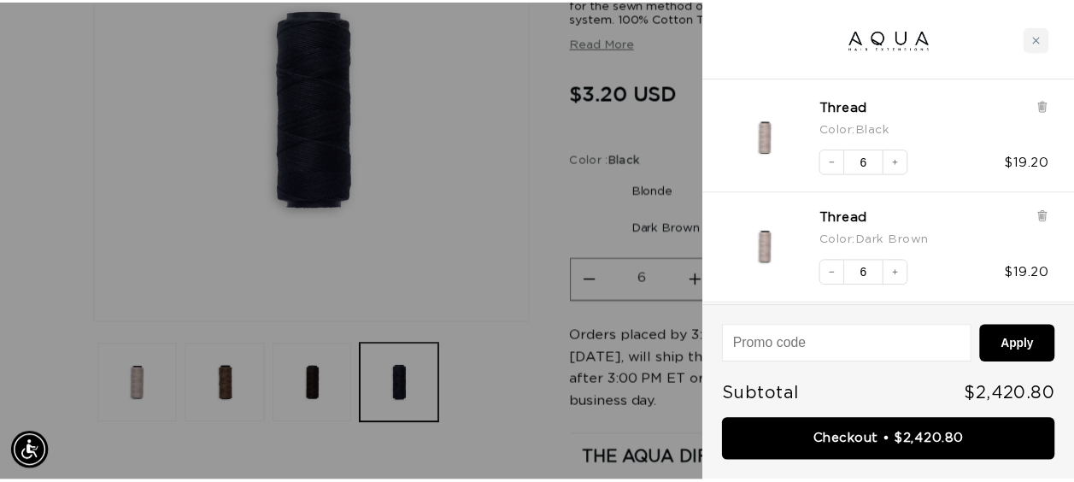
scroll to position [0, 0]
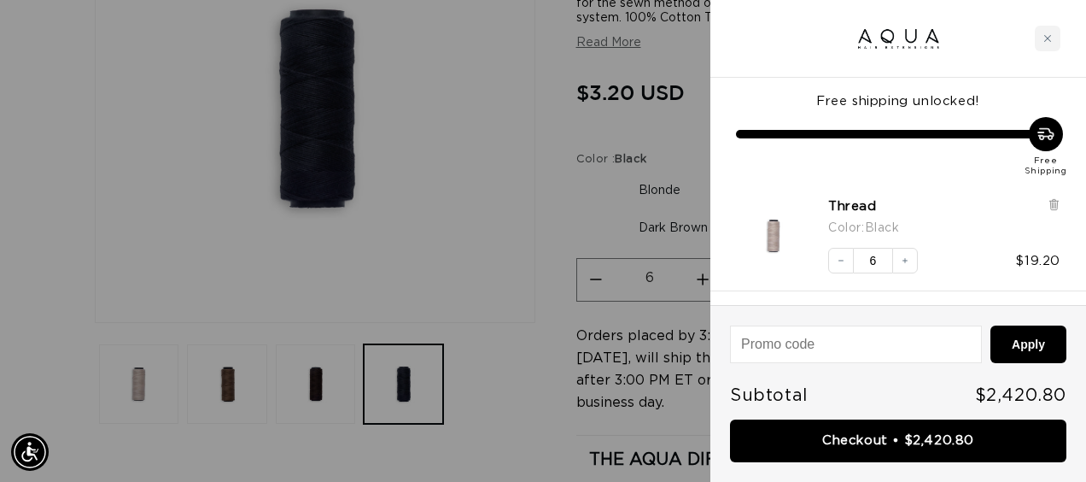
click at [522, 58] on div at bounding box center [543, 241] width 1086 height 482
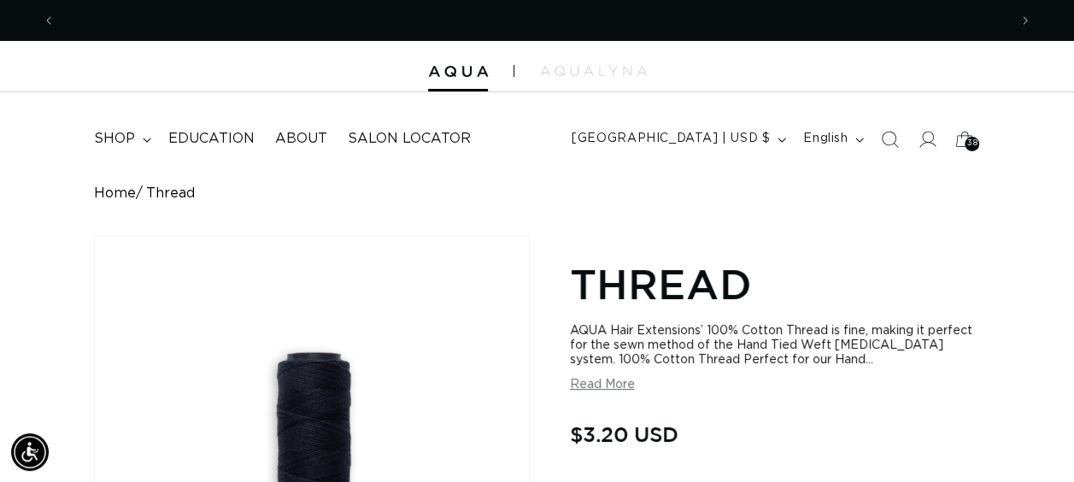
scroll to position [0, 951]
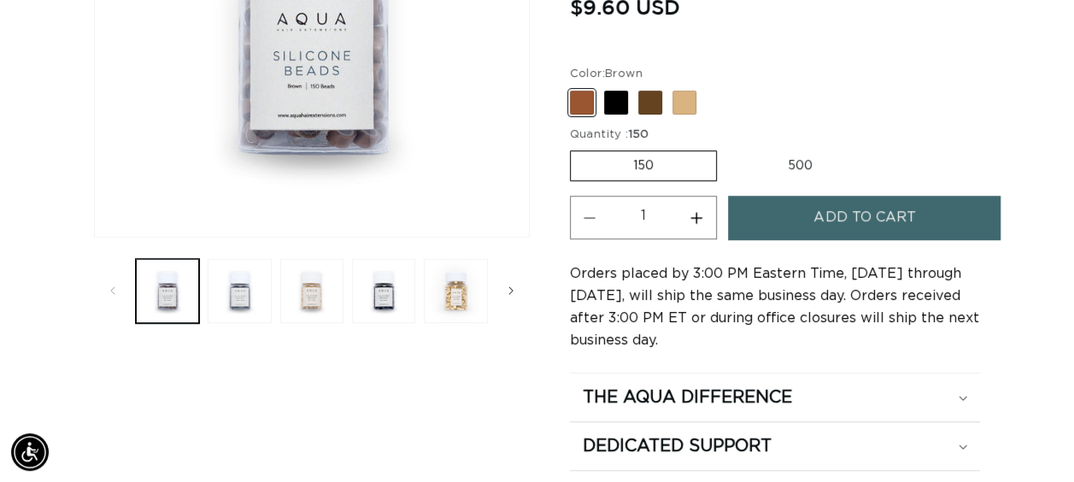
scroll to position [0, 951]
click at [692, 219] on button "Increase quantity for Silicone Beads" at bounding box center [696, 218] width 38 height 44
click at [692, 220] on button "Increase quantity for Silicone Beads" at bounding box center [696, 218] width 38 height 44
click at [694, 217] on button "Increase quantity for Silicone Beads" at bounding box center [696, 218] width 38 height 44
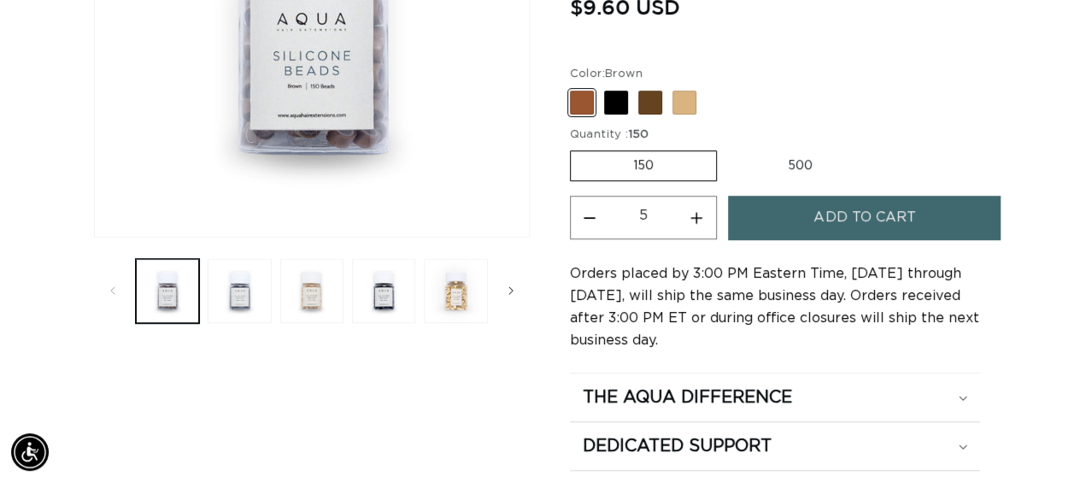
click at [705, 219] on button "Increase quantity for Silicone Beads" at bounding box center [696, 218] width 38 height 44
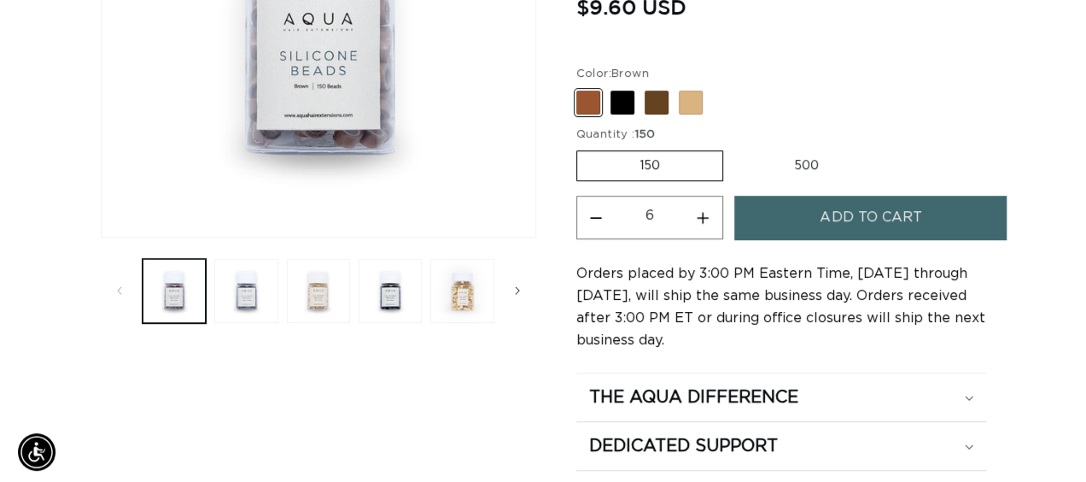
scroll to position [0, 1904]
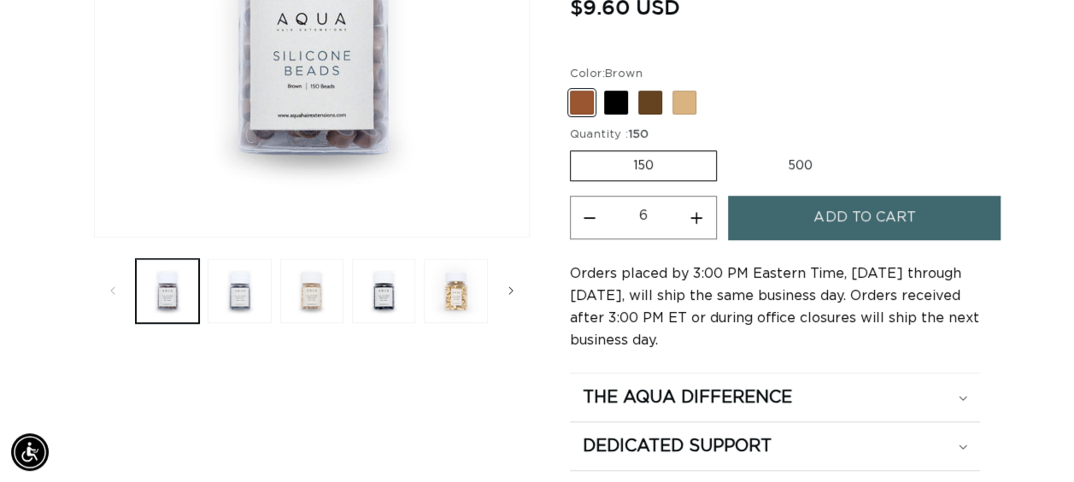
click at [784, 208] on button "Add to cart" at bounding box center [864, 218] width 272 height 44
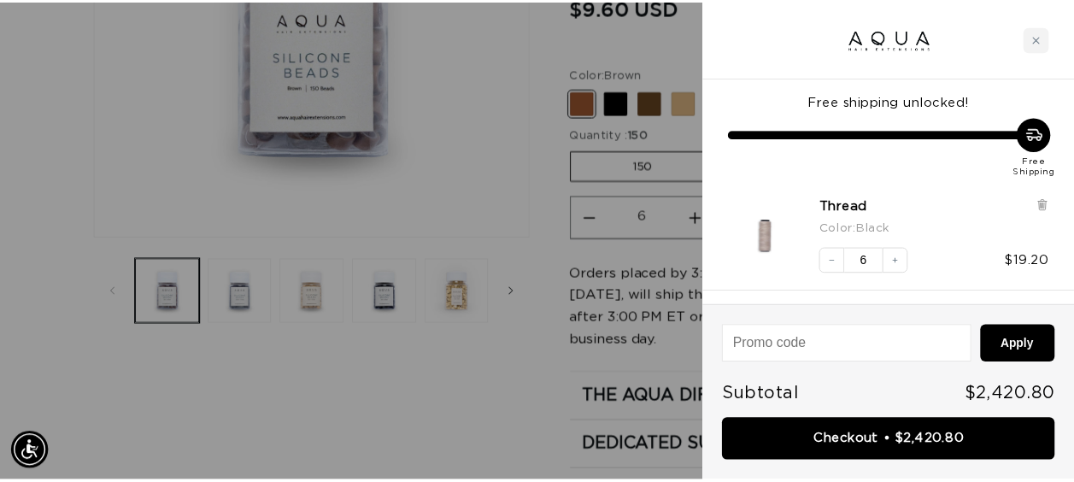
scroll to position [0, 0]
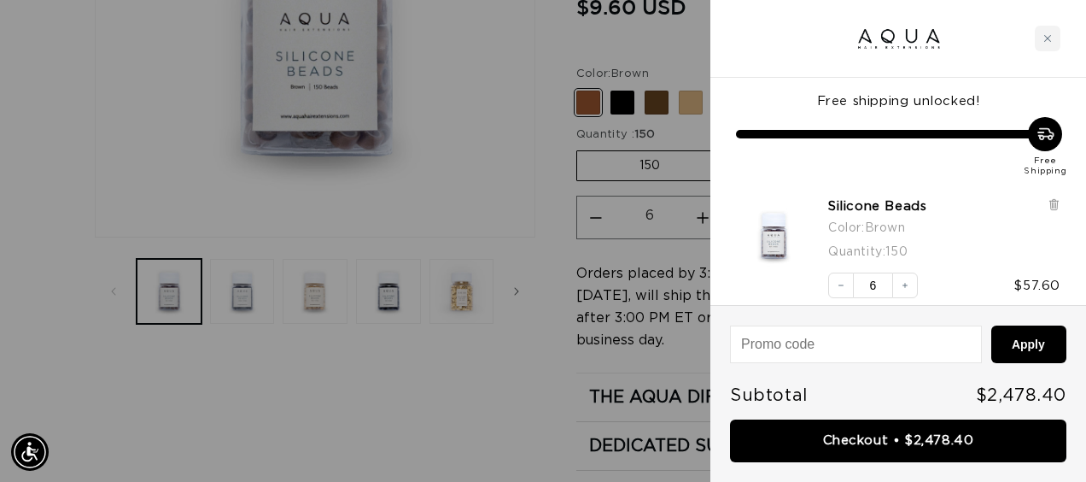
click at [623, 102] on div at bounding box center [543, 241] width 1086 height 482
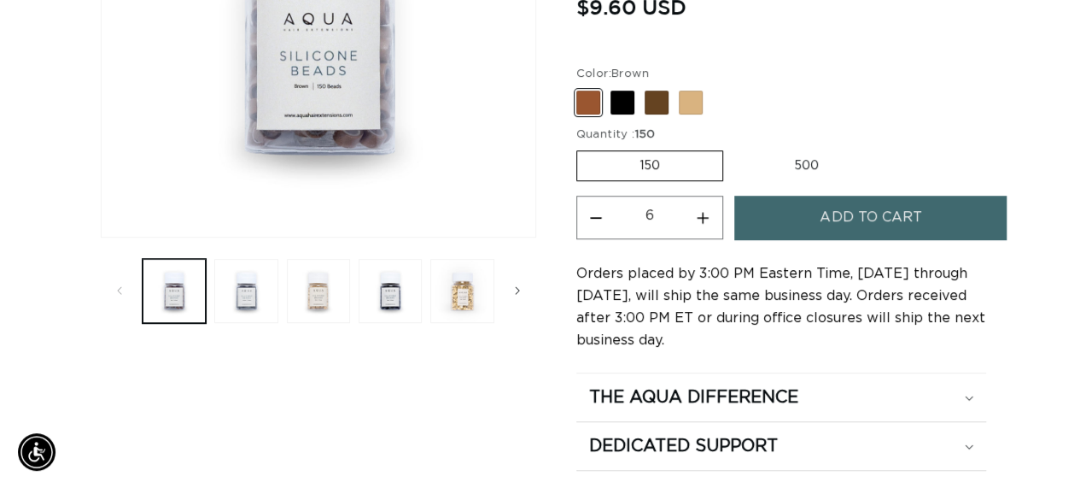
scroll to position [0, 951]
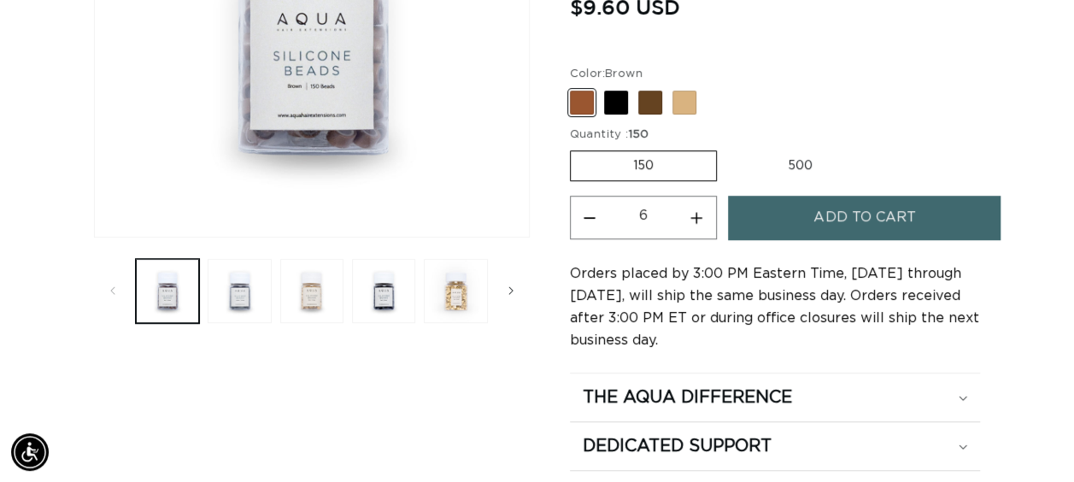
click at [700, 217] on button "Increase quantity for Silicone Beads" at bounding box center [696, 218] width 38 height 44
click at [581, 210] on button "Decrease quantity for Silicone Beads" at bounding box center [589, 218] width 38 height 44
type input "6"
click at [770, 214] on button "Add to cart" at bounding box center [864, 218] width 272 height 44
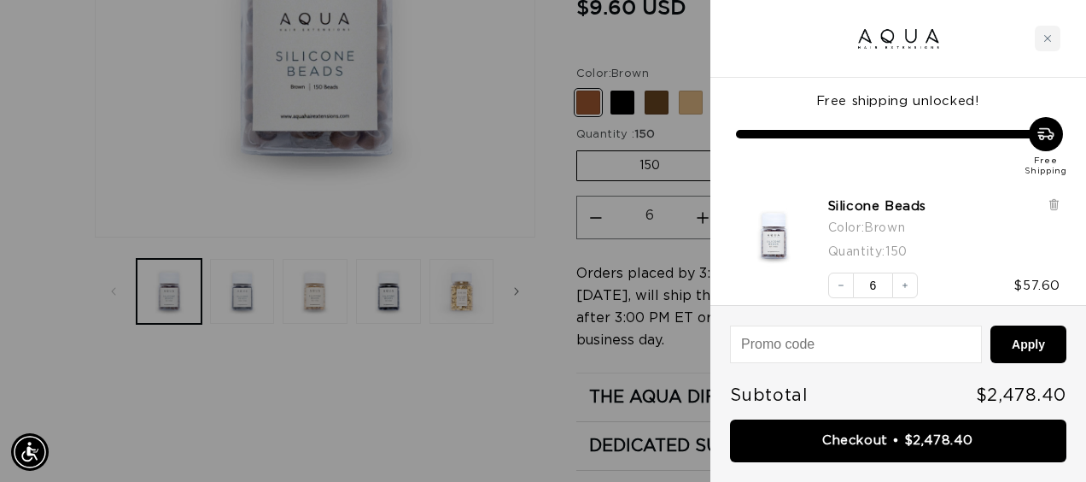
scroll to position [0, 1930]
click at [844, 289] on icon "Decrease quantity" at bounding box center [841, 285] width 10 height 10
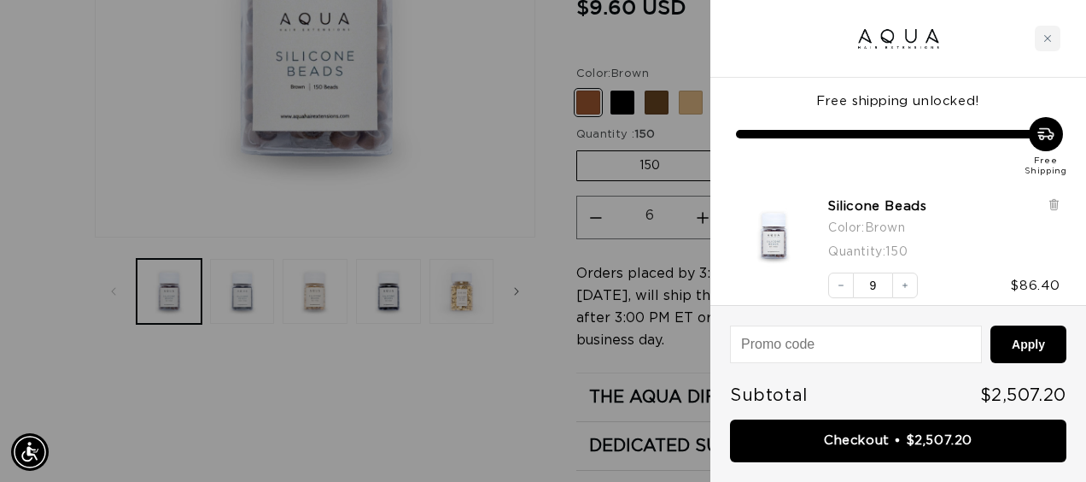
click at [844, 289] on icon "Decrease quantity" at bounding box center [841, 285] width 10 height 10
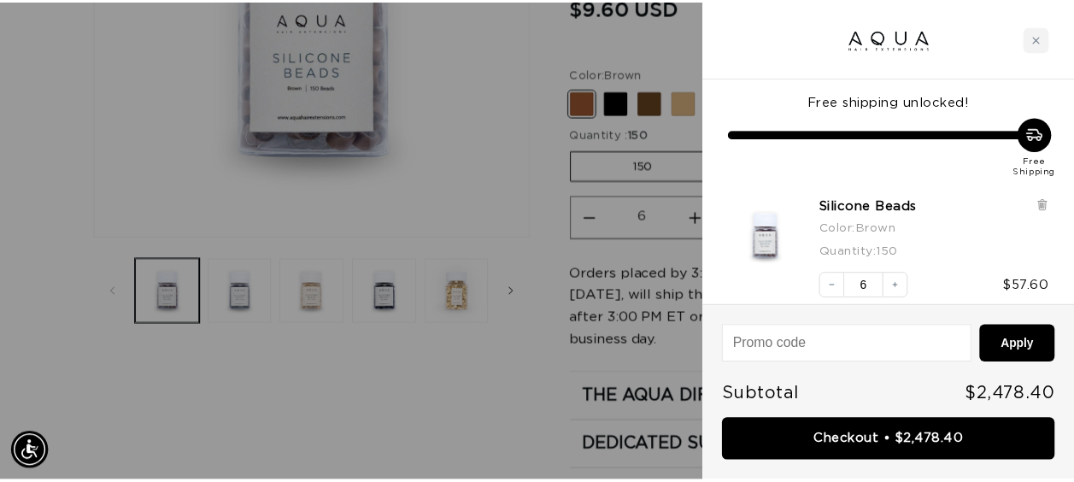
scroll to position [0, 0]
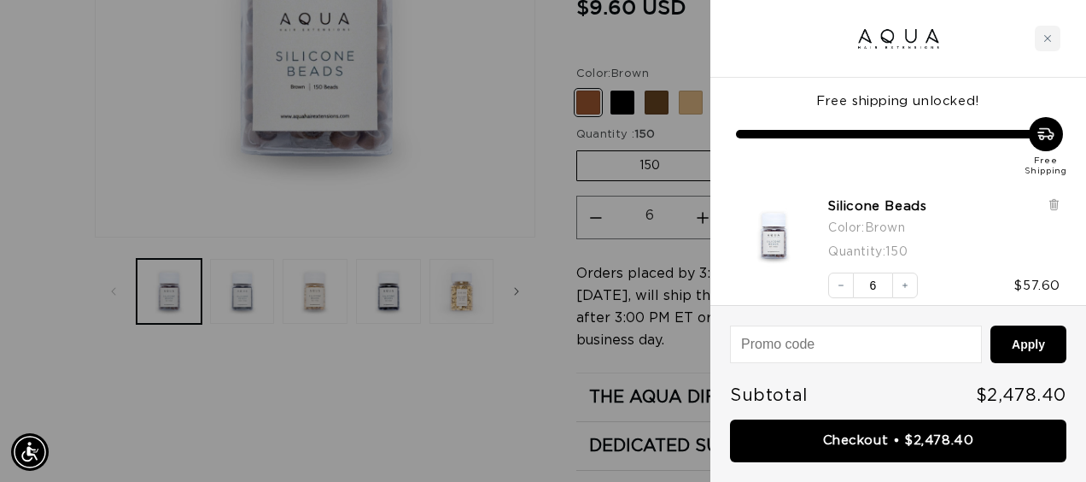
click at [617, 96] on div at bounding box center [543, 241] width 1086 height 482
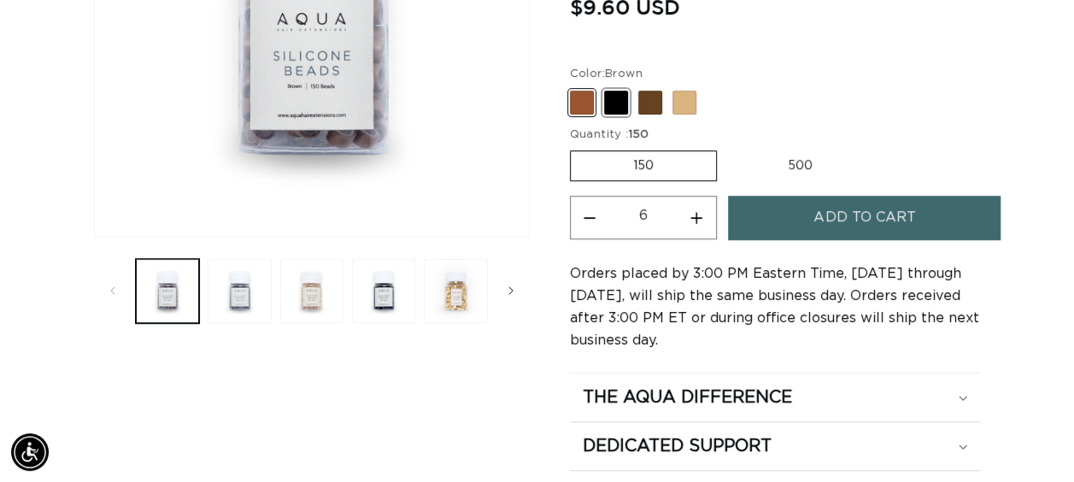
click at [623, 101] on span at bounding box center [616, 103] width 24 height 24
click at [575, 88] on input "Black Variant sold out or unavailable" at bounding box center [574, 87] width 1 height 1
radio input "true"
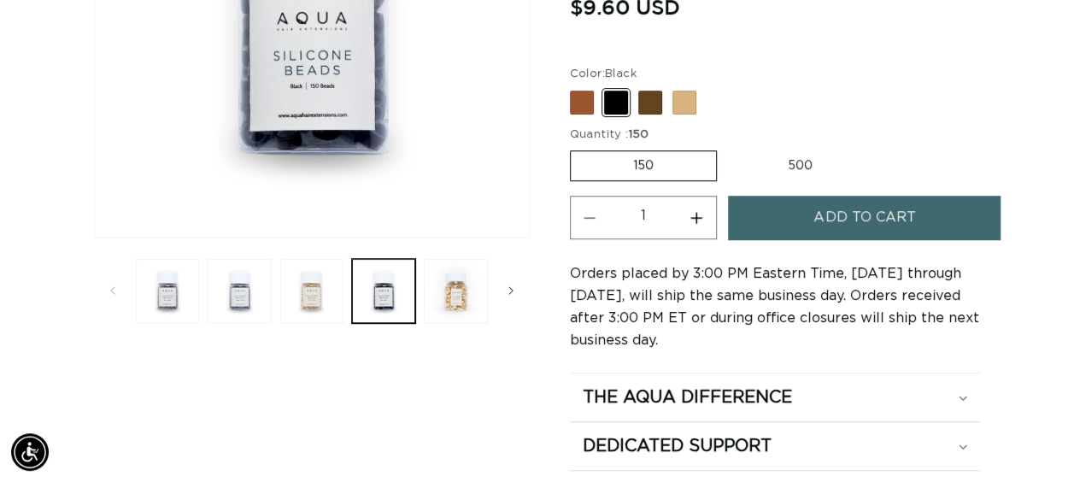
click at [697, 212] on button "Increase quantity for Silicone Beads" at bounding box center [696, 218] width 38 height 44
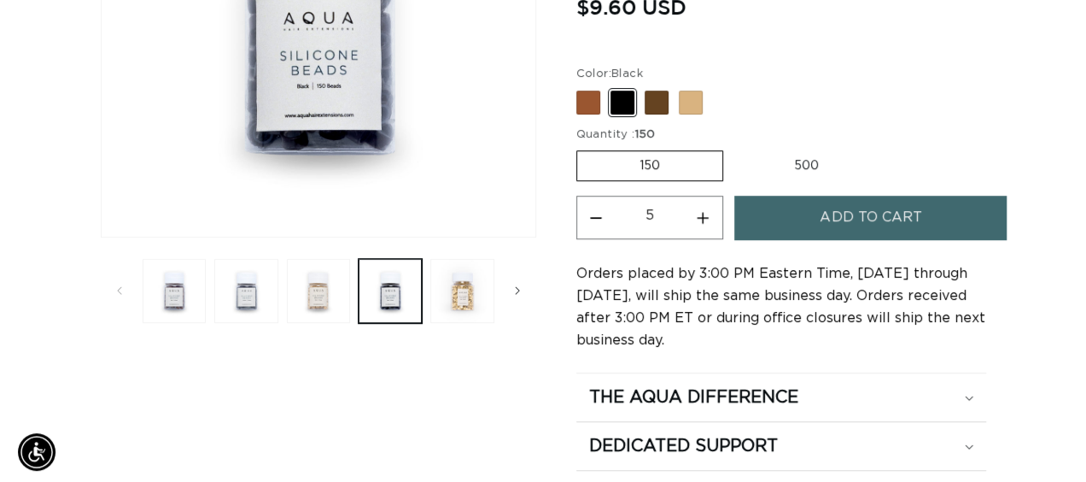
scroll to position [0, 951]
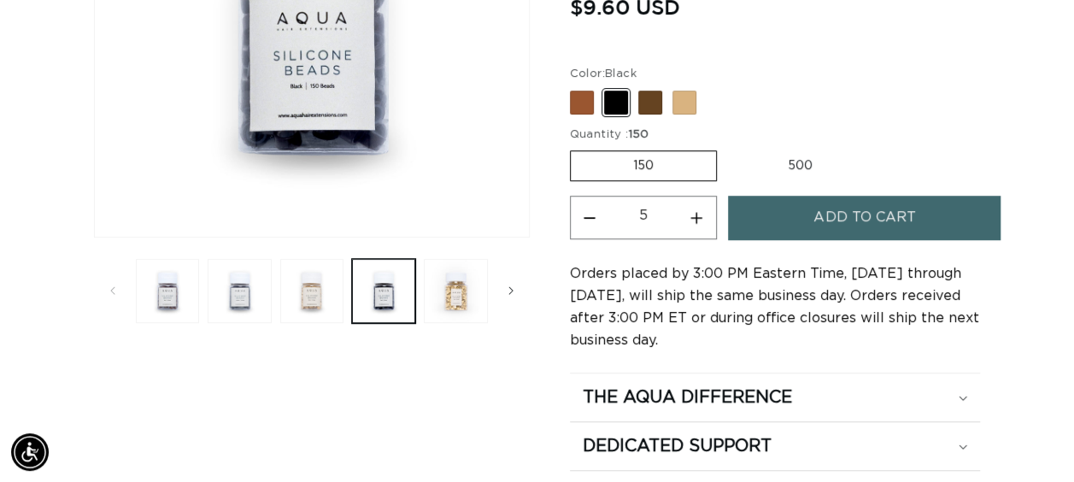
click at [702, 215] on button "Increase quantity for Silicone Beads" at bounding box center [696, 218] width 38 height 44
type input "6"
click at [832, 116] on variant-selects "Color: Black Brown Variant sold out or unavailable Black Variant sold out or un…" at bounding box center [775, 124] width 411 height 117
click at [798, 208] on button "Add to cart" at bounding box center [864, 218] width 272 height 44
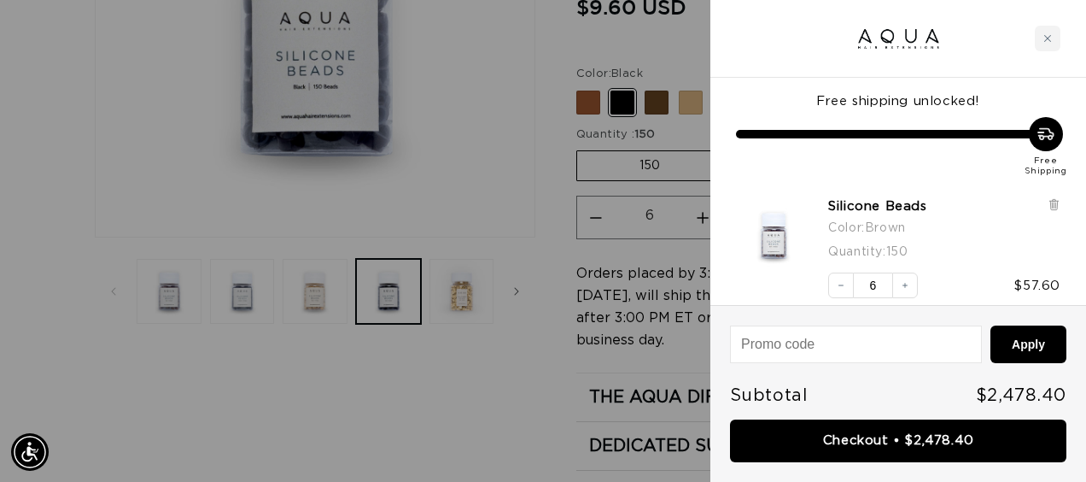
scroll to position [0, 1930]
click at [659, 97] on div at bounding box center [543, 241] width 1086 height 482
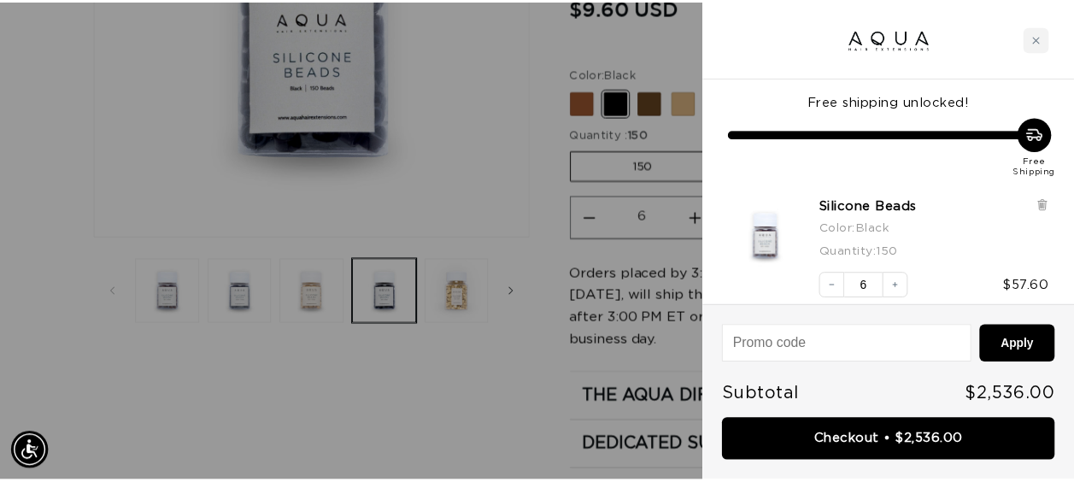
scroll to position [0, 0]
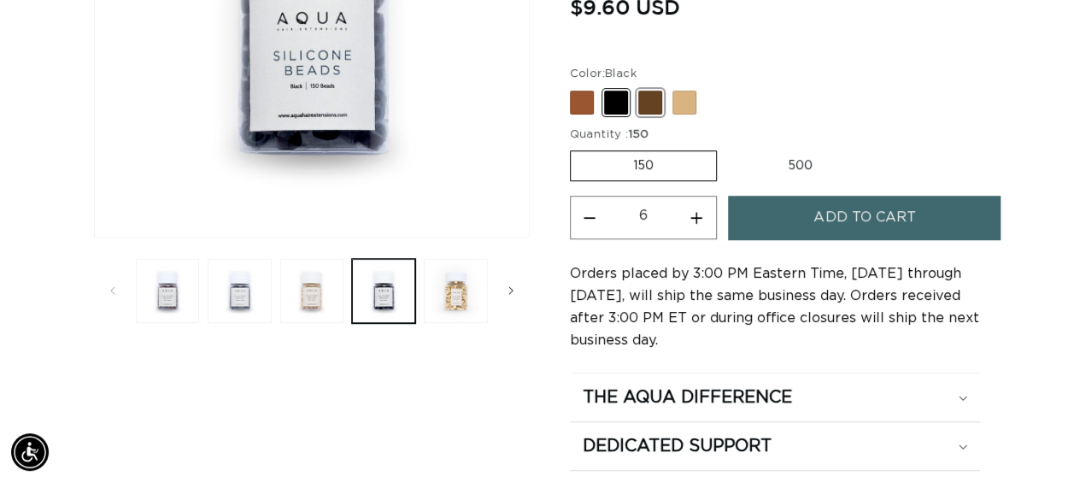
click at [652, 101] on span at bounding box center [650, 103] width 24 height 24
click at [575, 88] on input "Dark Brown Variant sold out or unavailable" at bounding box center [574, 87] width 1 height 1
radio input "true"
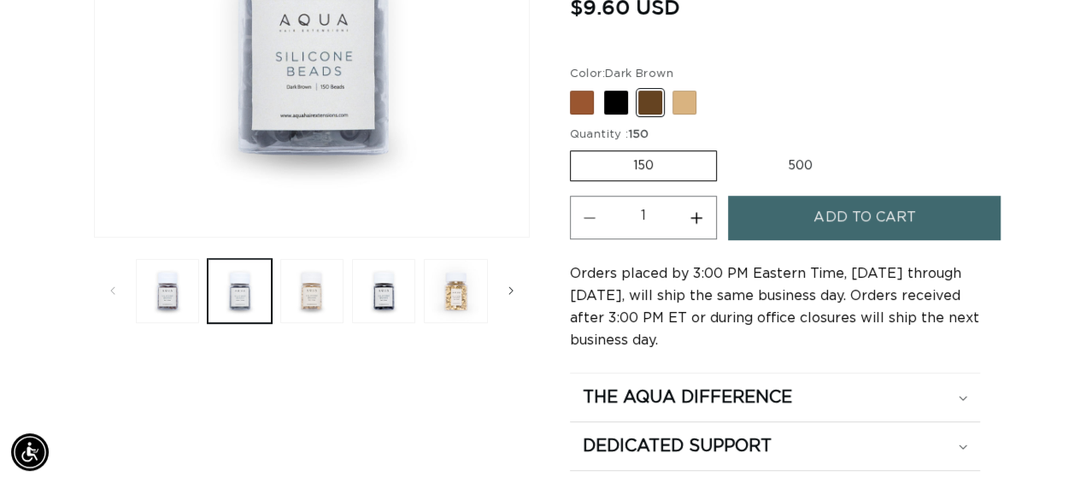
click at [699, 219] on button "Increase quantity for Silicone Beads" at bounding box center [696, 218] width 38 height 44
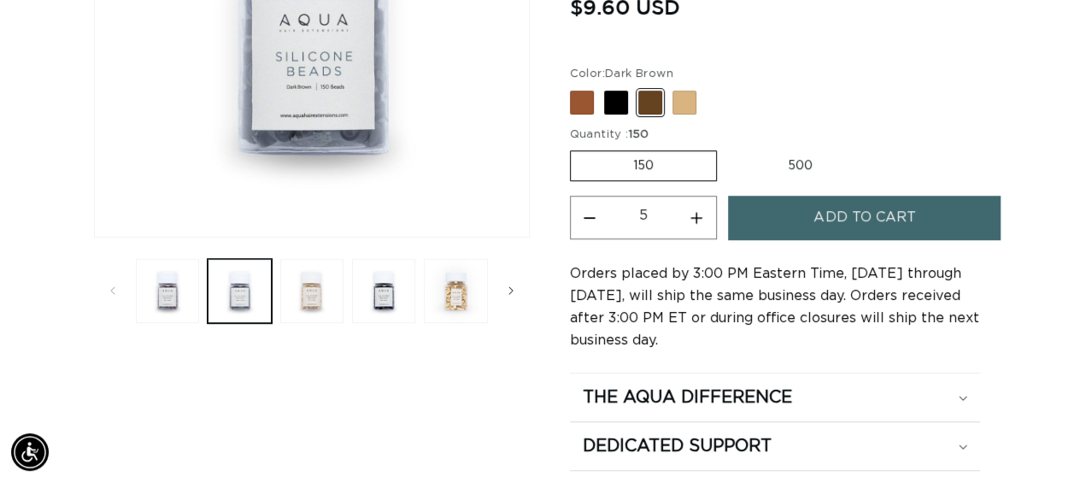
type input "6"
click at [774, 218] on button "Add to cart" at bounding box center [864, 218] width 272 height 44
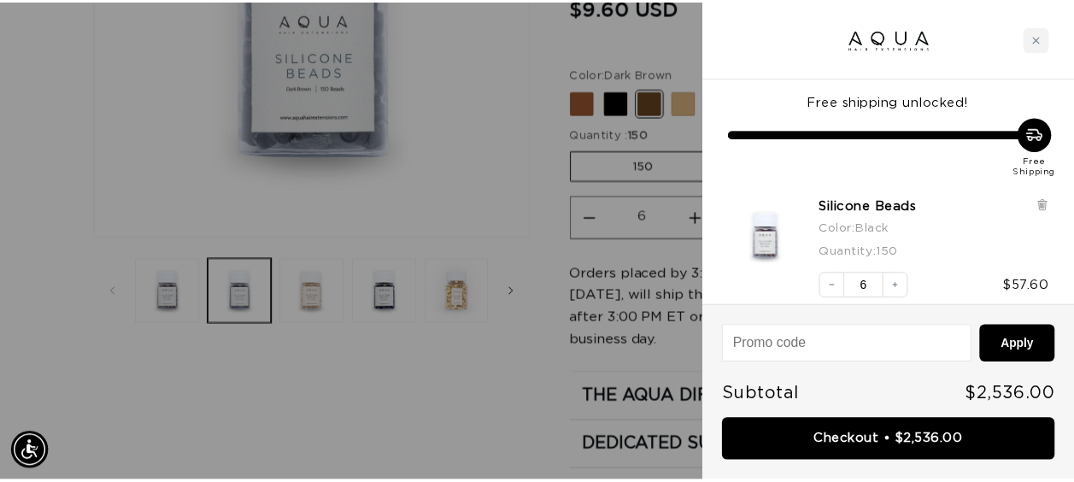
scroll to position [0, 965]
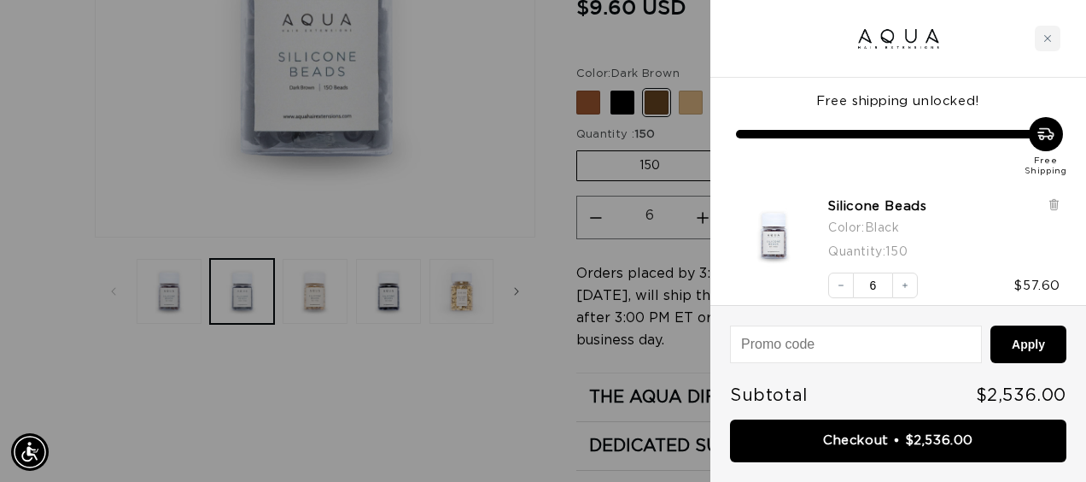
click at [697, 51] on div at bounding box center [543, 241] width 1086 height 482
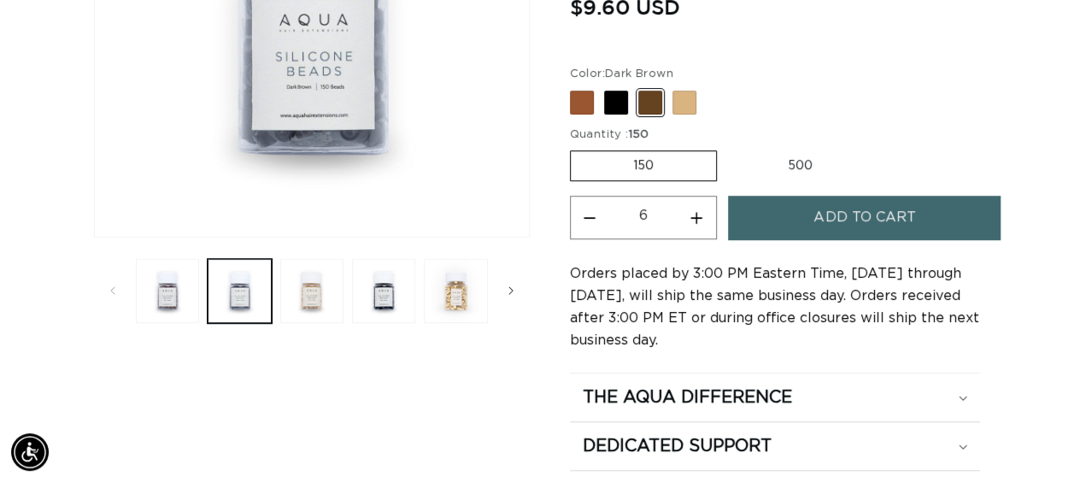
click at [693, 84] on fieldset "Color: Dark Brown Brown Variant sold out or unavailable Black Variant sold out …" at bounding box center [758, 91] width 376 height 50
click at [686, 101] on span at bounding box center [684, 103] width 24 height 24
click at [575, 88] on input "Blonde Variant sold out or unavailable" at bounding box center [574, 87] width 1 height 1
radio input "true"
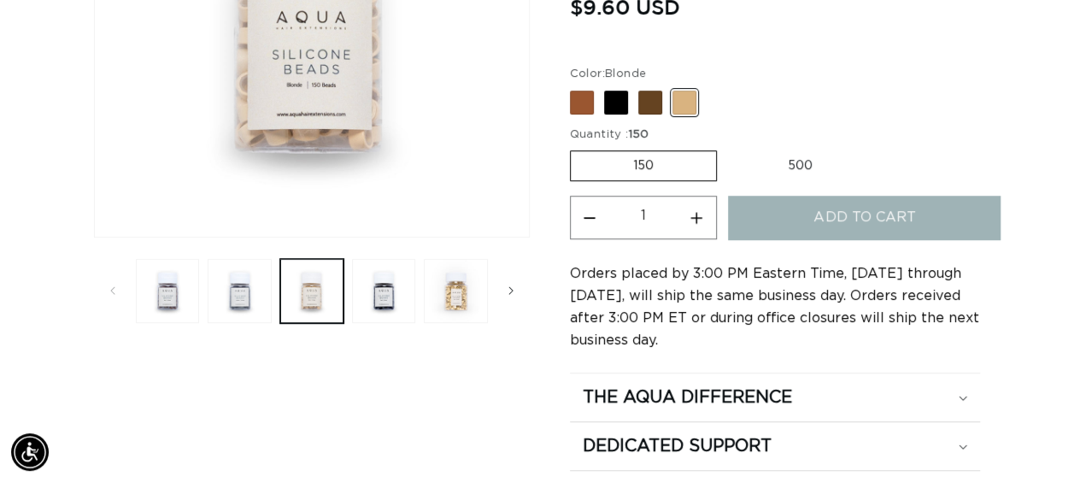
click at [697, 218] on button "Increase quantity for Silicone Beads" at bounding box center [696, 218] width 38 height 44
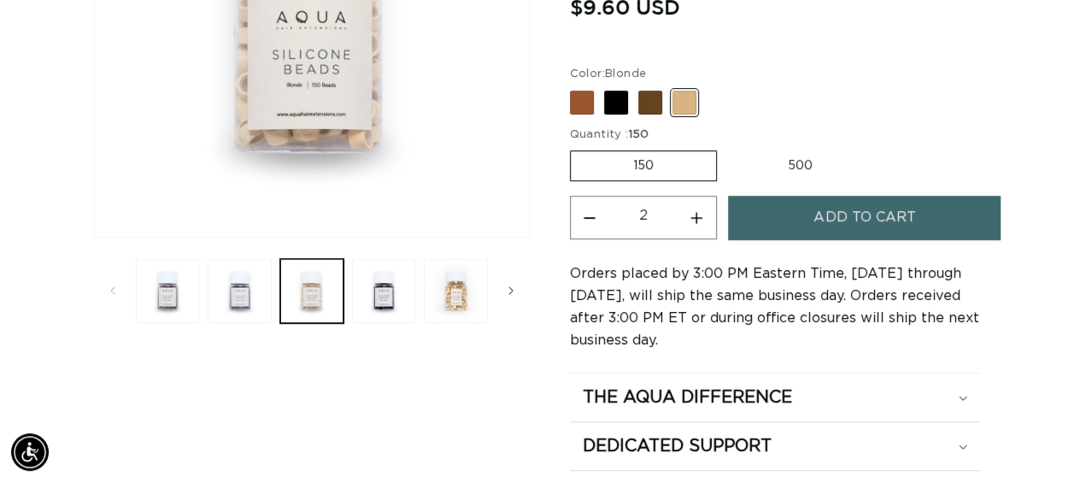
click at [697, 218] on button "Increase quantity for Silicone Beads" at bounding box center [696, 218] width 38 height 44
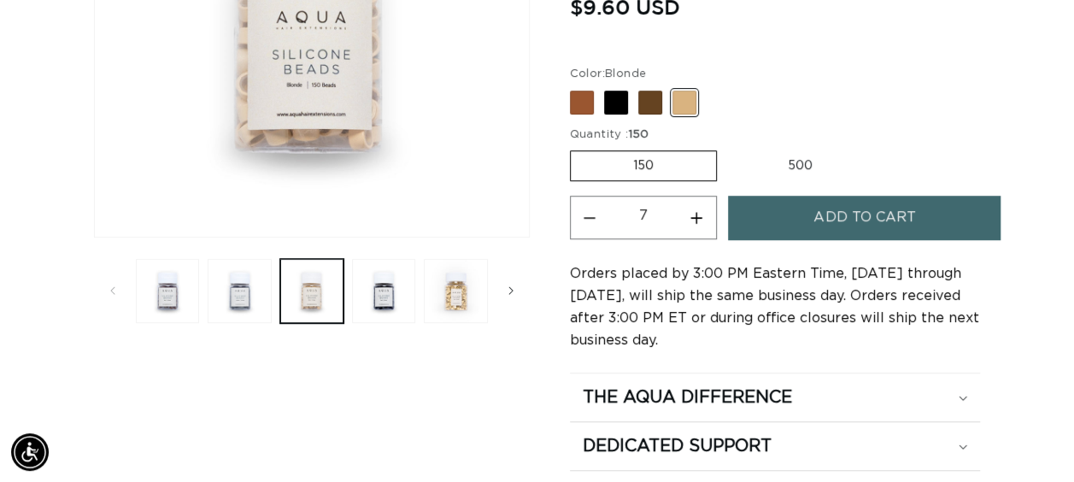
click at [593, 224] on button "Decrease quantity for Silicone Beads" at bounding box center [589, 218] width 38 height 44
type input "6"
click at [781, 204] on button "Add to cart" at bounding box center [864, 218] width 272 height 44
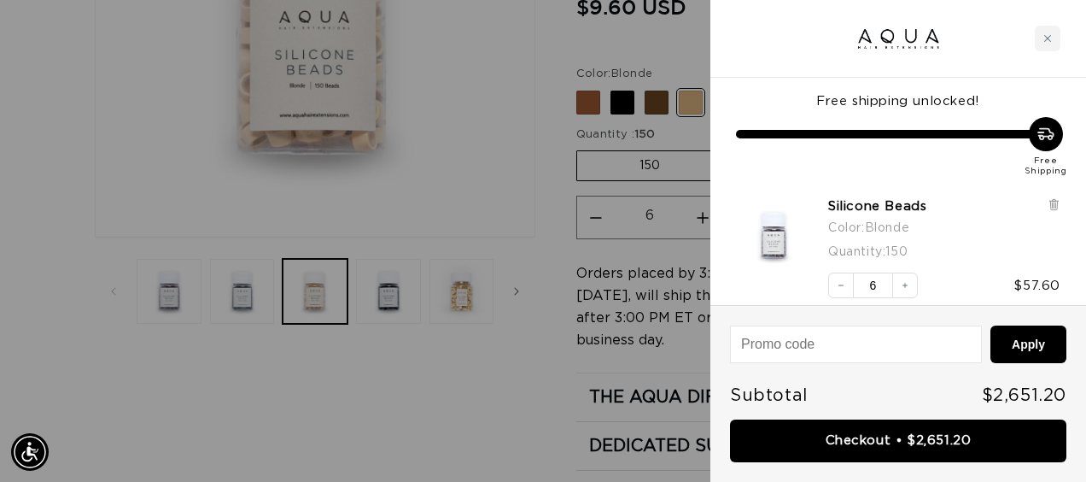
click at [564, 152] on div at bounding box center [543, 241] width 1086 height 482
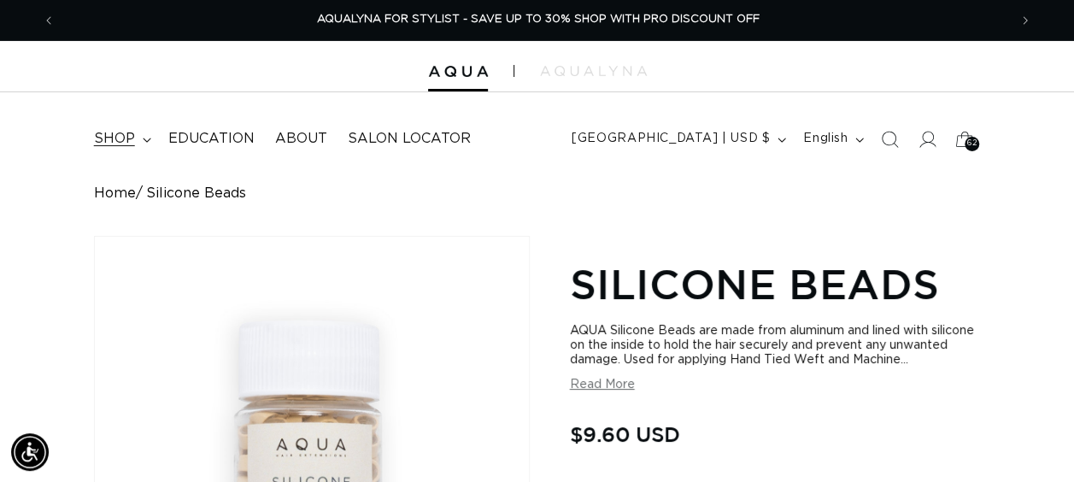
click at [119, 143] on span "shop" at bounding box center [114, 139] width 41 height 18
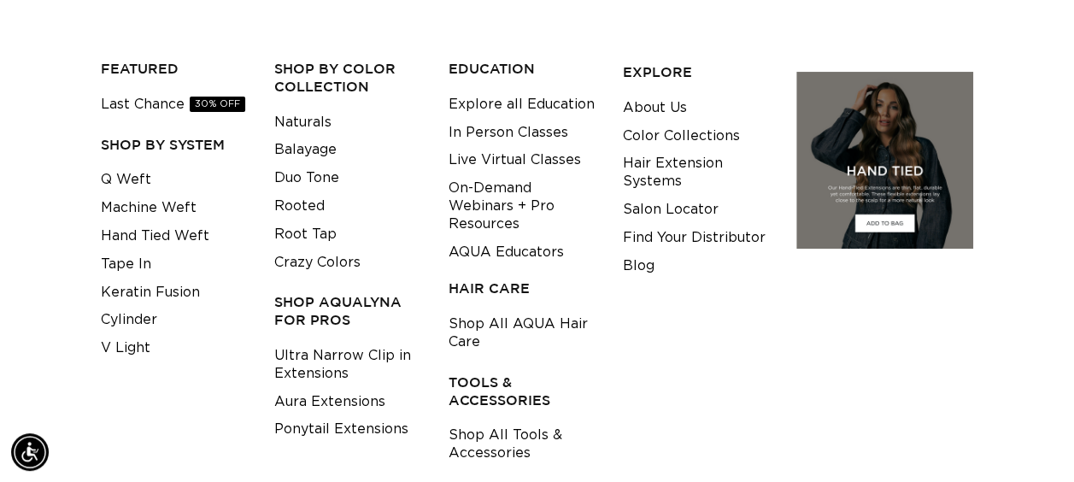
scroll to position [342, 0]
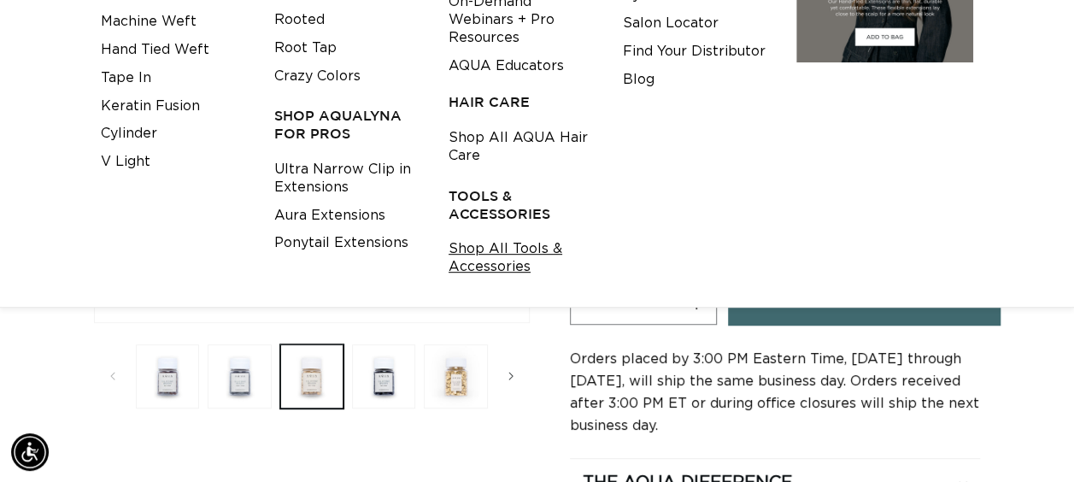
click at [473, 248] on link "Shop All Tools & Accessories" at bounding box center [522, 258] width 148 height 46
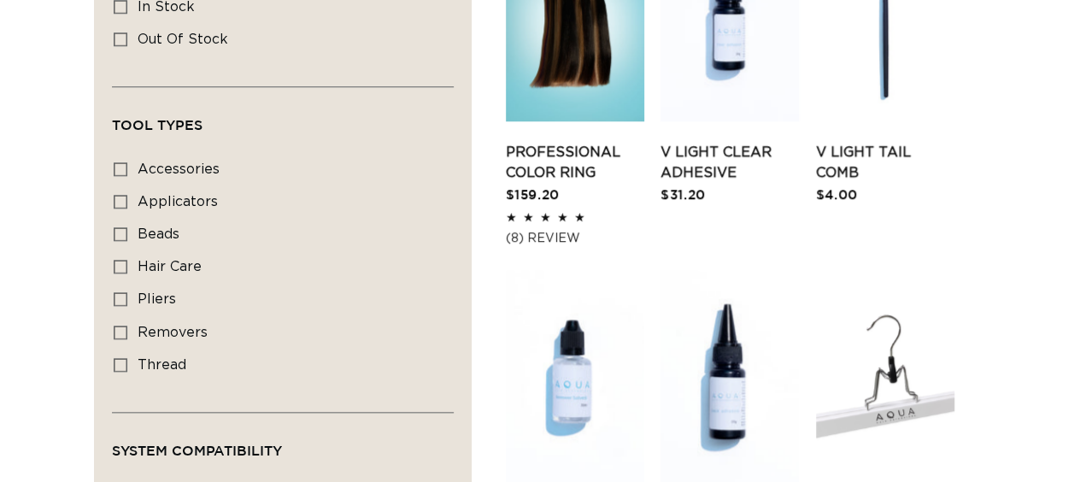
scroll to position [854, 0]
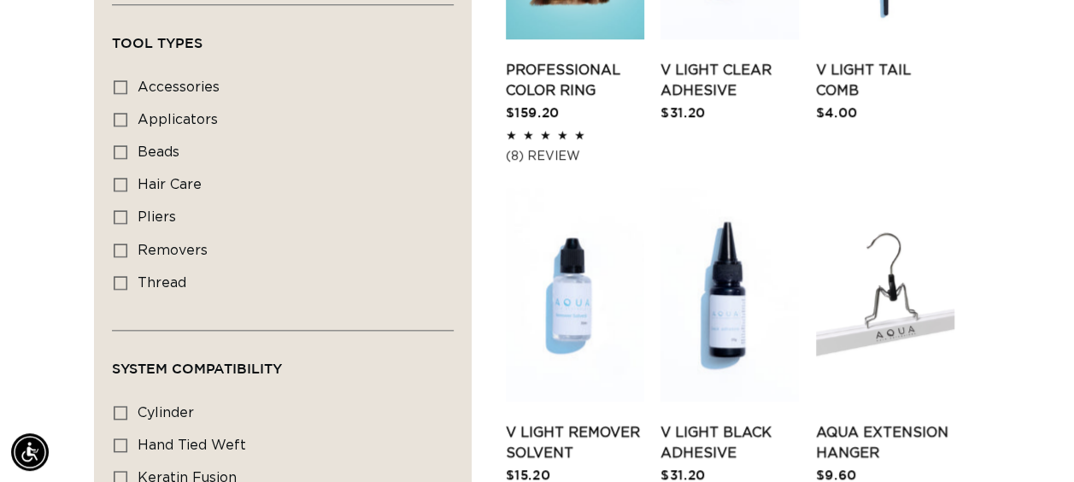
click at [111, 207] on div "Filter: Availability (0) Availability In stock In stock (35 products) Out of st…" at bounding box center [282, 296] width 377 height 942
click at [130, 211] on label "pliers pliers (4 products)" at bounding box center [278, 218] width 328 height 32
click at [127, 211] on input "pliers pliers (4 products)" at bounding box center [121, 217] width 14 height 14
checkbox input "true"
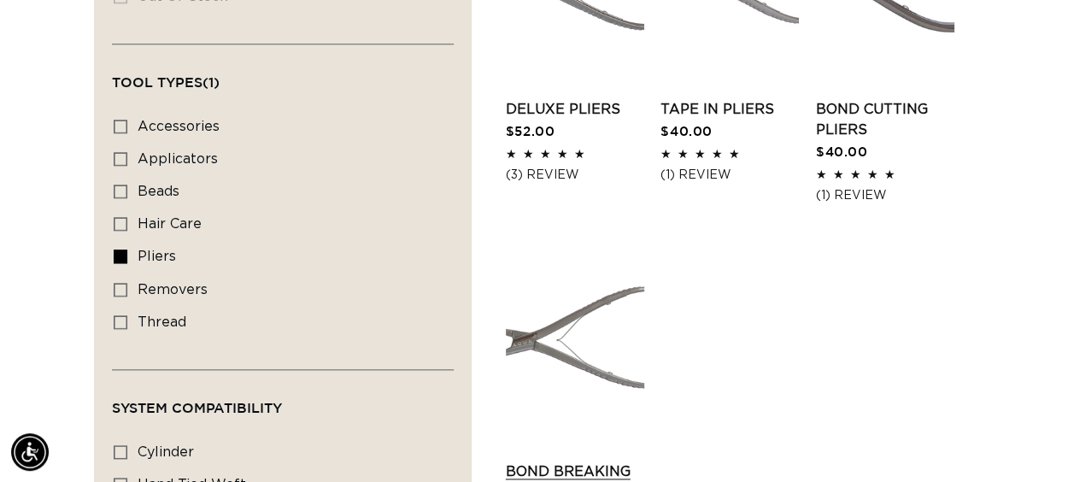
scroll to position [854, 0]
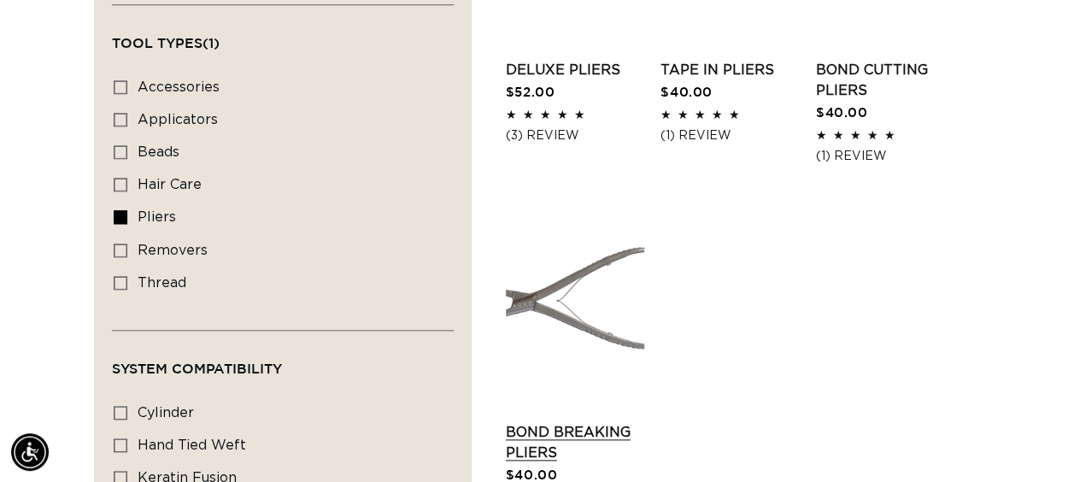
click at [585, 422] on link "Bond Breaking Pliers" at bounding box center [575, 442] width 138 height 41
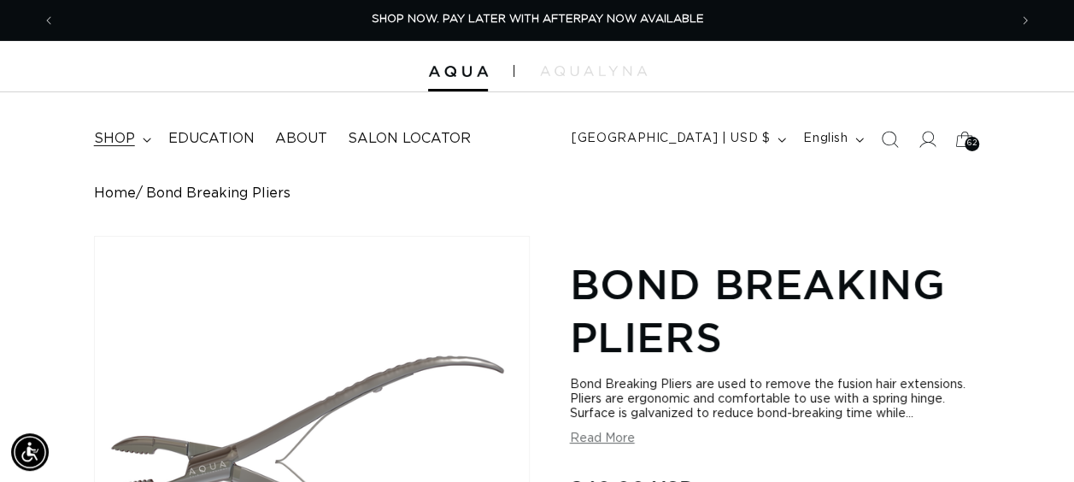
click at [130, 147] on span "shop" at bounding box center [114, 139] width 41 height 18
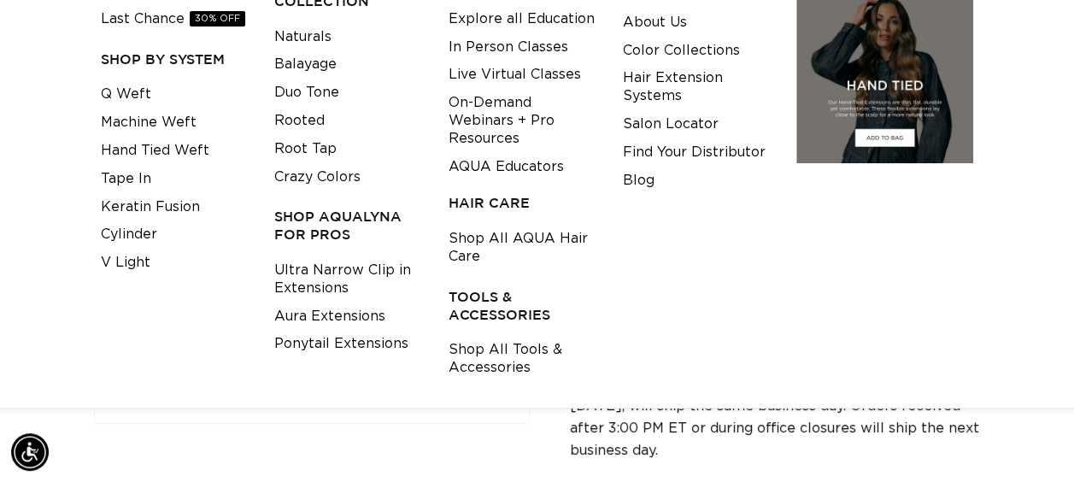
scroll to position [256, 0]
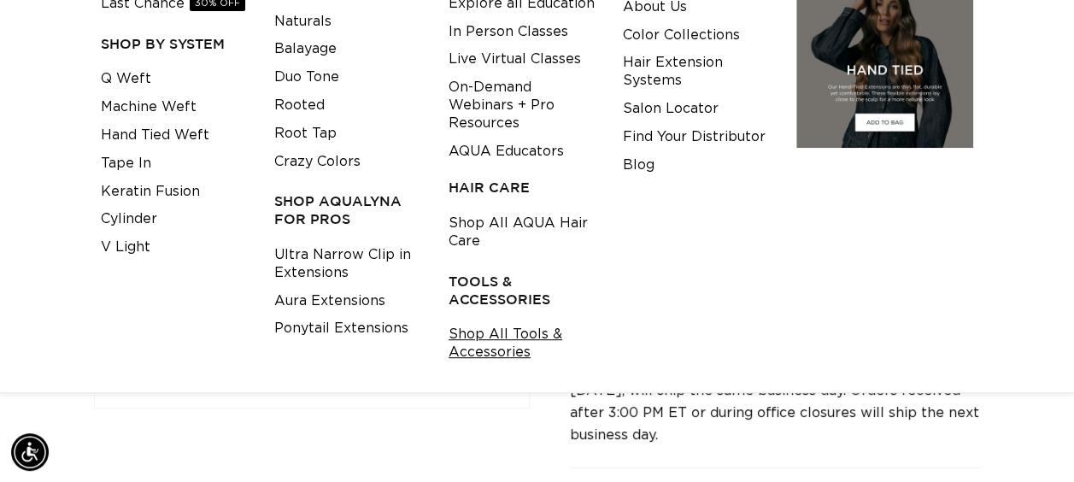
click at [500, 348] on link "Shop All Tools & Accessories" at bounding box center [522, 343] width 148 height 46
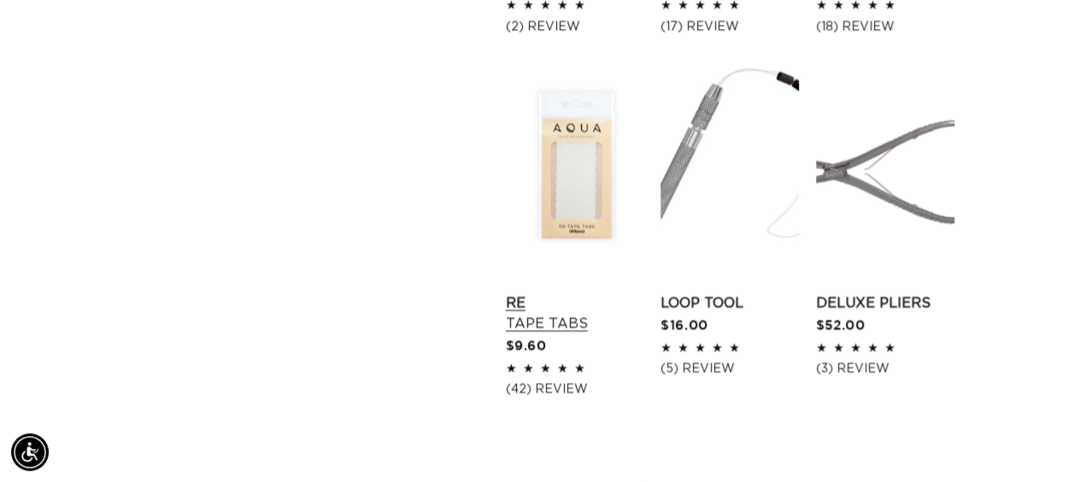
scroll to position [0, 1904]
click at [864, 293] on link "Deluxe Pliers" at bounding box center [885, 303] width 138 height 20
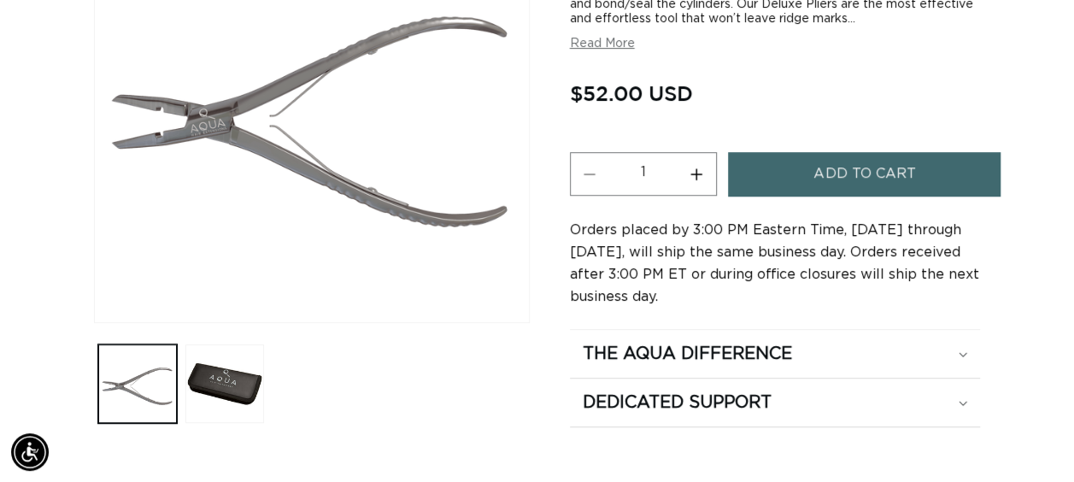
click at [783, 157] on button "Add to cart" at bounding box center [864, 174] width 272 height 44
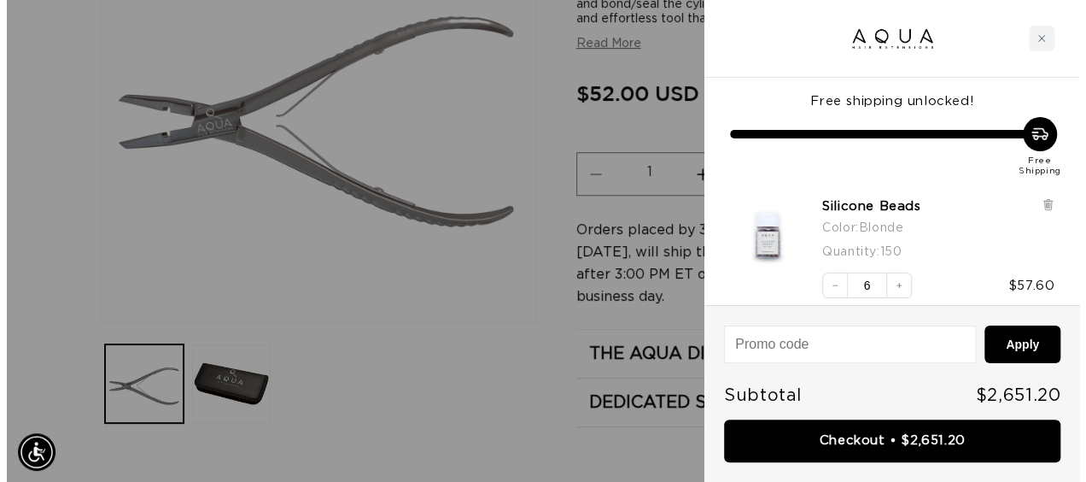
scroll to position [0, 965]
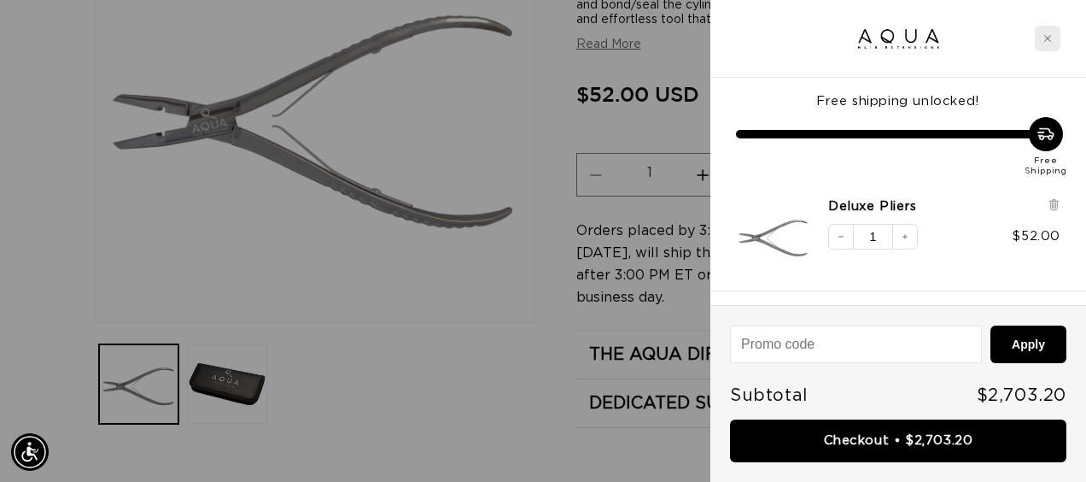
click at [1050, 38] on icon "Close cart" at bounding box center [1048, 38] width 9 height 9
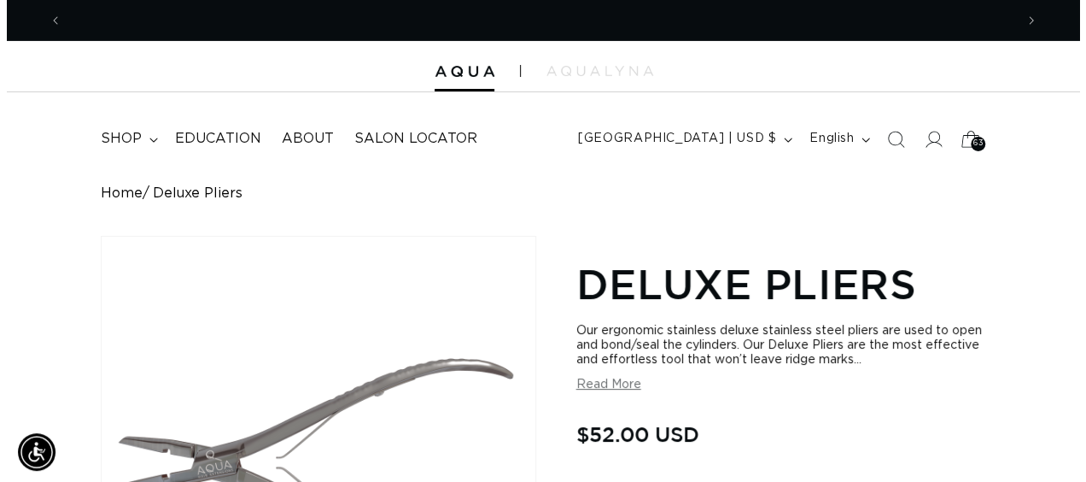
scroll to position [0, 951]
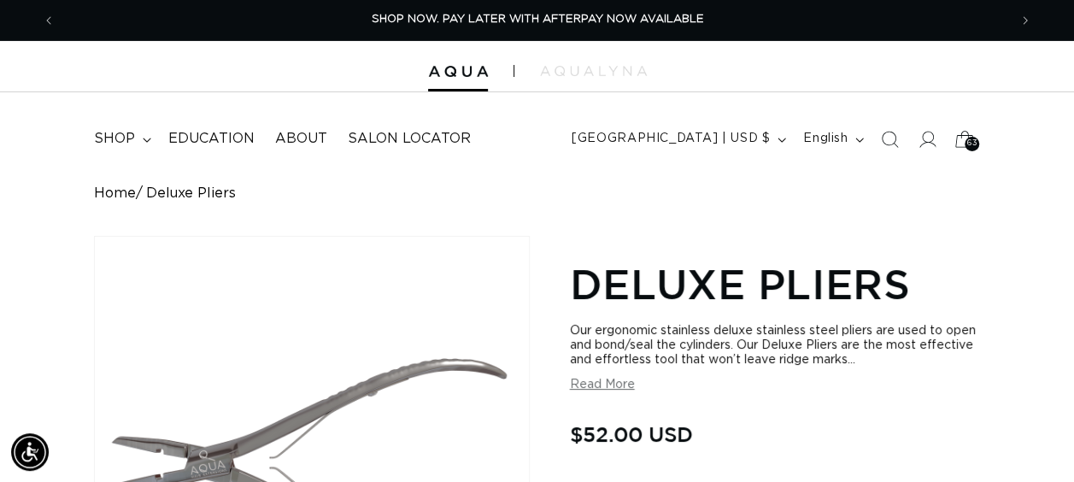
click at [958, 133] on icon at bounding box center [965, 139] width 40 height 40
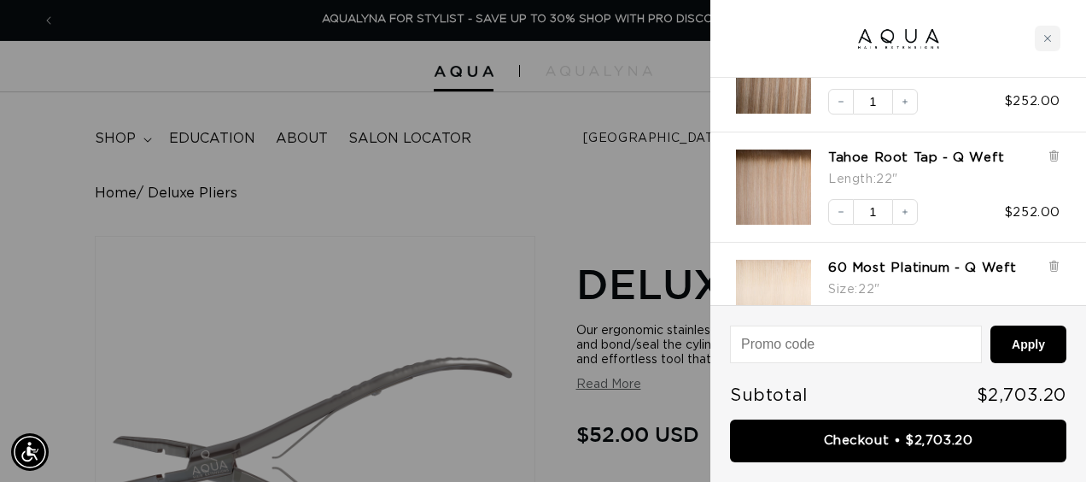
scroll to position [2031, 0]
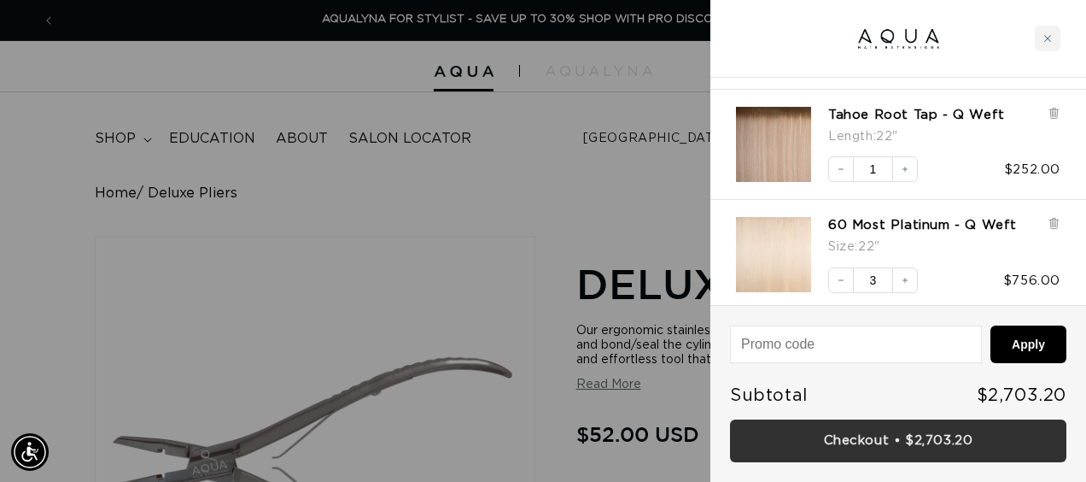
click at [910, 452] on link "Checkout • $2,703.20" at bounding box center [898, 441] width 336 height 44
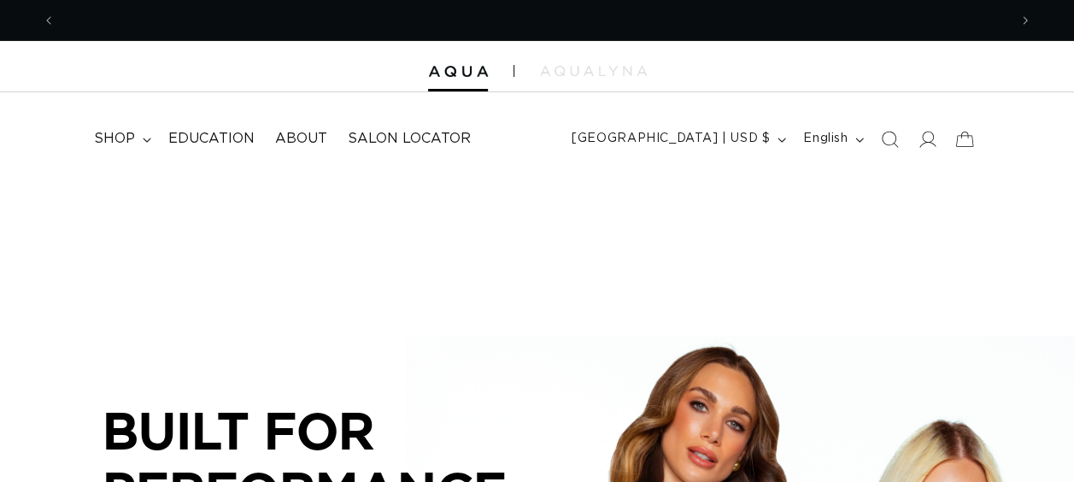
scroll to position [0, 951]
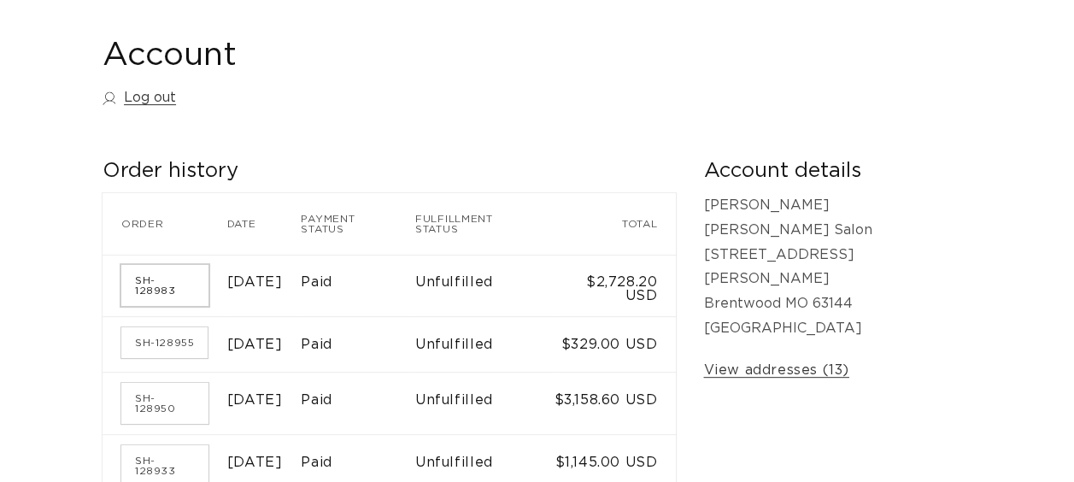
click at [163, 272] on link "SH-128983" at bounding box center [164, 285] width 87 height 41
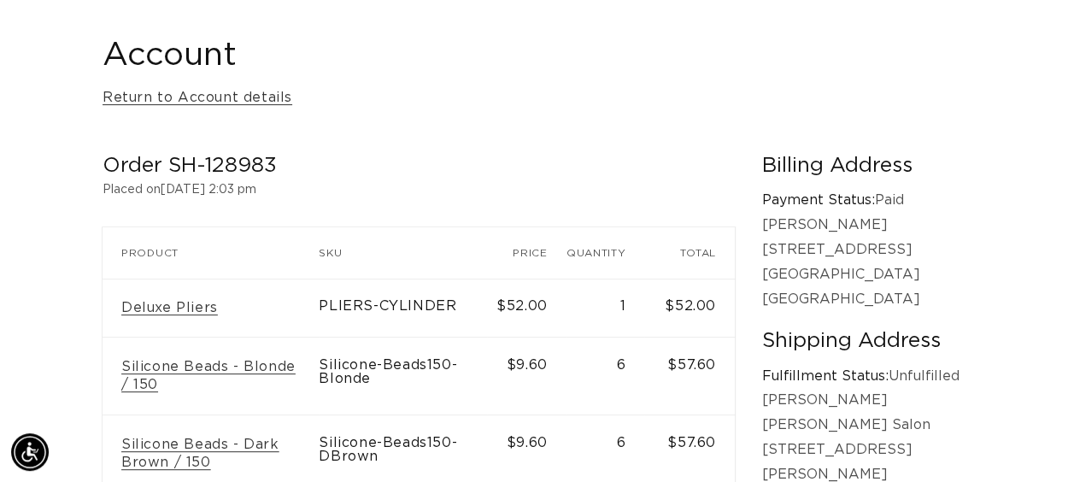
scroll to position [0, 951]
drag, startPoint x: 282, startPoint y: 169, endPoint x: 166, endPoint y: 169, distance: 116.1
click at [166, 169] on h2 "Order SH-128983" at bounding box center [418, 166] width 632 height 26
drag, startPoint x: 166, startPoint y: 169, endPoint x: 212, endPoint y: 156, distance: 47.9
copy h2 "SH-128983"
